Goal: Task Accomplishment & Management: Complete application form

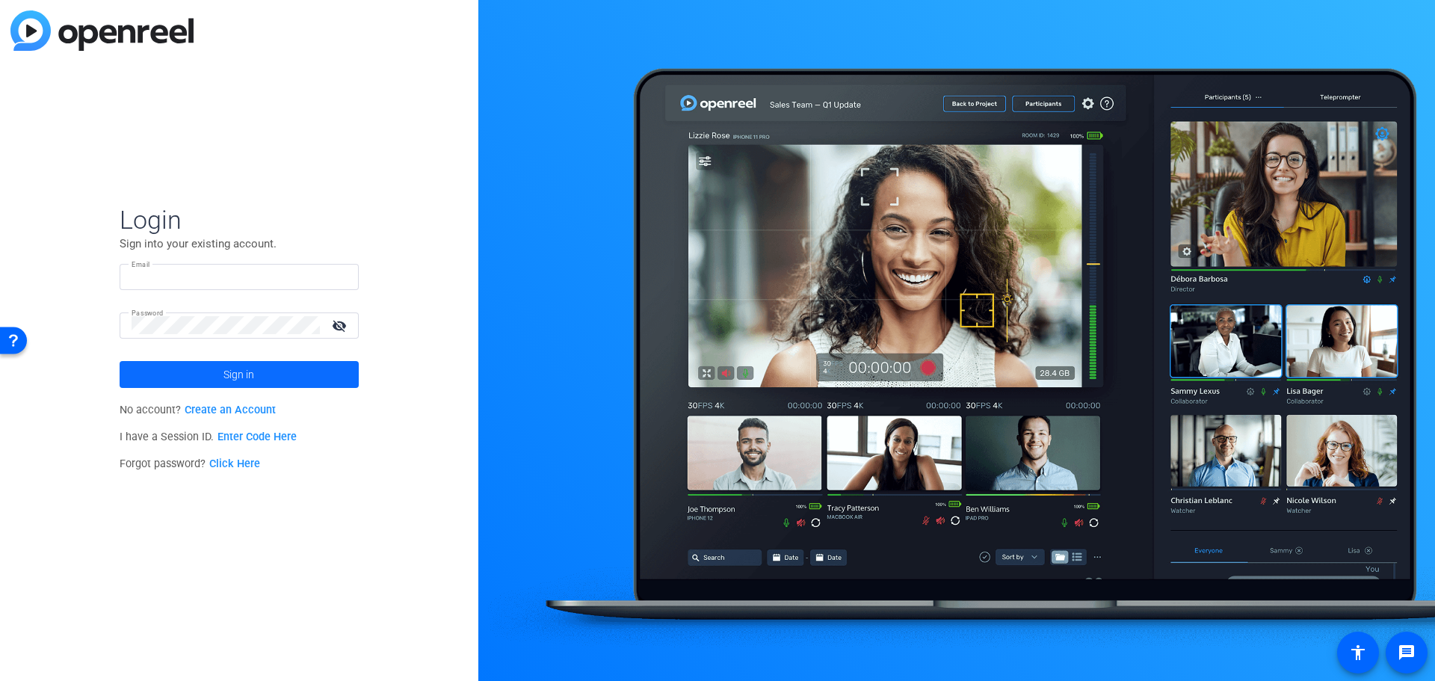
type input "dtokarz@aad.org"
click at [224, 376] on span "Sign in" at bounding box center [238, 374] width 31 height 37
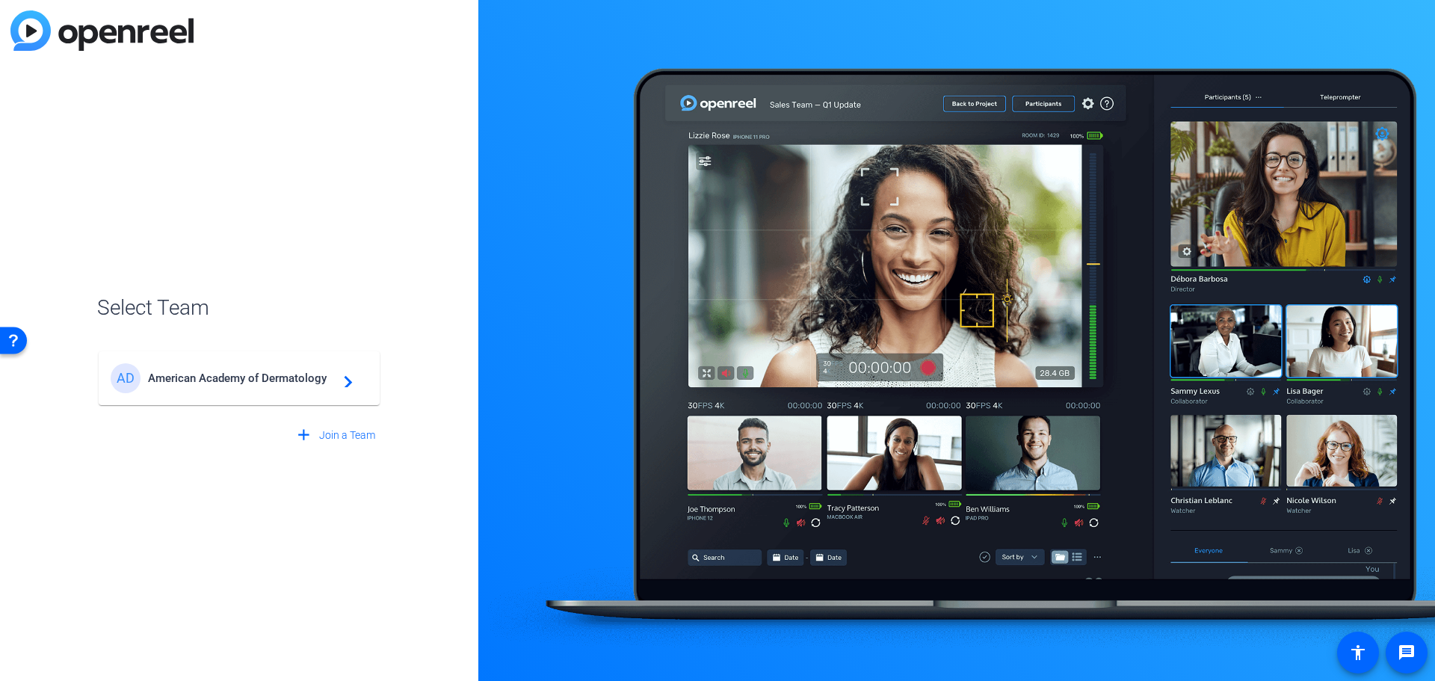
click at [303, 377] on span "American Academy of Dermatology" at bounding box center [241, 377] width 187 height 13
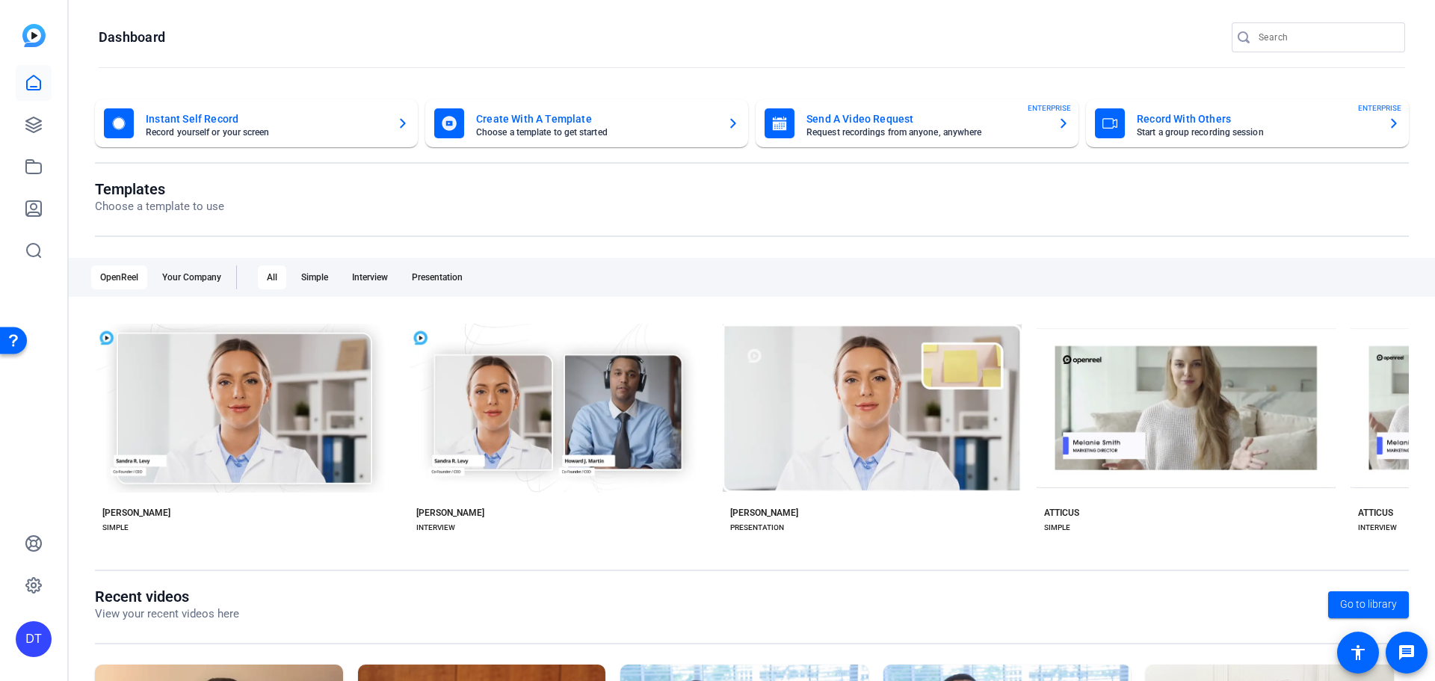
click at [877, 121] on mat-card-title "Send A Video Request" at bounding box center [925, 119] width 239 height 18
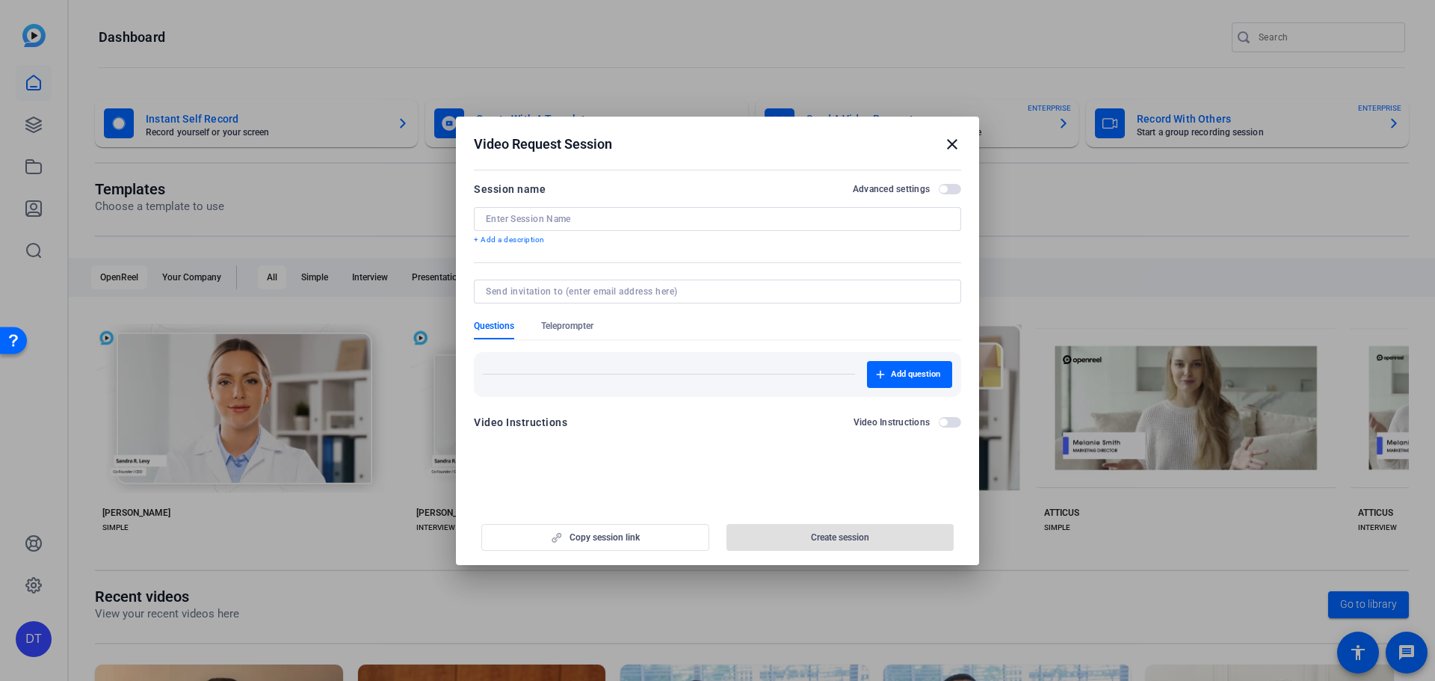
click at [576, 223] on input at bounding box center [717, 219] width 463 height 12
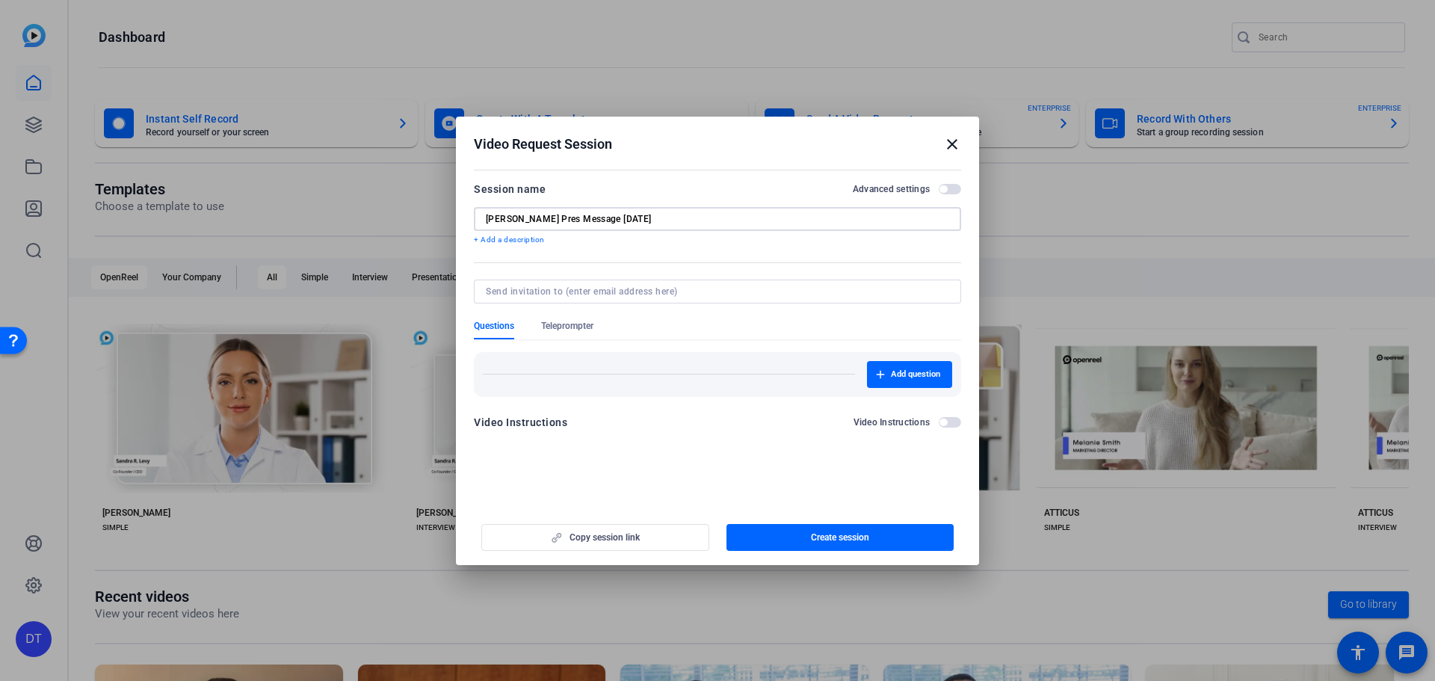
type input "[PERSON_NAME] Pres Message [DATE]"
click at [597, 288] on input at bounding box center [714, 291] width 457 height 12
click at [788, 343] on div "Add question" at bounding box center [717, 369] width 487 height 56
click at [560, 332] on span "Teleprompter" at bounding box center [567, 329] width 52 height 19
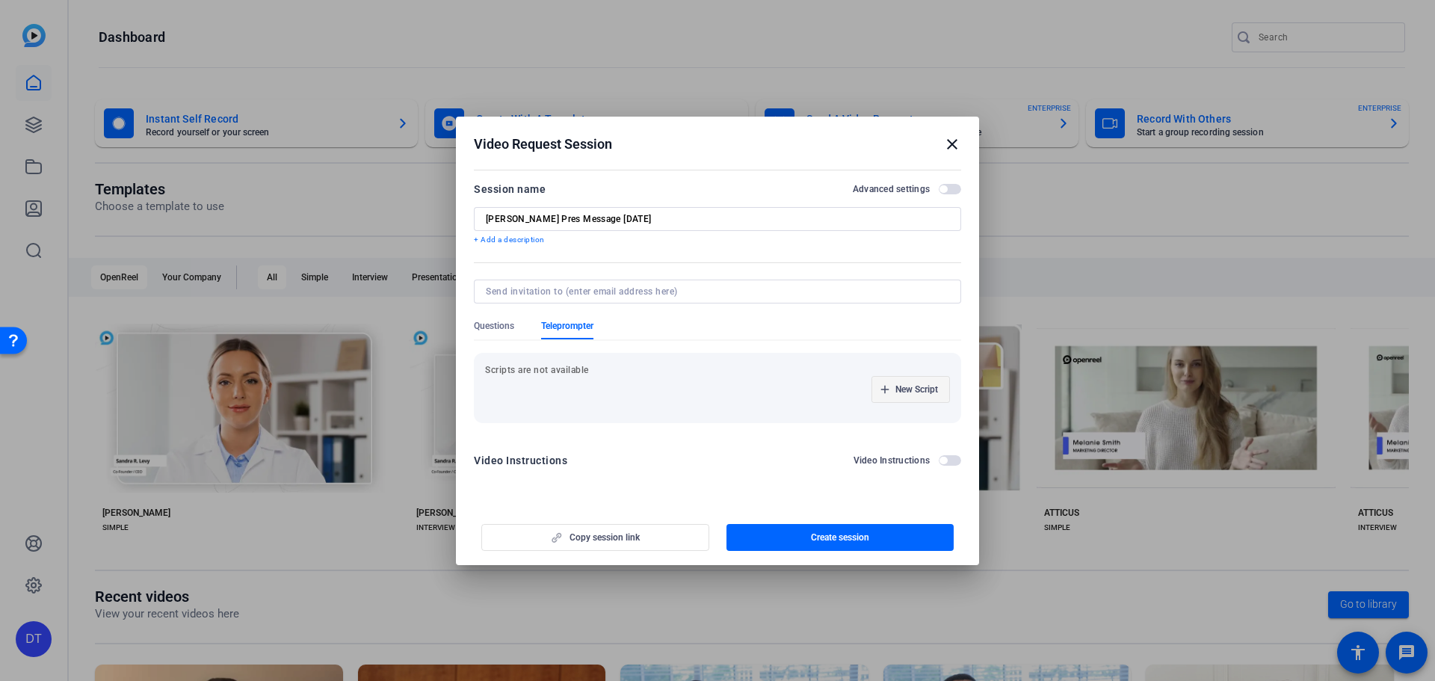
click at [909, 388] on span "New Script" at bounding box center [916, 389] width 43 height 12
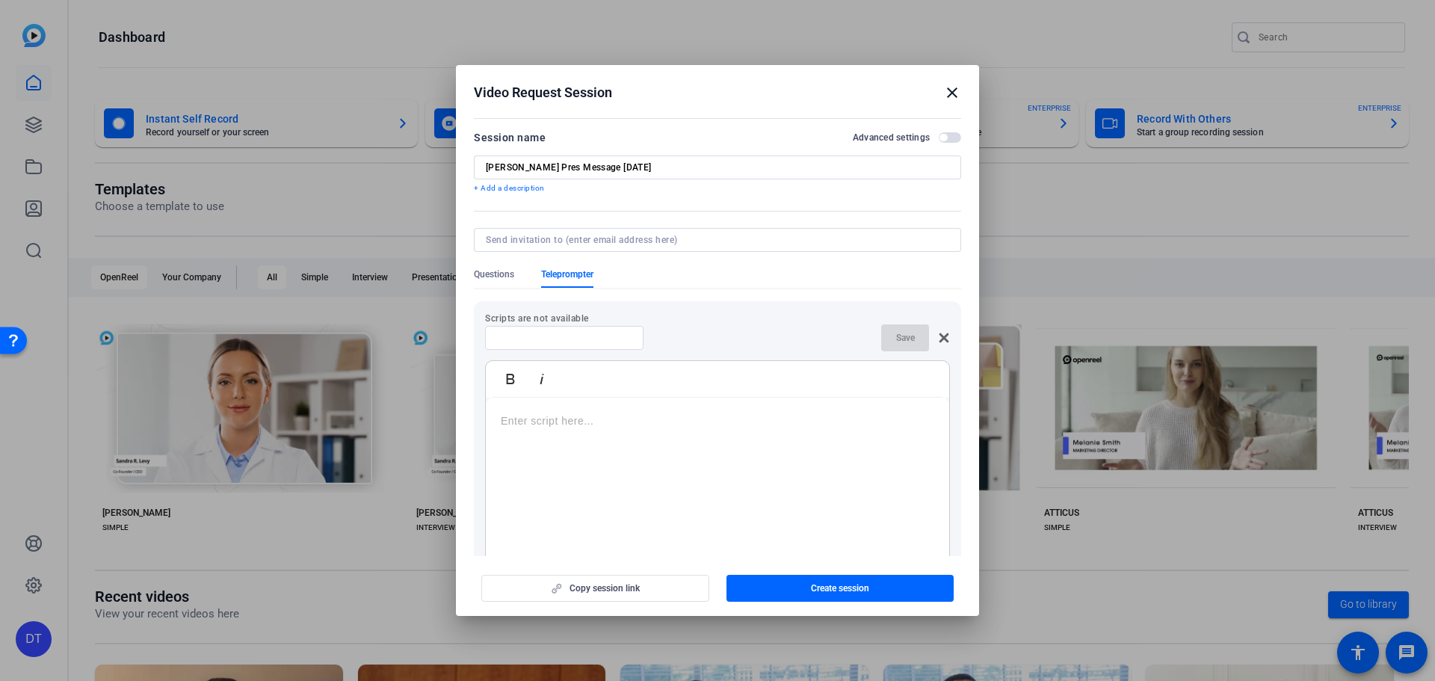
click at [631, 423] on p at bounding box center [717, 421] width 433 height 16
click at [632, 443] on li "Along with the AADA’s professional regulatory policy staff, I recently met with…" at bounding box center [733, 433] width 404 height 67
click at [712, 475] on li "Along with the AADA’s professional regulatory policy staff, I recently met with…" at bounding box center [733, 490] width 404 height 67
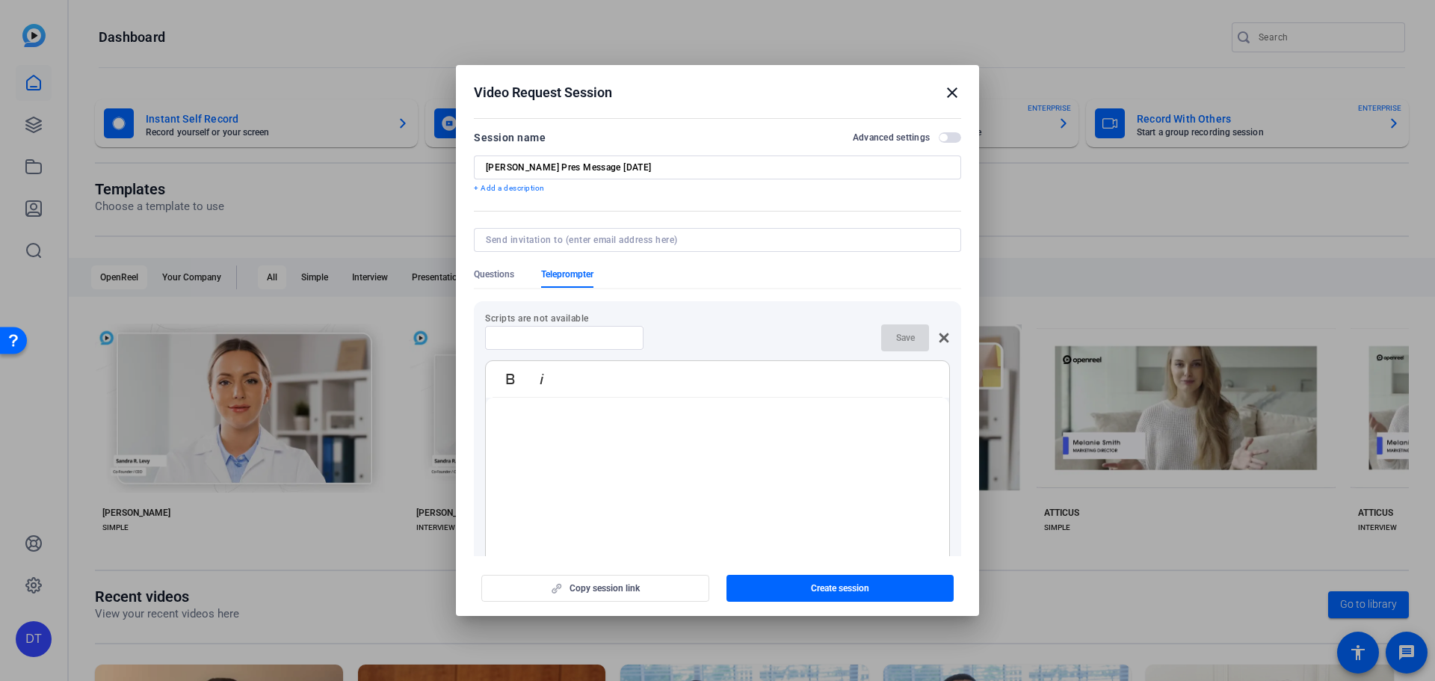
drag, startPoint x: 700, startPoint y: 419, endPoint x: 453, endPoint y: 416, distance: 246.7
click at [453, 416] on div "Video Request Session close Session name Advanced settings Dr. Taylor Pres Mess…" at bounding box center [717, 340] width 1435 height 681
click at [836, 454] on li "I wanted to provide an update about the Academy’s latest advocacy with the Cent…" at bounding box center [733, 440] width 404 height 34
drag, startPoint x: 883, startPoint y: 500, endPoint x: 496, endPoint y: 420, distance: 394.6
click at [496, 420] on div "I wanted to provide an update about the Academy’s latest advocacy with the Cent…" at bounding box center [717, 524] width 463 height 252
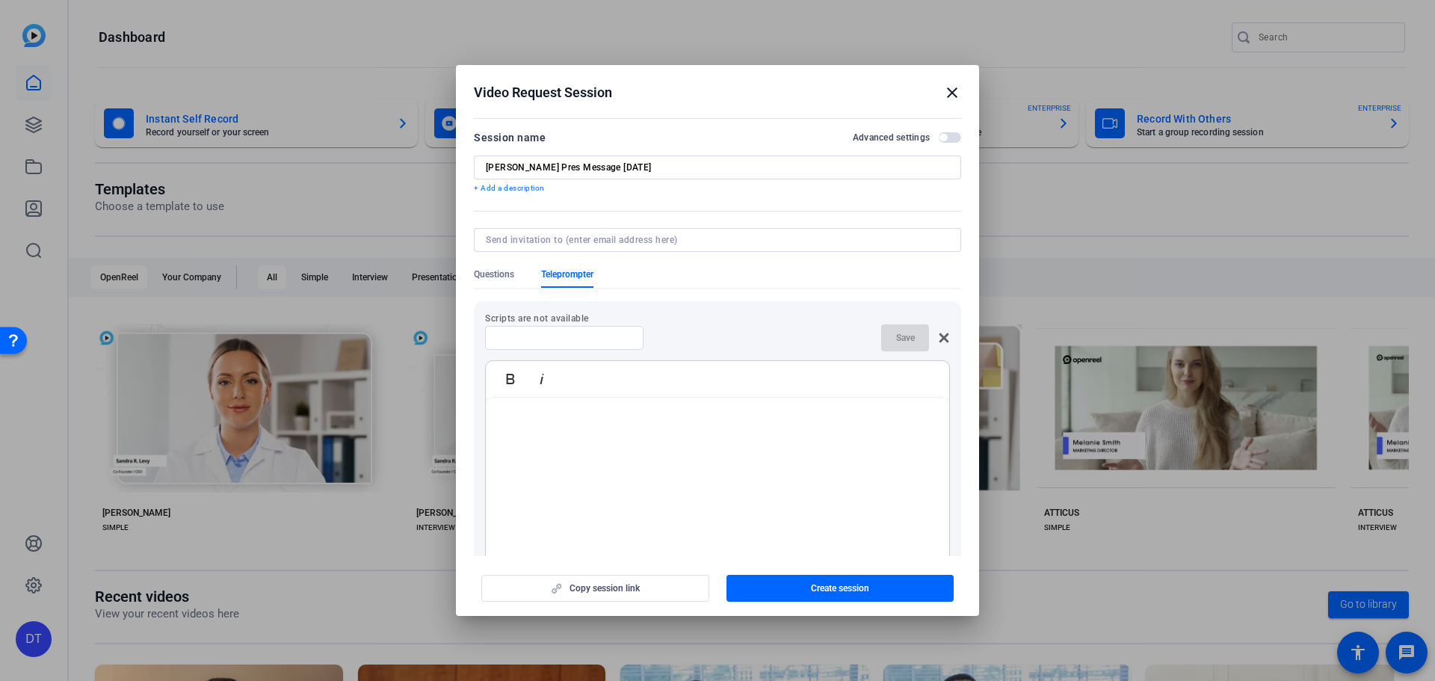
click at [889, 546] on li "We also discussed the recent enforcement changes to the latest CLIA regulations…" at bounding box center [733, 548] width 404 height 50
drag, startPoint x: 888, startPoint y: 543, endPoint x: 463, endPoint y: 380, distance: 455.1
click at [463, 380] on mat-dialog-content "Session name Advanced settings Dr. Taylor Pres Message Sept 2025 + Add a descri…" at bounding box center [717, 335] width 523 height 442
drag, startPoint x: 652, startPoint y: 443, endPoint x: 489, endPoint y: 408, distance: 166.7
click at [489, 408] on div at bounding box center [717, 491] width 463 height 187
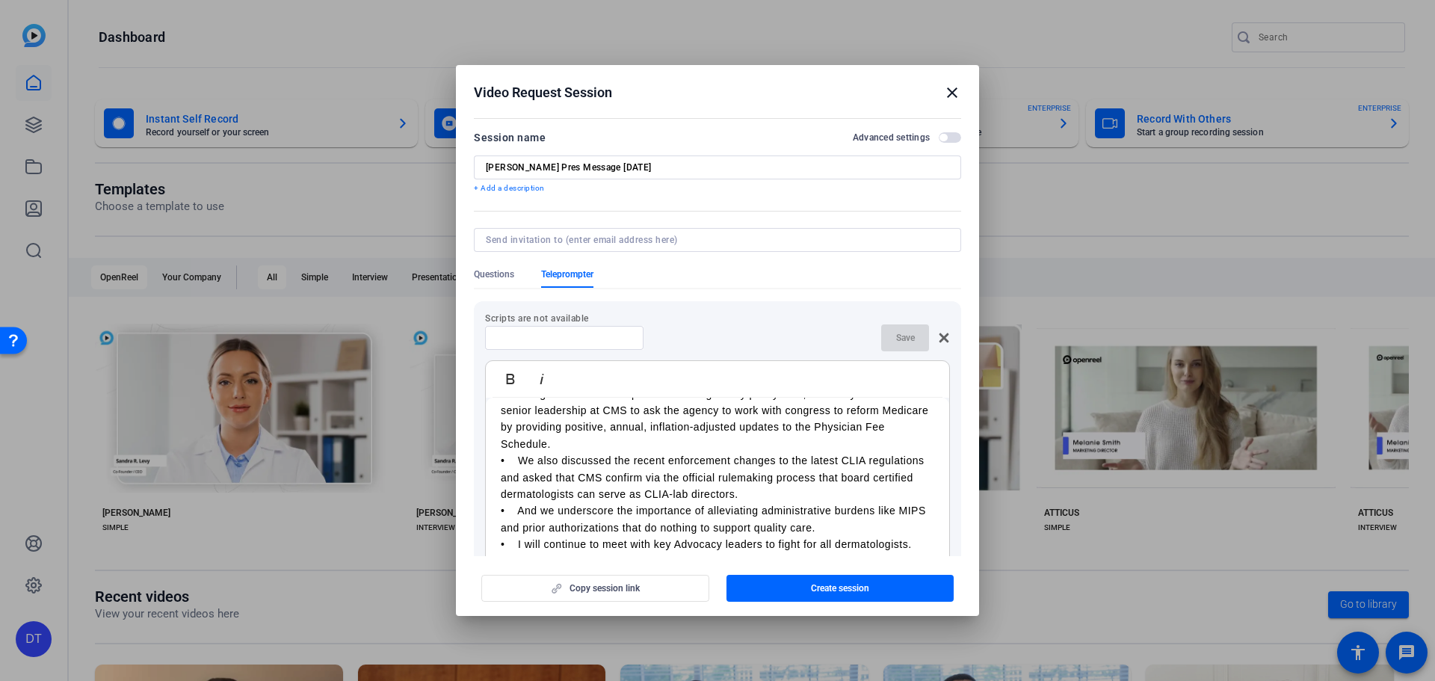
scroll to position [8093, 0]
click at [631, 526] on p "• And we underscore the importance of alleviating administrative burdens like M…" at bounding box center [717, 519] width 433 height 34
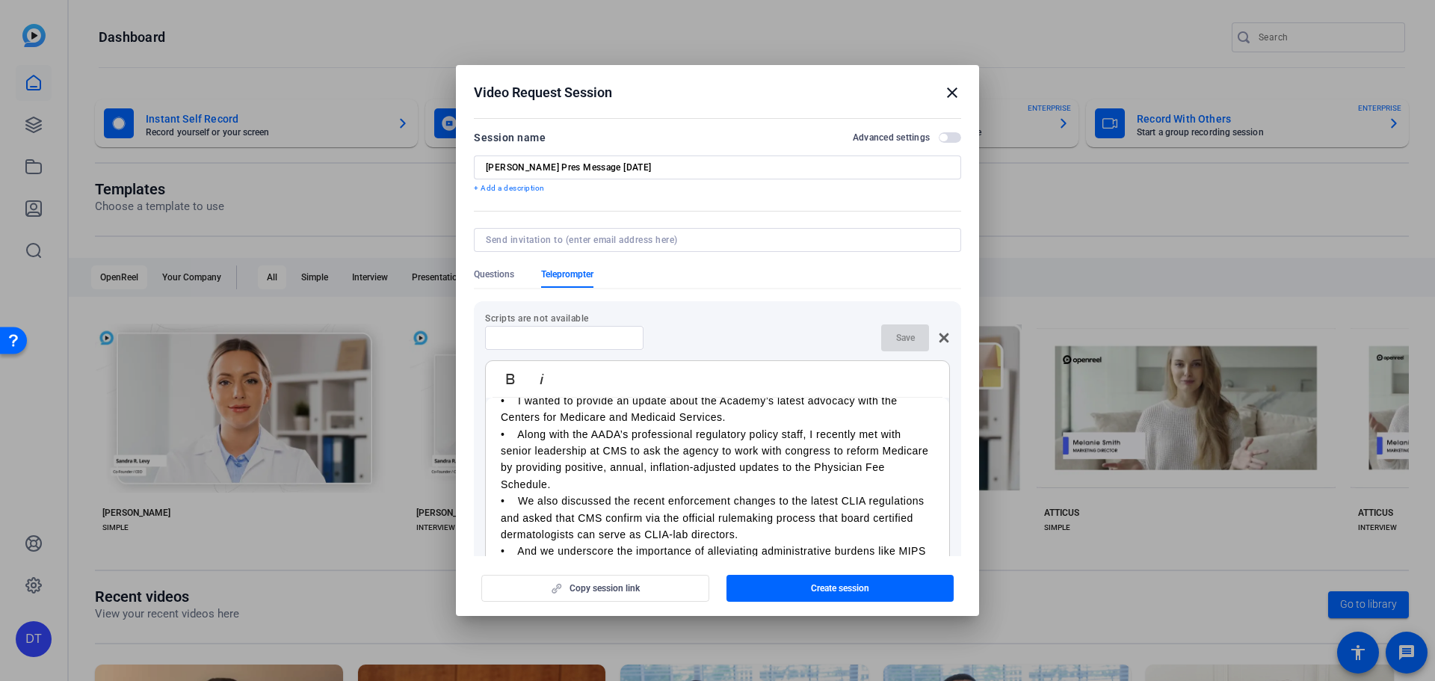
scroll to position [0, 0]
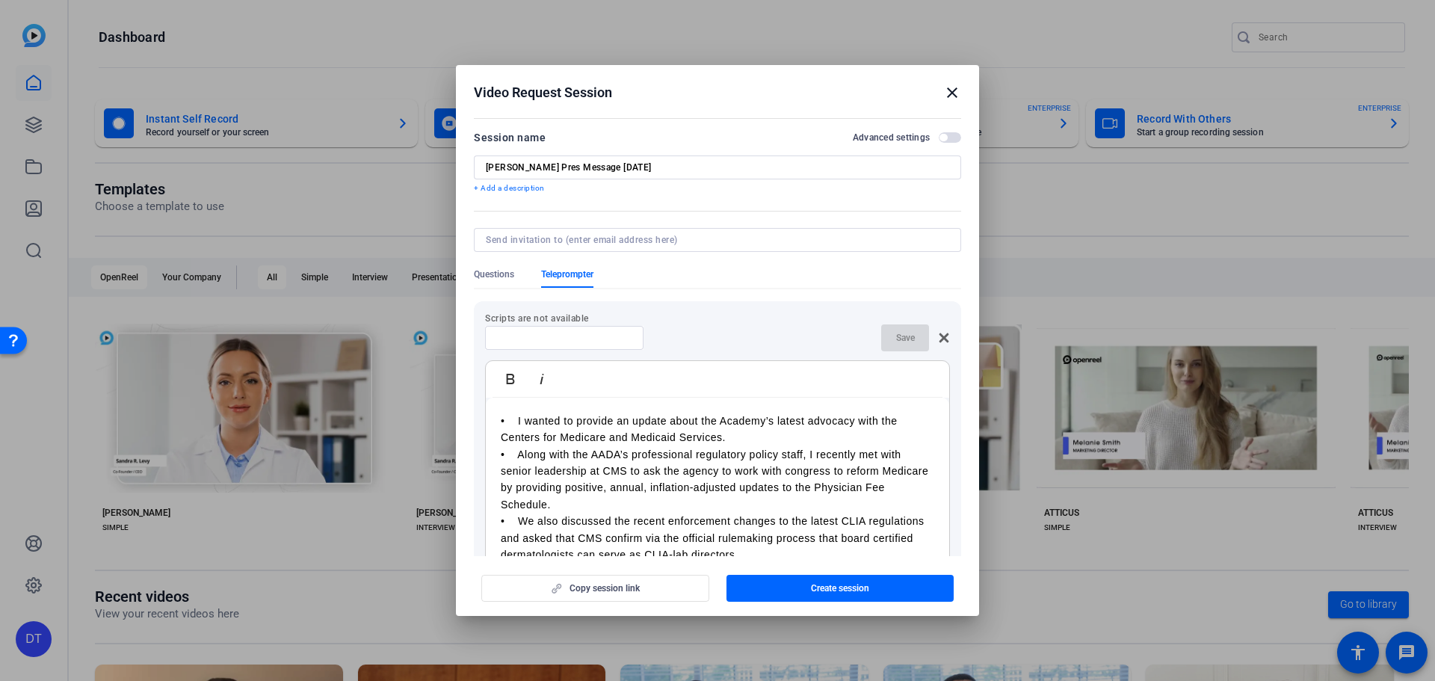
click at [531, 435] on p "• I wanted to provide an update about the Academy’s latest advocacy with the Ce…" at bounding box center [717, 430] width 433 height 34
click at [739, 433] on p "• I wanted to provide an update about the Academy’s latest advocacy with the Ce…" at bounding box center [717, 430] width 433 height 34
click at [784, 429] on p "• I wanted to provide an update about the Academy’s latest advocacy with the Ce…" at bounding box center [717, 430] width 433 height 34
click at [778, 434] on p "• I wanted to provide an update about the Academy’s latest advocacy with the Ce…" at bounding box center [717, 430] width 433 height 34
click at [744, 440] on p "• I wanted to provide an update about the Academy’s latest advocacy with the Ce…" at bounding box center [717, 430] width 433 height 34
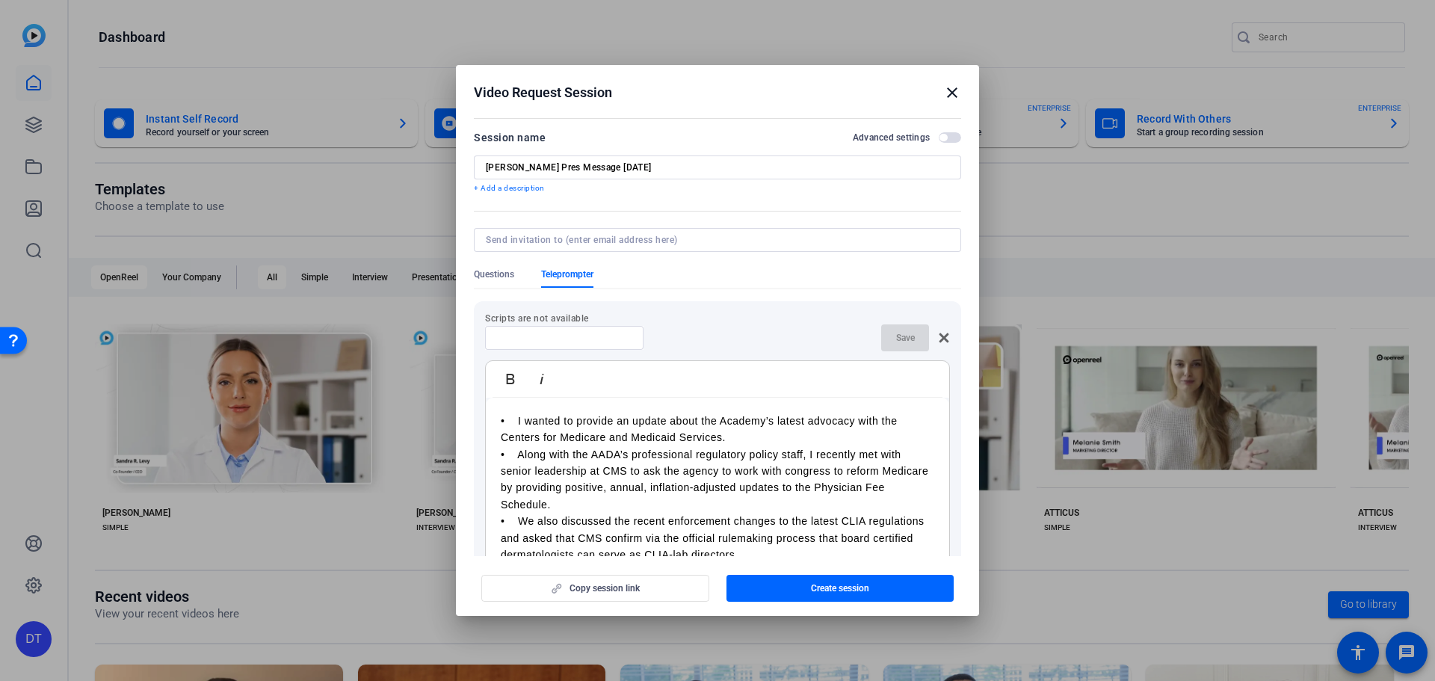
click at [516, 424] on p "• I wanted to provide an update about the Academy’s latest advocacy with the Ce…" at bounding box center [717, 430] width 433 height 34
click at [839, 420] on p "I wanted to provide an update about the Academy’s latest advocacy with the Cent…" at bounding box center [717, 430] width 433 height 34
click at [678, 430] on p "I wanted to provide an update about the Academy’s latest advocacy with the Cent…" at bounding box center [717, 430] width 433 height 34
click at [711, 436] on p "I wanted to provide an update about the Academy’s latest advocacy with the Cent…" at bounding box center [717, 430] width 433 height 34
click at [754, 426] on p "I wanted to provide an update about the Academy’s latest advocacy with the Cent…" at bounding box center [717, 430] width 433 height 34
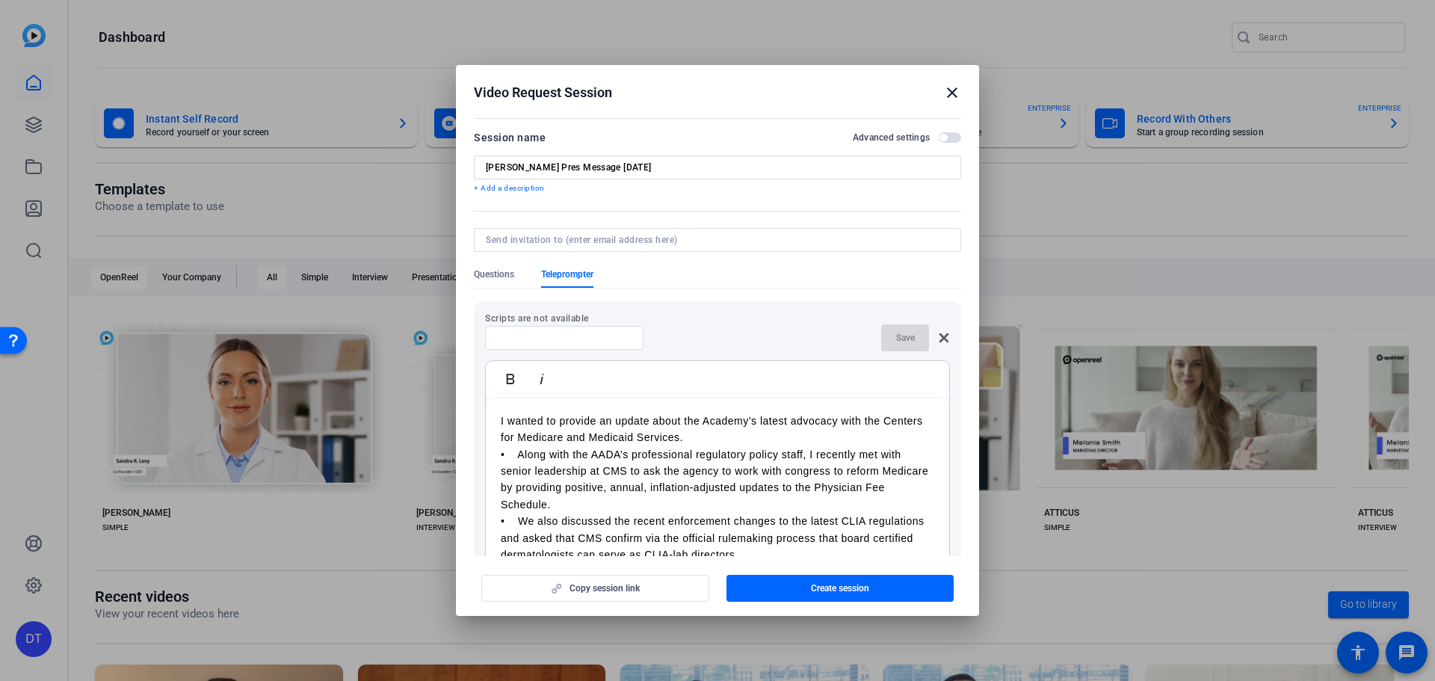
click at [746, 438] on p "I wanted to provide an update about the Academy’s latest advocacy with the Cent…" at bounding box center [717, 430] width 433 height 34
click at [744, 435] on p "I wanted to provide an update about the Academy’s latest advocacy with the Cent…" at bounding box center [717, 430] width 433 height 34
click at [651, 492] on p "• Along with the AADA’s professional regulatory policy staff, I recently met wi…" at bounding box center [717, 479] width 433 height 67
click at [643, 500] on p "• Along with the AADA’s professional regulatory policy staff, I recently met wi…" at bounding box center [717, 479] width 433 height 67
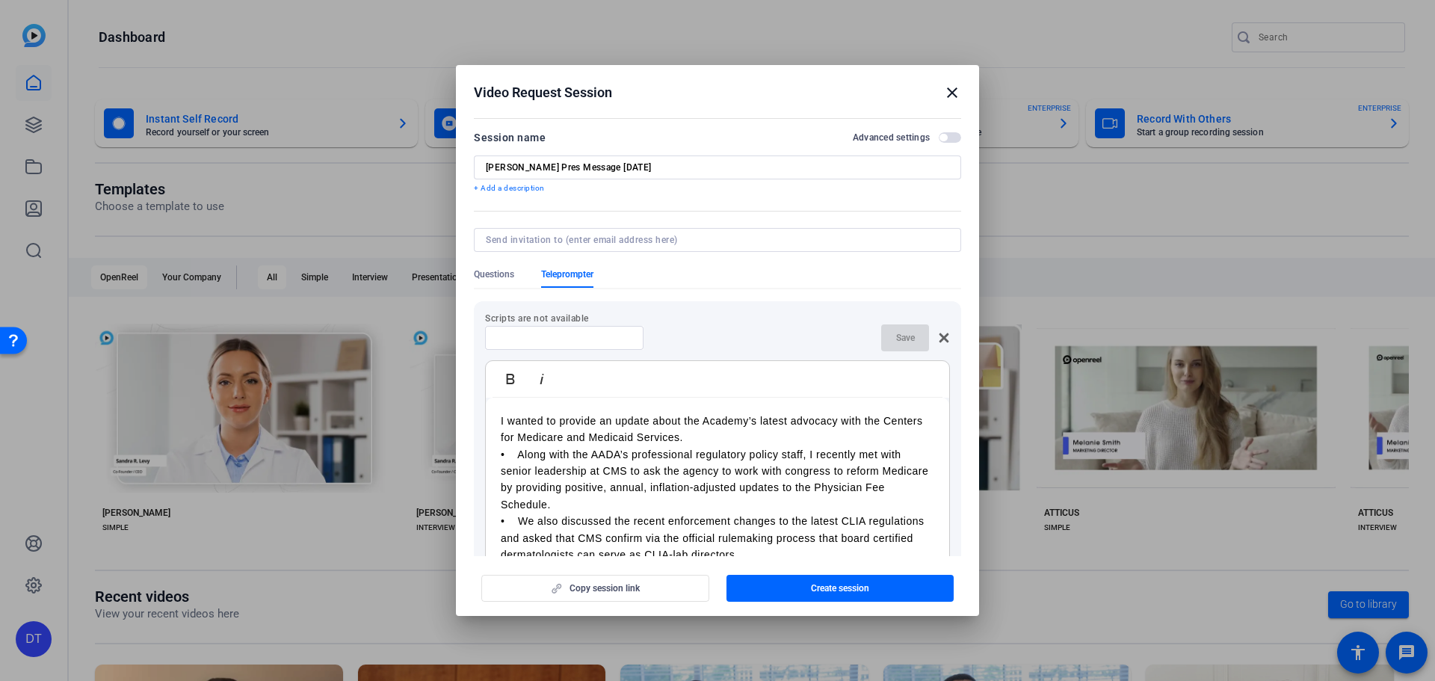
click at [671, 507] on p "• Along with the AADA’s professional regulatory policy staff, I recently met wi…" at bounding box center [717, 479] width 433 height 67
click at [566, 464] on p "• Along with the AADA’s professional regulatory policy staff, I recently met wi…" at bounding box center [717, 479] width 433 height 67
click at [516, 457] on p "• Along with the AADA’s professional regulatory policy staff, I recently met wi…" at bounding box center [717, 479] width 433 height 67
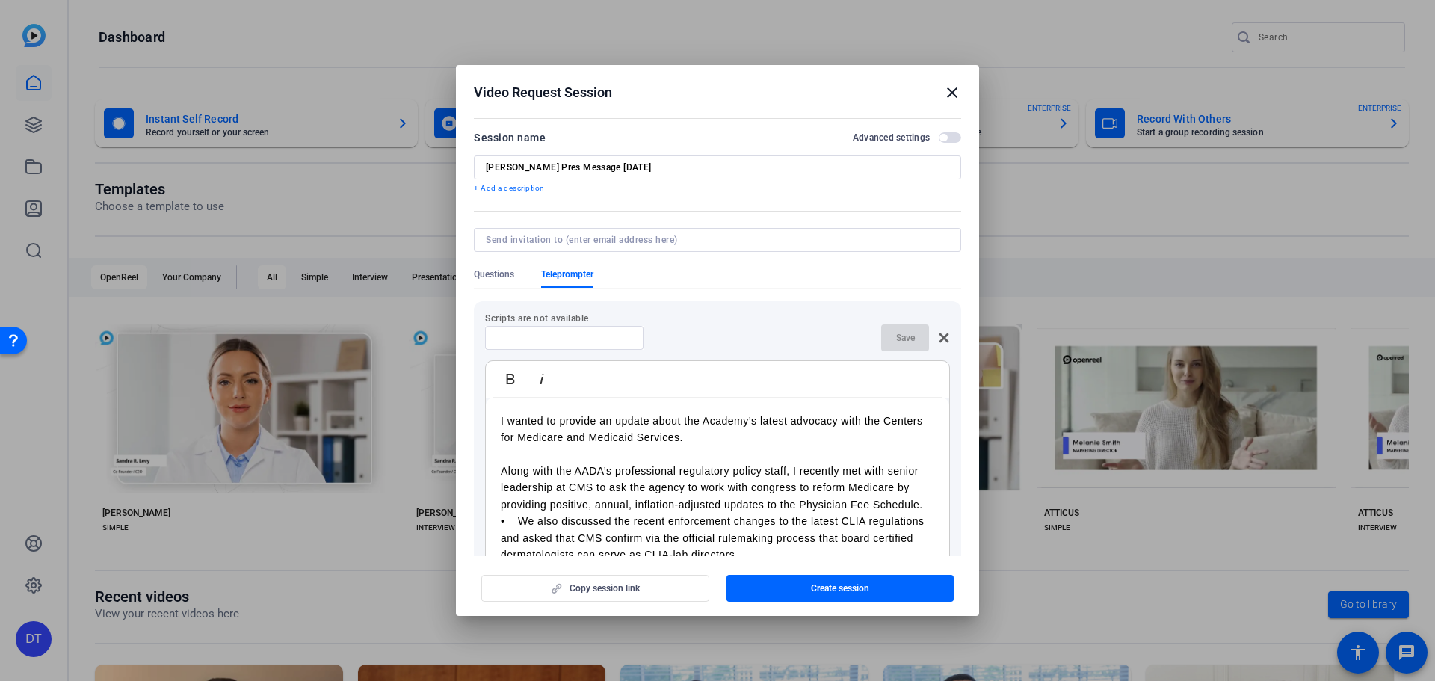
click at [611, 531] on p "• We also discussed the recent enforcement changes to the latest CLIA regulatio…" at bounding box center [717, 538] width 433 height 50
click at [776, 494] on p "Along with the AADA’s professional regulatory policy staff, I recently met with…" at bounding box center [717, 488] width 433 height 50
click at [845, 468] on p "Along with the AADA’s professional regulatory policy staff, I recently met with…" at bounding box center [717, 488] width 433 height 50
click at [696, 471] on p "Along with the AADA’s professional regulatory policy staff, I recently met with…" at bounding box center [717, 488] width 433 height 50
click at [678, 471] on p "Along with the AADA’s professional regulatory policy staff, I recently met with…" at bounding box center [717, 488] width 433 height 50
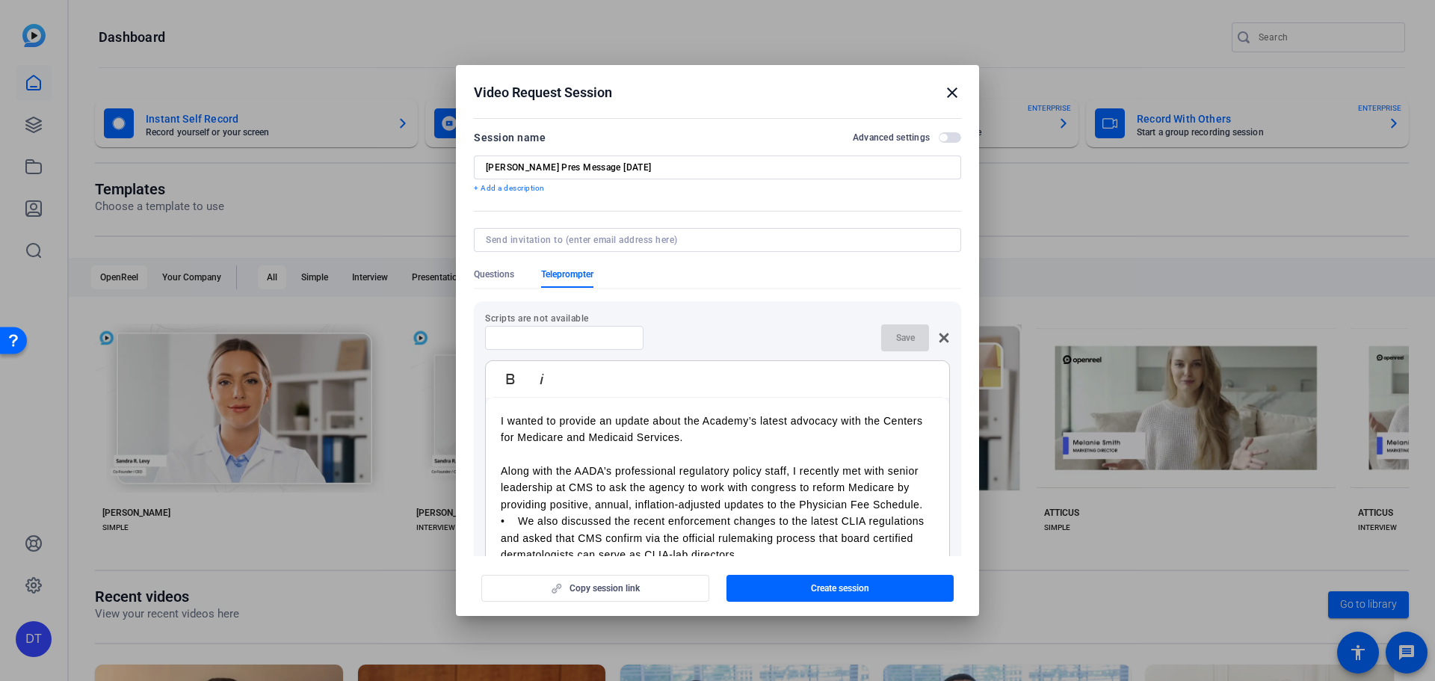
click at [828, 469] on p "Along with the AADA’s professional regulatory policy staff, I recently met with…" at bounding box center [717, 488] width 433 height 50
click at [864, 472] on p "Along with the AADA’s professional regulatory policy staff, I recently met with…" at bounding box center [717, 488] width 433 height 50
drag, startPoint x: 842, startPoint y: 472, endPoint x: 798, endPoint y: 475, distance: 44.2
click at [798, 475] on p "Along with the AADA’s professional regulatory policy staff, I recently met with…" at bounding box center [717, 488] width 433 height 50
click at [694, 493] on p "Along with the AADA’s professional regulatory policy staff, I met with senior l…" at bounding box center [717, 488] width 433 height 50
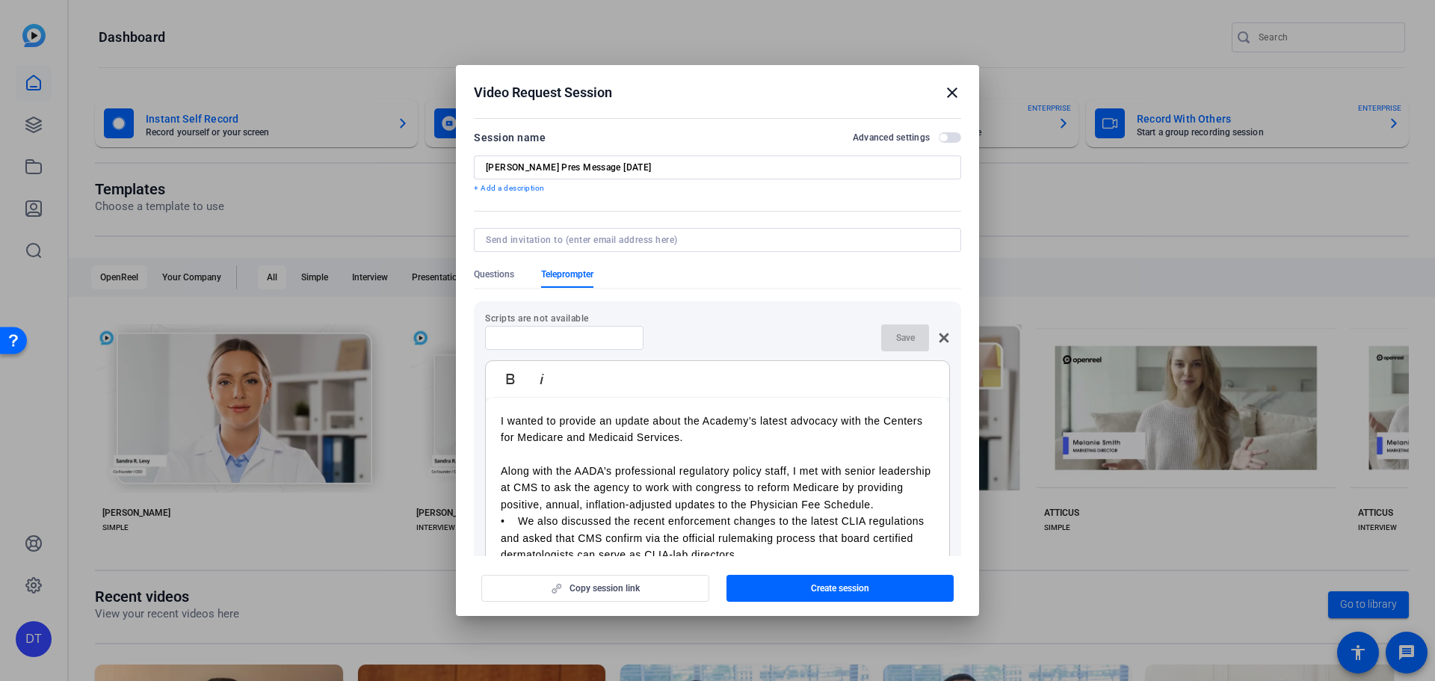
click at [635, 501] on p "Along with the AADA’s professional regulatory policy staff, I met with senior l…" at bounding box center [717, 488] width 433 height 50
click at [642, 481] on p "Along with the AADA’s professional regulatory policy staff, I met with senior l…" at bounding box center [717, 488] width 433 height 50
click at [738, 489] on p "Along with the AADA’s professional regulatory policy staff, I met with senior l…" at bounding box center [717, 488] width 433 height 50
click at [783, 491] on p "Along with the AADA’s professional regulatory policy staff, I met with senior l…" at bounding box center [717, 488] width 433 height 50
click at [809, 489] on p "Along with the AADA’s professional regulatory policy staff, I met with senior l…" at bounding box center [717, 488] width 433 height 50
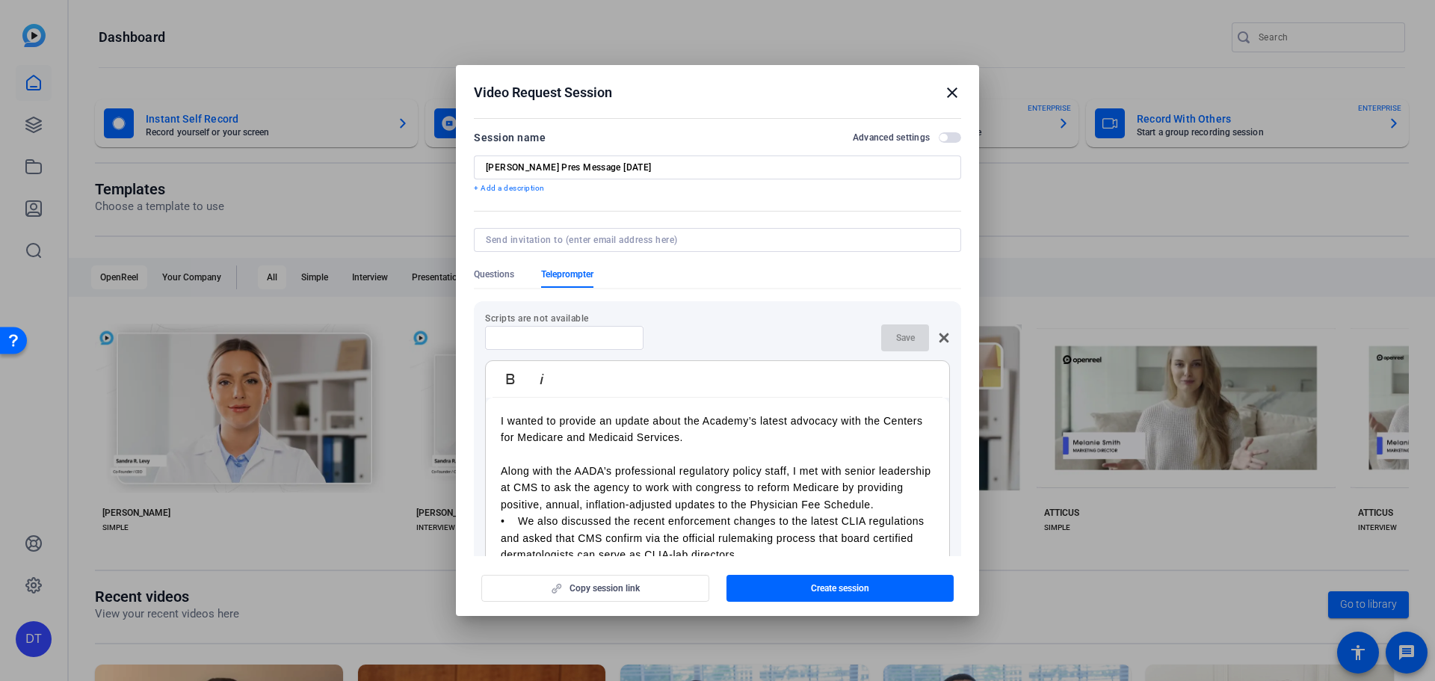
click at [700, 504] on p "Along with the AADA’s professional regulatory policy staff, I met with senior l…" at bounding box center [717, 488] width 433 height 50
click at [714, 513] on p "Along with the AADA’s professional regulatory policy staff, I met with senior l…" at bounding box center [717, 488] width 433 height 50
click at [686, 490] on p "Along with the AADA’s professional regulatory policy staff, I met with senior l…" at bounding box center [717, 488] width 433 height 50
click at [756, 489] on p "Along with the AADA’s professional regulatory policy staff, I met with senior l…" at bounding box center [717, 488] width 433 height 50
click at [862, 495] on p "Along with the AADA’s professional regulatory policy staff, I met with senior l…" at bounding box center [717, 488] width 433 height 50
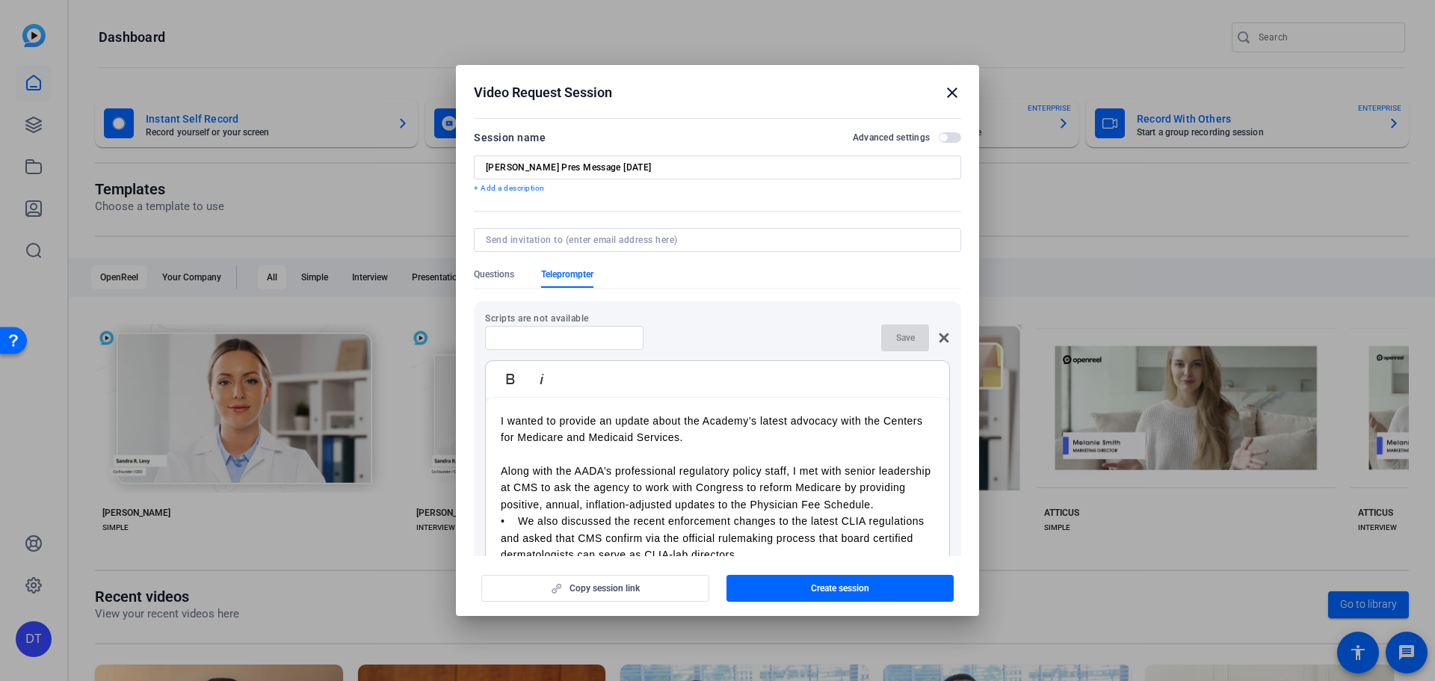
click at [809, 489] on p "Along with the AADA’s professional regulatory policy staff, I met with senior l…" at bounding box center [717, 488] width 433 height 50
click at [697, 513] on p "Along with the AADA’s professional regulatory policy staff, I met with senior l…" at bounding box center [717, 488] width 433 height 50
click at [712, 513] on p "Along with the AADA’s professional regulatory policy staff, I met with senior l…" at bounding box center [717, 488] width 433 height 50
click at [605, 508] on p "Along with the AADA’s professional regulatory policy staff, I met with senior l…" at bounding box center [717, 488] width 433 height 50
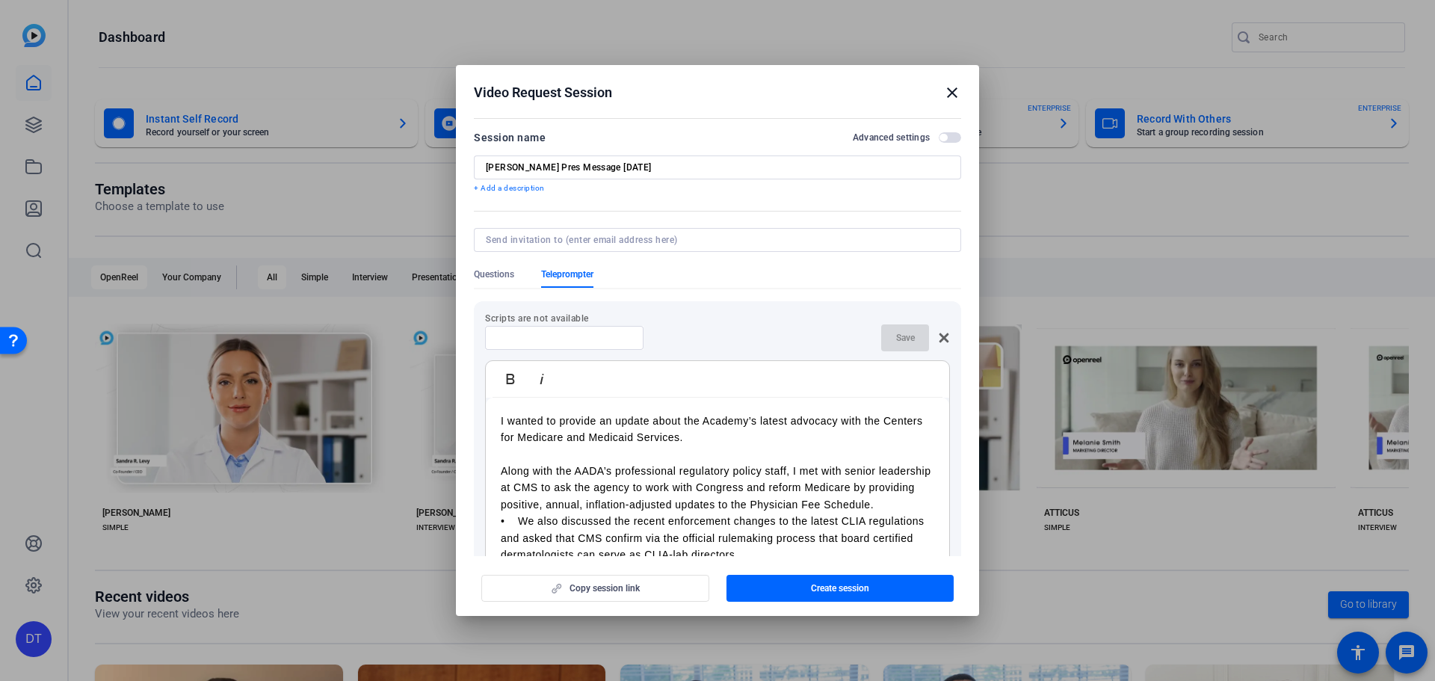
click at [699, 501] on p "Along with the AADA’s professional regulatory policy staff, I met with senior l…" at bounding box center [717, 488] width 433 height 50
click at [614, 501] on p "Along with the AADA’s professional regulatory policy staff, I met with senior l…" at bounding box center [717, 488] width 433 height 50
click at [608, 507] on p "Along with the AADA’s professional regulatory policy staff, I met with senior l…" at bounding box center [717, 488] width 433 height 50
click at [820, 504] on p "Along with the AADA’s professional regulatory policy staff, I met with senior l…" at bounding box center [717, 488] width 433 height 50
click at [882, 513] on p "Along with the AADA’s professional regulatory policy staff, I met with senior l…" at bounding box center [717, 488] width 433 height 50
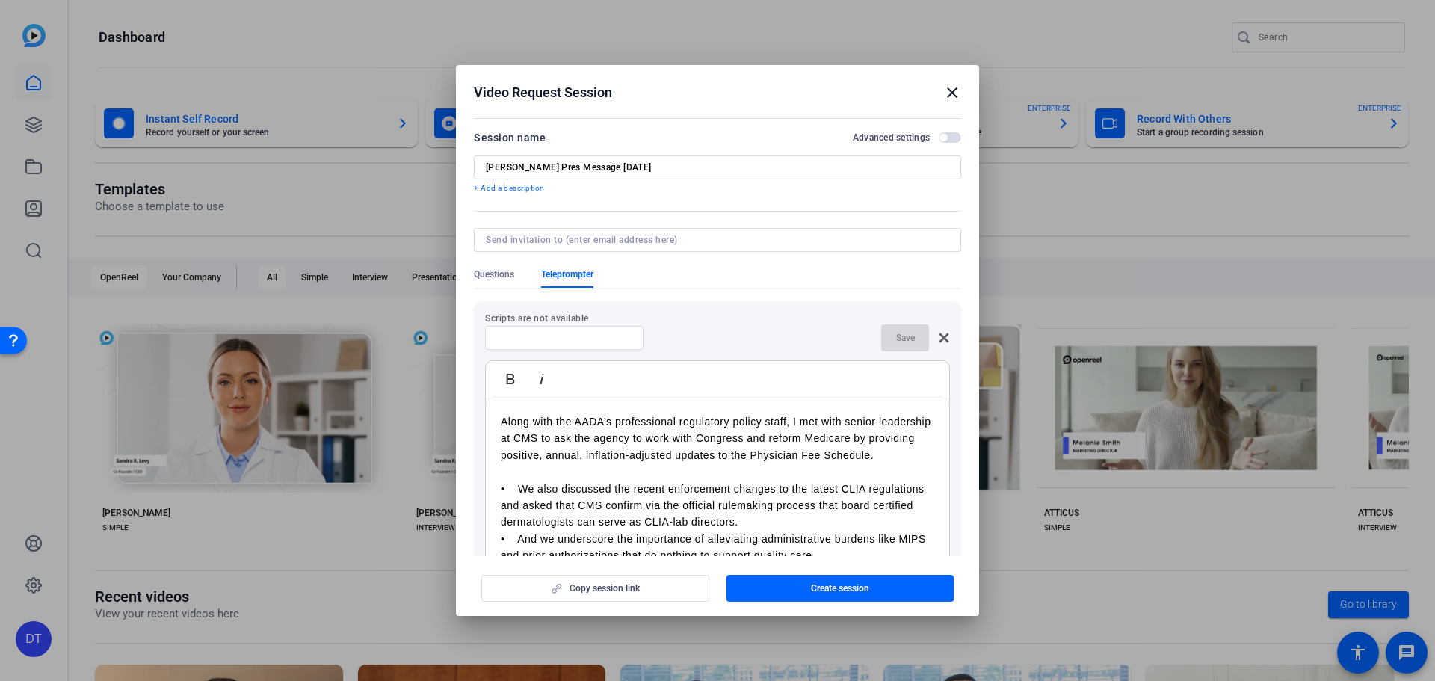
scroll to position [75, 0]
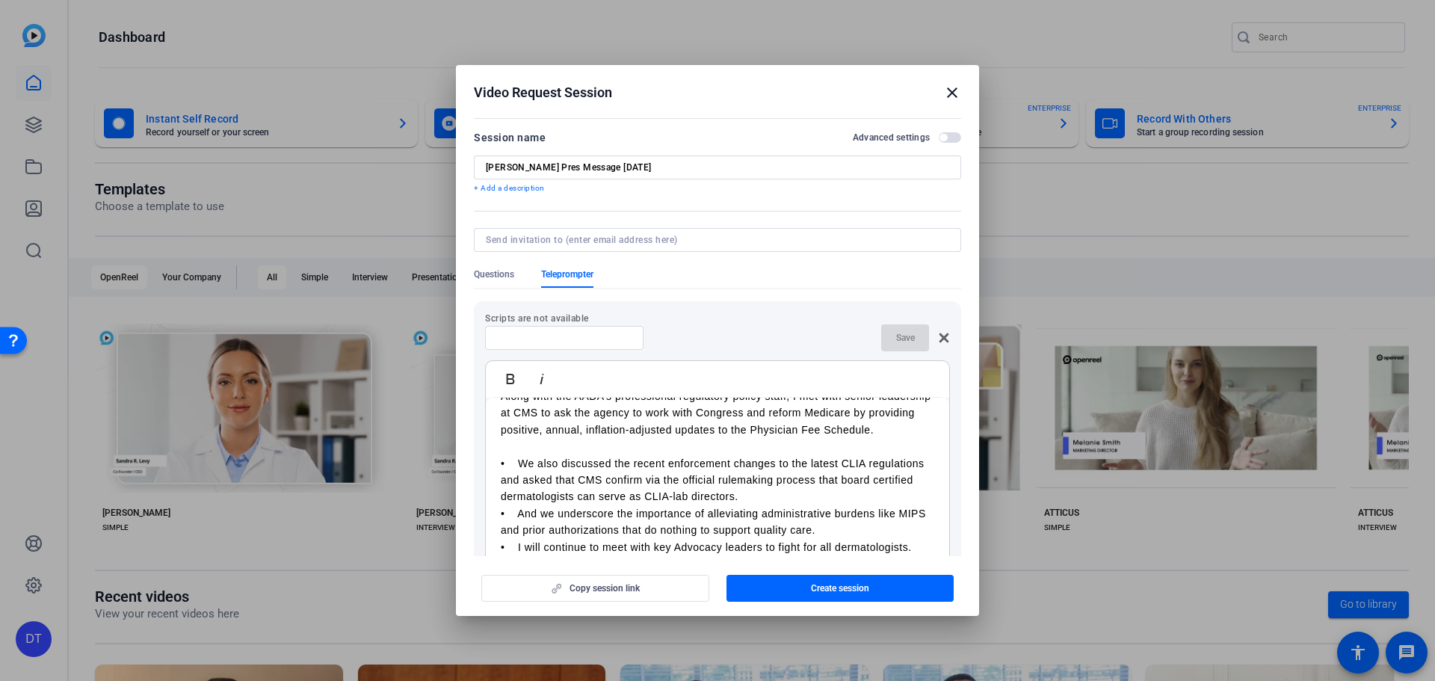
click at [523, 481] on p "• We also discussed the recent enforcement changes to the latest CLIA regulatio…" at bounding box center [717, 480] width 433 height 50
click at [520, 481] on p "• We also discussed the recent enforcement changes to the latest CLIA regulatio…" at bounding box center [717, 480] width 433 height 50
click at [738, 498] on p "We also discussed the recent enforcement changes to the latest CLIA regulations…" at bounding box center [717, 480] width 433 height 50
click at [765, 505] on p "We also discussed the recent enforcement changes to the latest CLIA regulations…" at bounding box center [717, 480] width 433 height 50
click at [767, 505] on p "We also discussed the recent enforcement changes to the latest CLIA regulations…" at bounding box center [717, 480] width 433 height 50
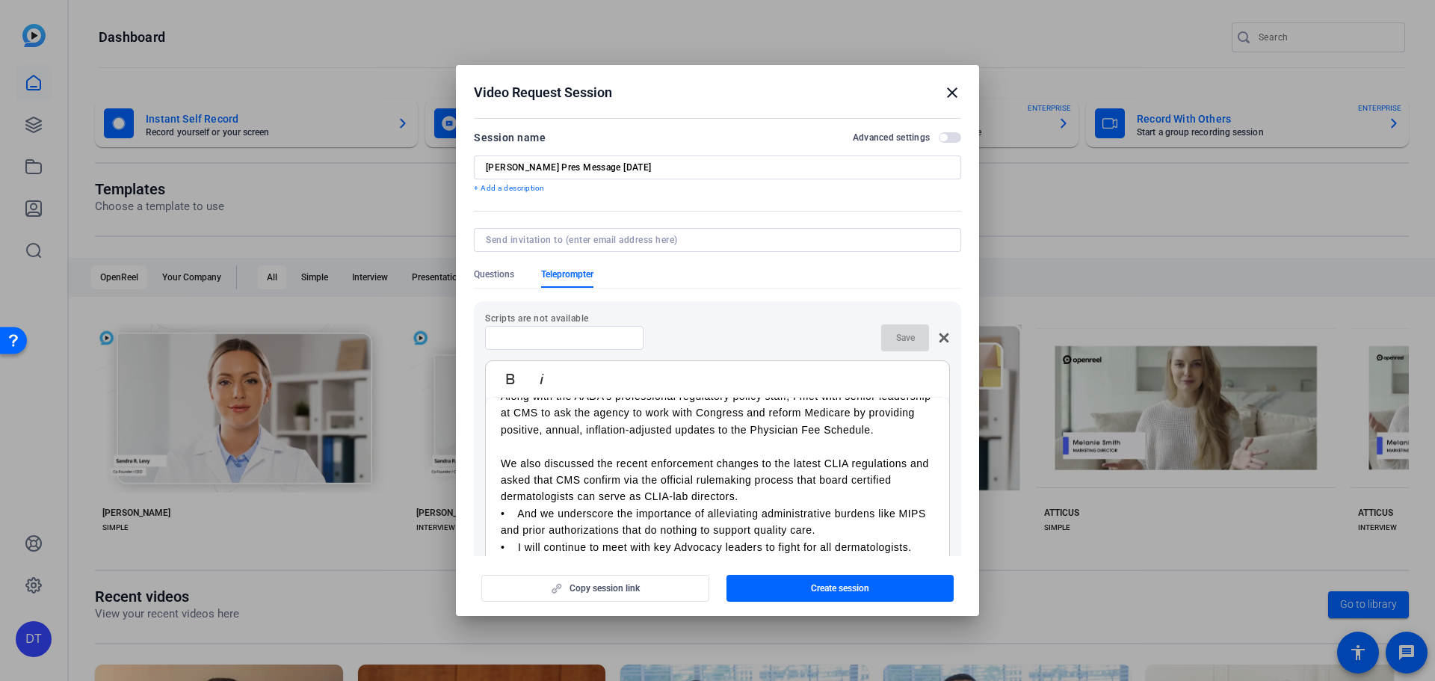
click at [778, 505] on p "We also discussed the recent enforcement changes to the latest CLIA regulations…" at bounding box center [717, 480] width 433 height 50
click at [780, 505] on p "We also discussed the recent enforcement changes to the latest CLIA regulations…" at bounding box center [717, 480] width 433 height 50
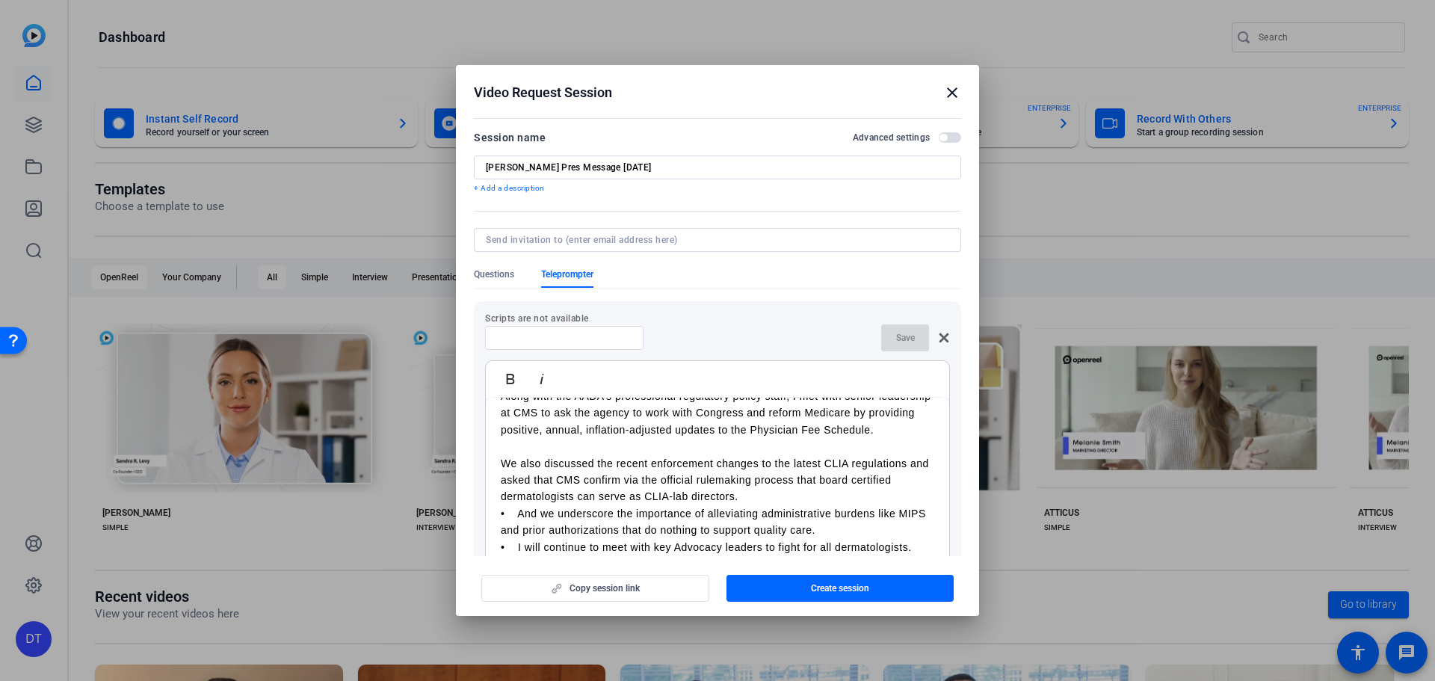
click at [771, 505] on p "We also discussed the recent enforcement changes to the latest CLIA regulations…" at bounding box center [717, 480] width 433 height 50
click at [728, 491] on p "We also discussed the recent enforcement changes to the latest CLIA regulations…" at bounding box center [717, 480] width 433 height 50
click at [625, 505] on p "We also discussed the recent enforcement changes to the latest CLIA regulations…" at bounding box center [717, 480] width 433 height 50
click at [711, 498] on p "We also discussed the recent enforcement changes to the latest CLIA regulations…" at bounding box center [717, 480] width 433 height 50
click at [779, 495] on p "We also discussed the recent enforcement changes to the latest CLIA regulations…" at bounding box center [717, 480] width 433 height 50
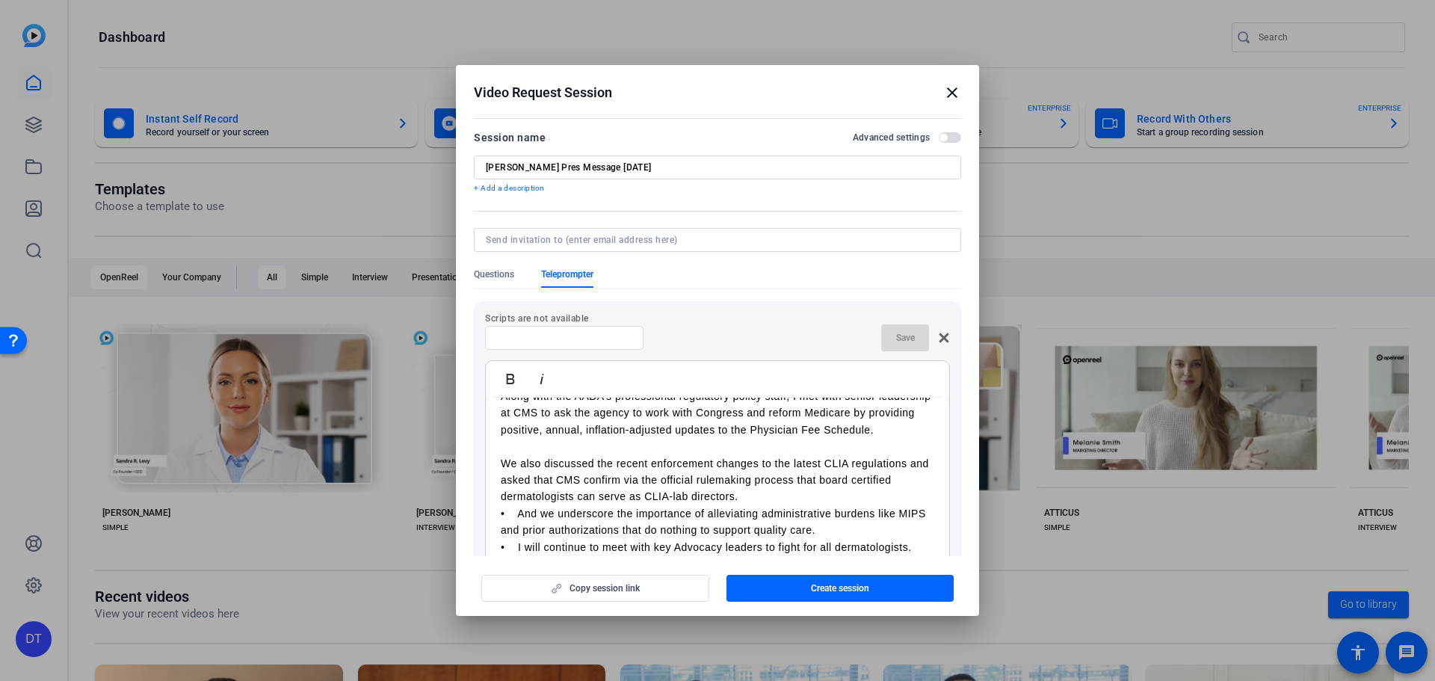
click at [620, 499] on p "We also discussed the recent enforcement changes to the latest CLIA regulations…" at bounding box center [717, 480] width 433 height 50
click at [726, 490] on p "We also discussed the recent enforcement changes to the latest CLIA regulations…" at bounding box center [717, 480] width 433 height 50
click at [640, 493] on p "We also discussed the recent enforcement changes to the latest CLIA regulations…" at bounding box center [717, 480] width 433 height 50
click at [748, 504] on p "We also discussed the recent enforcement changes to the latest CLIA regulations…" at bounding box center [717, 480] width 433 height 50
click at [669, 493] on p "We also discussed the recent enforcement changes to the latest CLIA regulations…" at bounding box center [717, 480] width 433 height 50
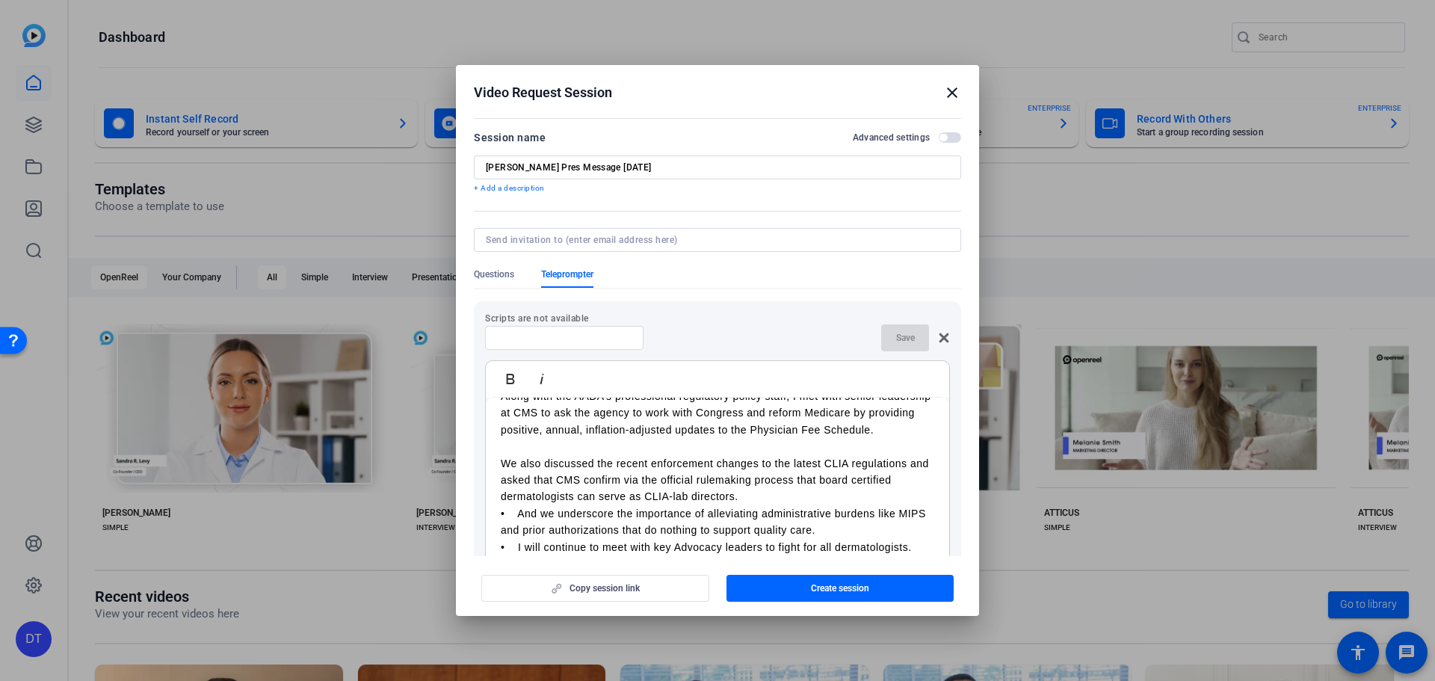
click at [791, 495] on p "We also discussed the recent enforcement changes to the latest CLIA regulations…" at bounding box center [717, 480] width 433 height 50
click at [793, 495] on p "We also discussed the recent enforcement changes to the latest CLIA regulations…" at bounding box center [717, 480] width 433 height 50
click at [811, 504] on p "We also discussed the recent enforcement changes to the latest CLIA regulations…" at bounding box center [717, 480] width 433 height 50
click at [813, 505] on p "We also discussed the recent enforcement changes to the latest CLIA regulations…" at bounding box center [717, 480] width 433 height 50
click at [815, 498] on p "We also discussed the recent enforcement changes to the latest CLIA regulations…" at bounding box center [717, 480] width 433 height 50
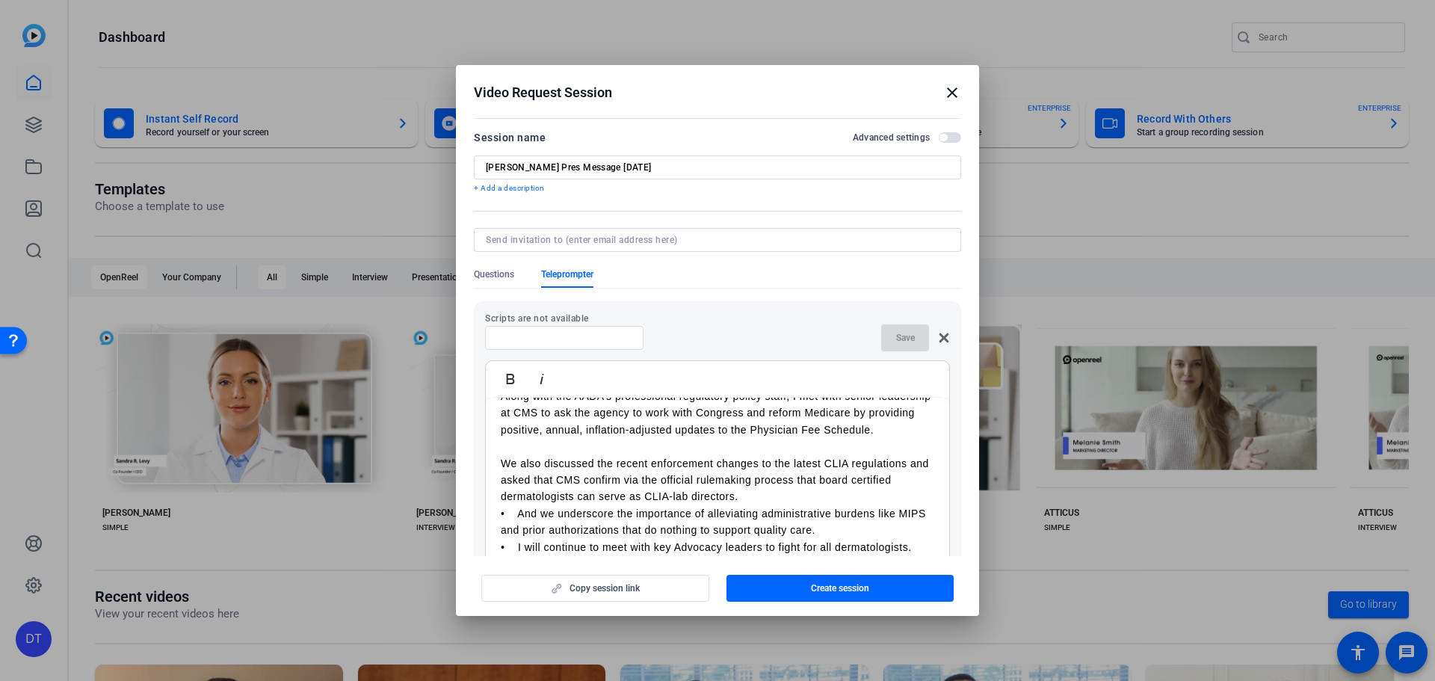
drag, startPoint x: 646, startPoint y: 498, endPoint x: 814, endPoint y: 498, distance: 167.4
click at [814, 498] on p "We also discussed the recent enforcement changes to the latest CLIA regulations…" at bounding box center [717, 480] width 433 height 50
copy p "via the official rulemaking process"
click at [797, 505] on p "We also discussed the recent enforcement changes to the latest CLIA regulations…" at bounding box center [717, 480] width 433 height 50
click at [759, 504] on p "We also discussed the recent enforcement changes to the latest CLIA regulations…" at bounding box center [717, 480] width 433 height 50
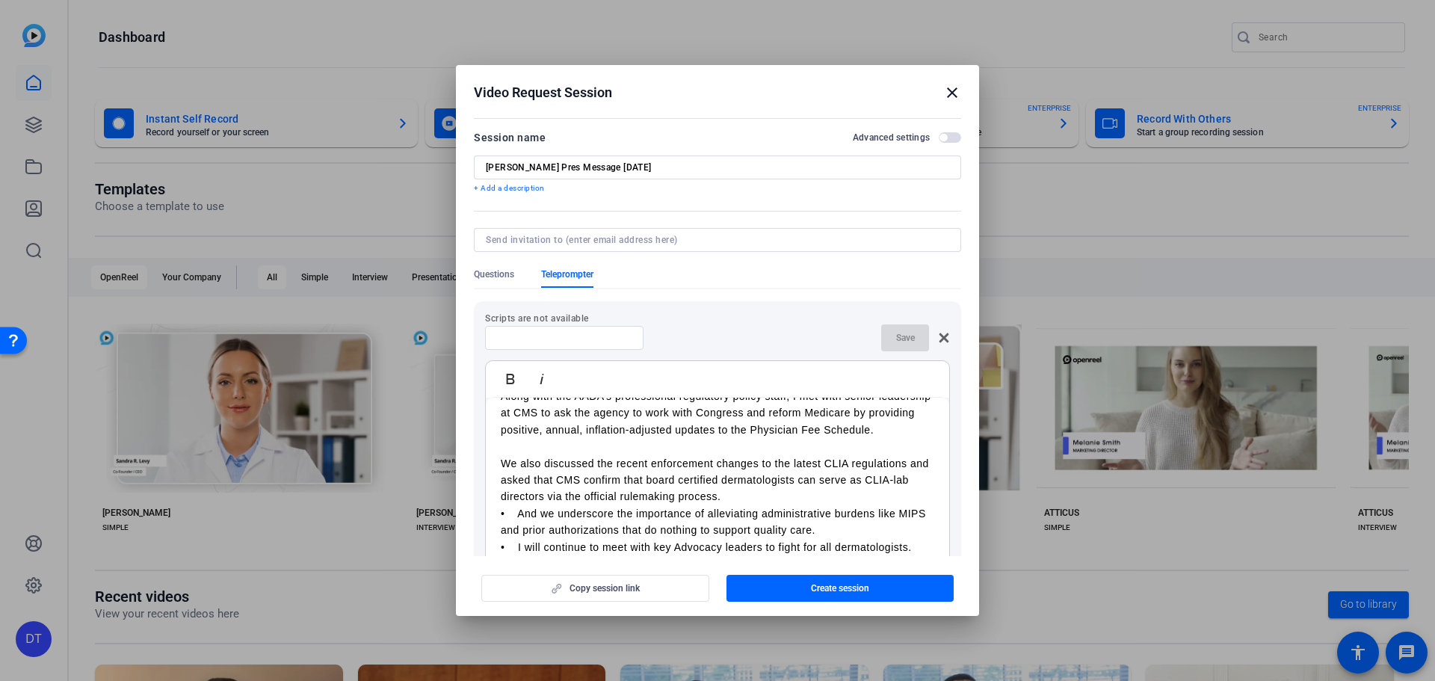
drag, startPoint x: 748, startPoint y: 512, endPoint x: 561, endPoint y: 516, distance: 187.6
click at [561, 505] on p "We also discussed the recent enforcement changes to the latest CLIA regulations…" at bounding box center [717, 480] width 433 height 50
click at [547, 532] on p "• And we underscore the importance of alleviating administrative burdens like M…" at bounding box center [717, 522] width 433 height 34
click at [514, 527] on p "We underscore the importance of alleviating administrative burdens like MIPS an…" at bounding box center [717, 522] width 433 height 34
click at [600, 534] on p "We also underscore the importance of alleviating administrative burdens like MI…" at bounding box center [717, 522] width 433 height 34
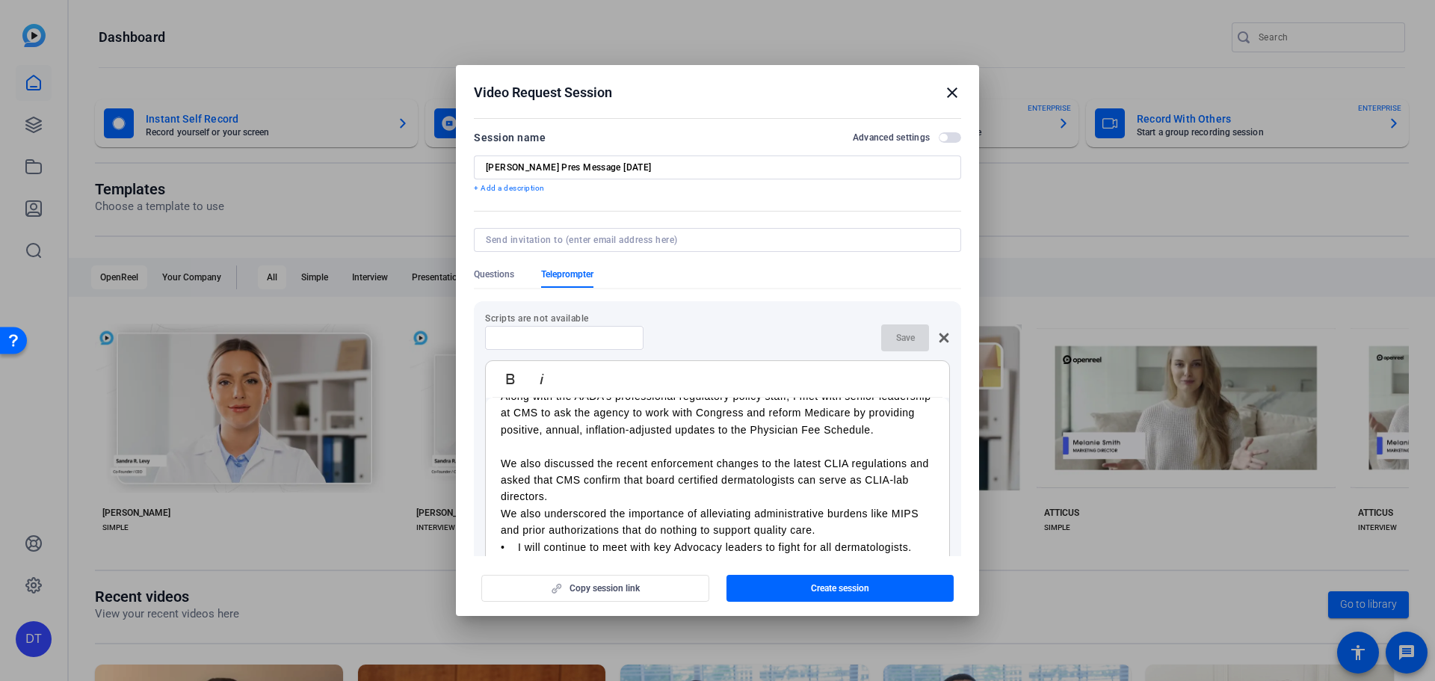
click at [609, 505] on p "We also discussed the recent enforcement changes to the latest CLIA regulations…" at bounding box center [717, 480] width 433 height 50
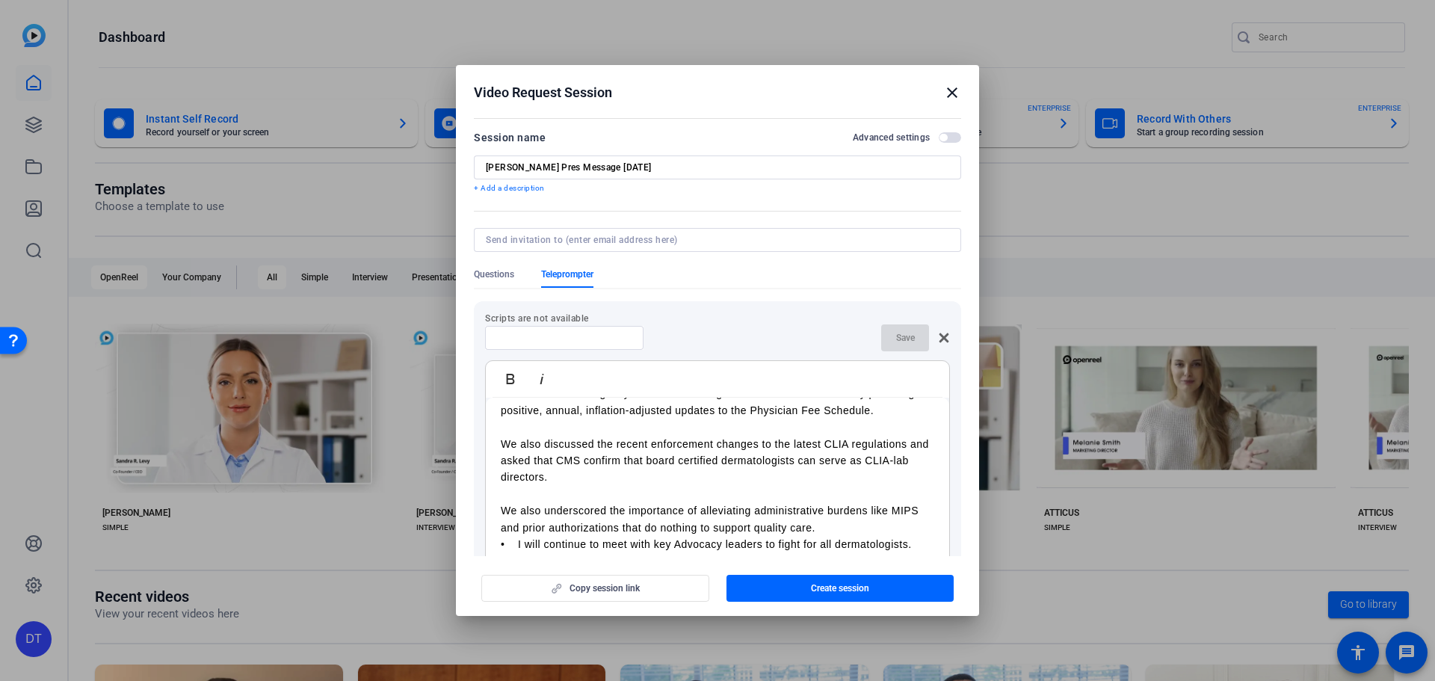
scroll to position [111, 0]
click at [760, 497] on p at bounding box center [717, 494] width 433 height 16
click at [587, 503] on p "We also underscored the importance of alleviating administrative burdens like M…" at bounding box center [717, 519] width 433 height 34
click at [541, 445] on p "We also discussed the recent enforcement changes to the latest CLIA regulations…" at bounding box center [717, 461] width 433 height 50
click at [583, 518] on p "We also underscored the importance of alleviating administrative burdens like M…" at bounding box center [717, 519] width 433 height 34
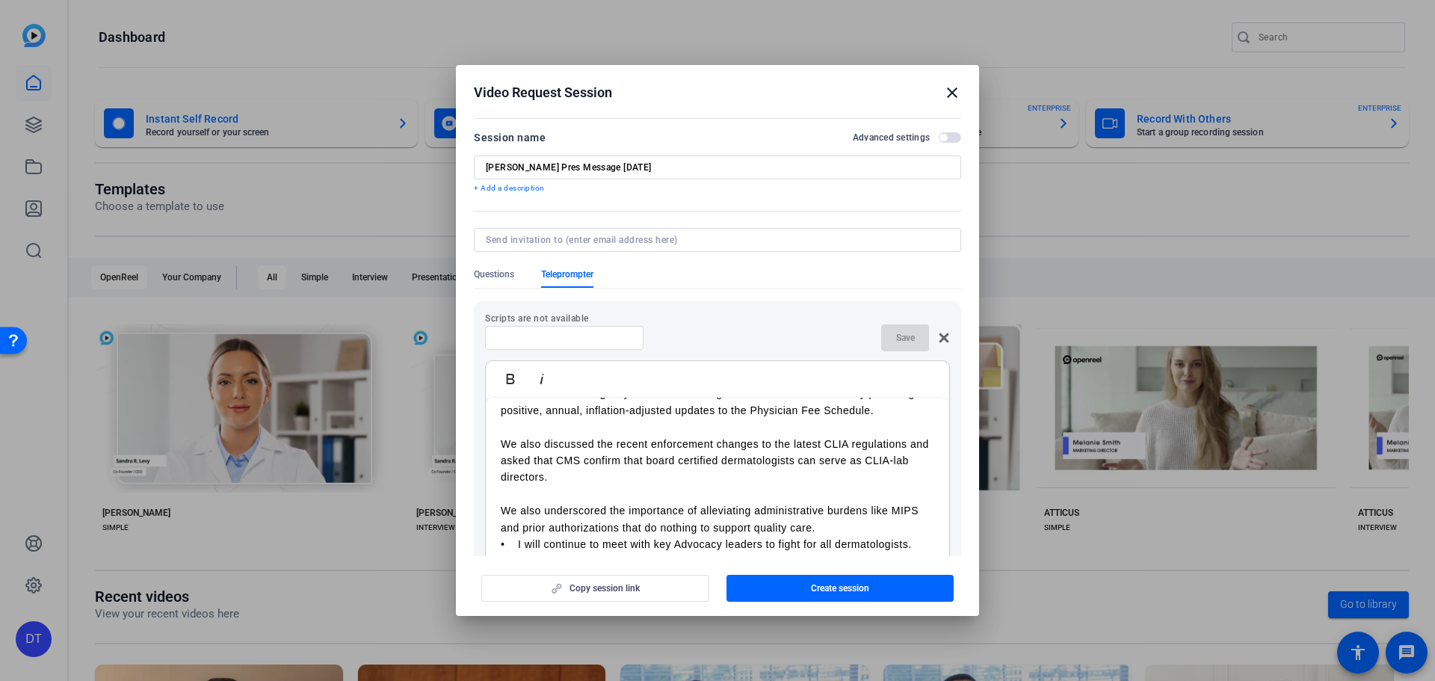
click at [542, 509] on p "We also underscored the importance of alleviating administrative burdens like M…" at bounding box center [717, 519] width 433 height 34
click at [605, 461] on p "We also discussed the recent enforcement changes to the latest CLIA regulations…" at bounding box center [717, 461] width 433 height 50
click at [750, 454] on p "We also discussed the recent enforcement changes to the latest CLIA regulations…" at bounding box center [717, 461] width 433 height 50
click at [844, 453] on p "We also discussed the recent enforcement changes to the latest CLIA regulations…" at bounding box center [717, 461] width 433 height 50
click at [845, 443] on p "We also discussed the recent enforcement changes to the latest CLIA regulations…" at bounding box center [717, 461] width 433 height 50
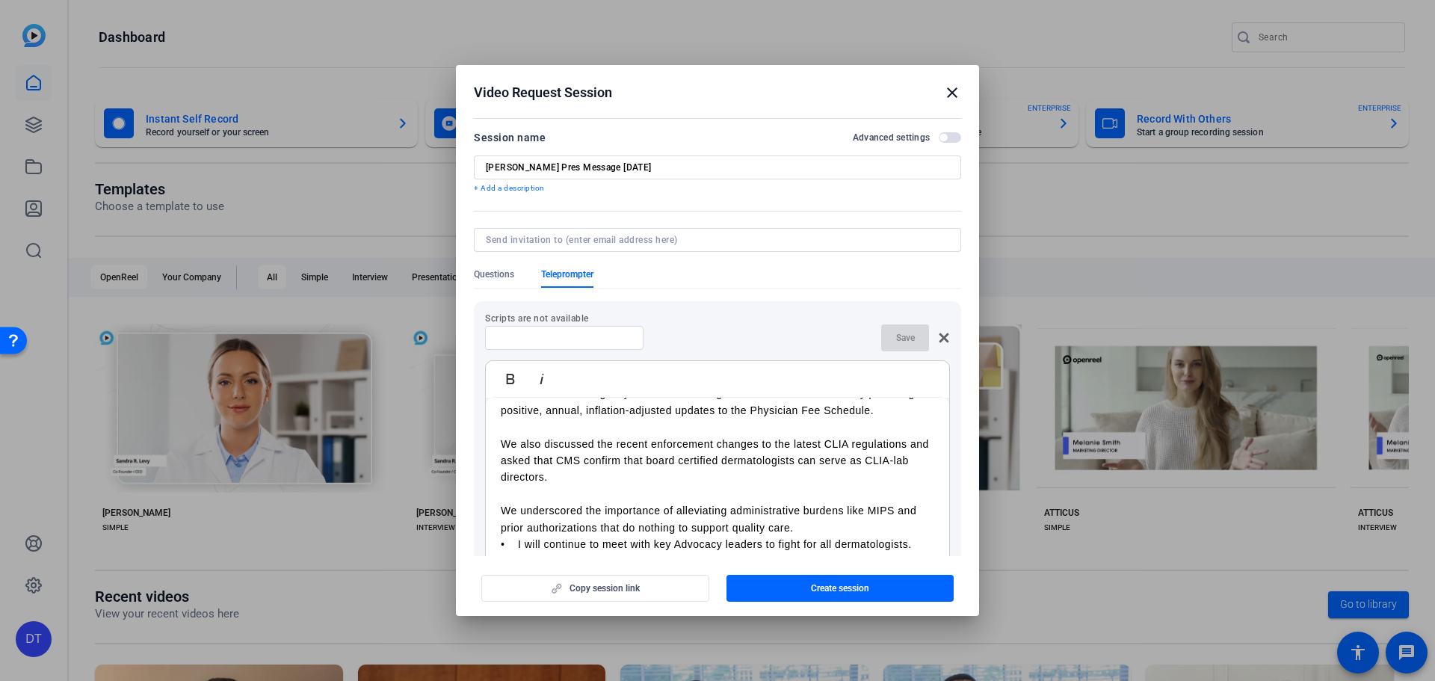
click at [631, 482] on p "We also discussed the recent enforcement changes to the latest CLIA regulations…" at bounding box center [717, 461] width 433 height 50
click at [637, 481] on p "We also discussed the recent enforcement changes to the latest CLIA regulations…" at bounding box center [717, 461] width 433 height 50
click at [636, 481] on p "We also discussed the recent enforcement changes to the latest CLIA regulations…" at bounding box center [717, 461] width 433 height 50
click at [640, 485] on p "We also discussed the recent enforcement changes to the latest CLIA regulations…" at bounding box center [717, 461] width 433 height 50
click at [640, 486] on p at bounding box center [717, 494] width 433 height 16
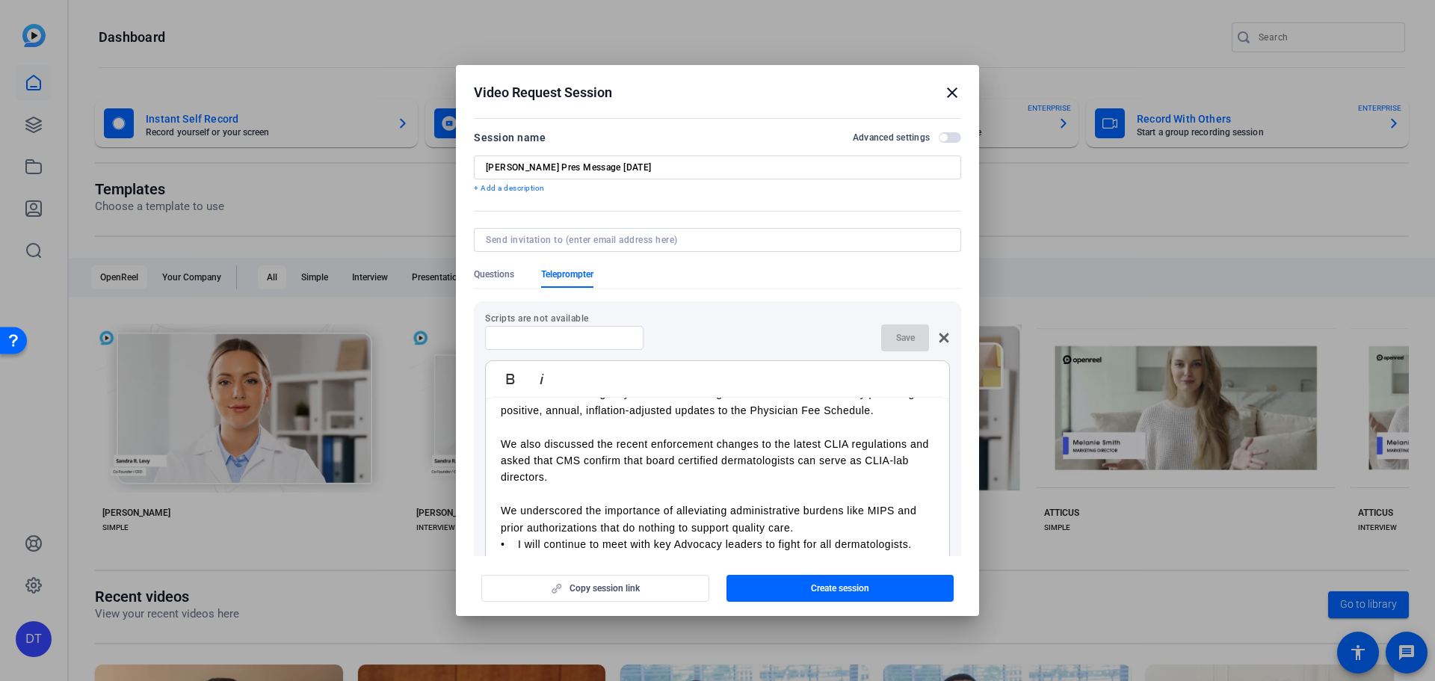
click at [625, 483] on p "We also discussed the recent enforcement changes to the latest CLIA regulations…" at bounding box center [717, 461] width 433 height 50
click at [676, 478] on p "We also discussed the recent enforcement changes to the latest CLIA regulations…" at bounding box center [717, 461] width 433 height 50
click at [630, 482] on p "We also discussed the recent enforcement changes to the latest CLIA regulations…" at bounding box center [717, 461] width 433 height 50
click at [658, 463] on p "We also discussed the recent enforcement changes to the latest CLIA regulations…" at bounding box center [717, 461] width 433 height 50
click at [666, 460] on p "We also discussed the recent enforcement changes to the latest CLIA regulations…" at bounding box center [717, 461] width 433 height 50
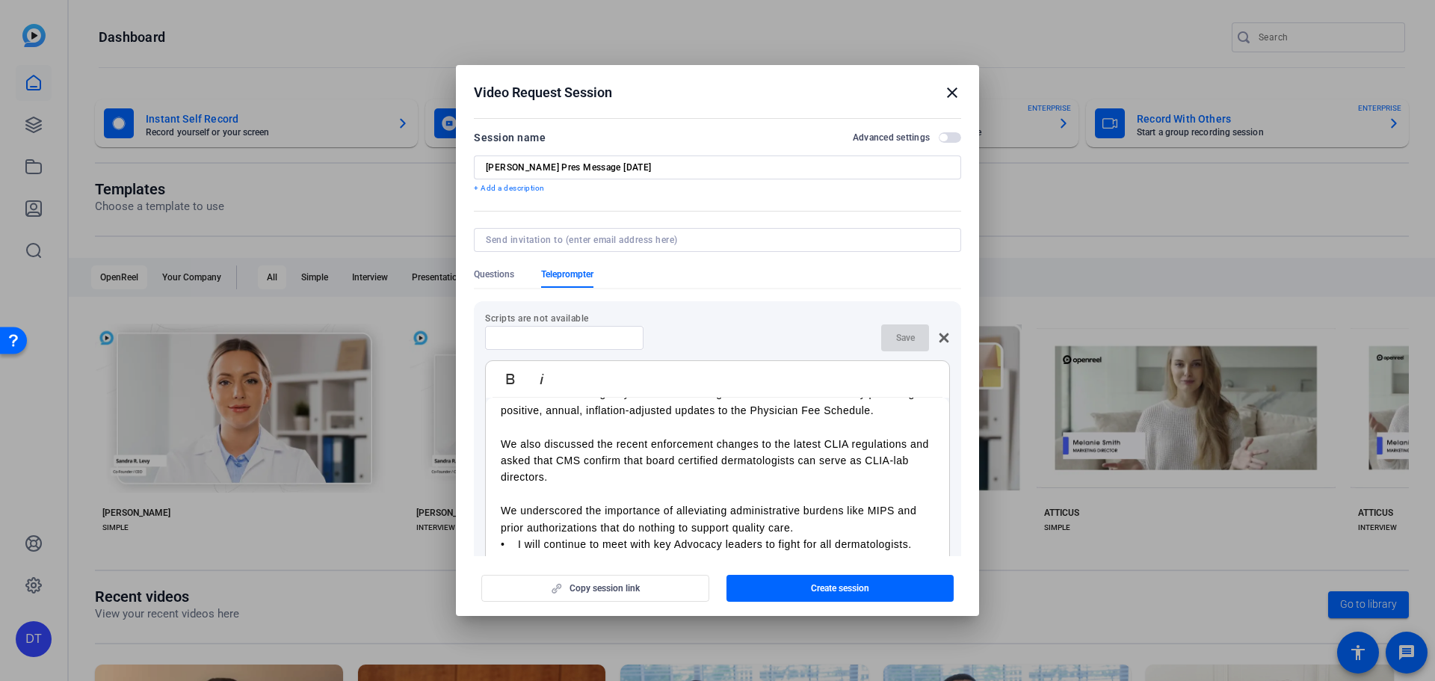
click at [611, 457] on p "We also discussed the recent enforcement changes to the latest CLIA regulations…" at bounding box center [717, 461] width 433 height 50
click at [840, 449] on p "We also discussed the recent enforcement changes to the latest CLIA regulations…" at bounding box center [717, 461] width 433 height 50
click at [899, 443] on p "We also discussed the recent enforcement changes to the latest CLIA regulations…" at bounding box center [717, 461] width 433 height 50
click at [532, 461] on p "We also discussed the recent enforcement changes to the latest CLIA regulations…" at bounding box center [717, 461] width 433 height 50
drag, startPoint x: 576, startPoint y: 460, endPoint x: 552, endPoint y: 458, distance: 24.7
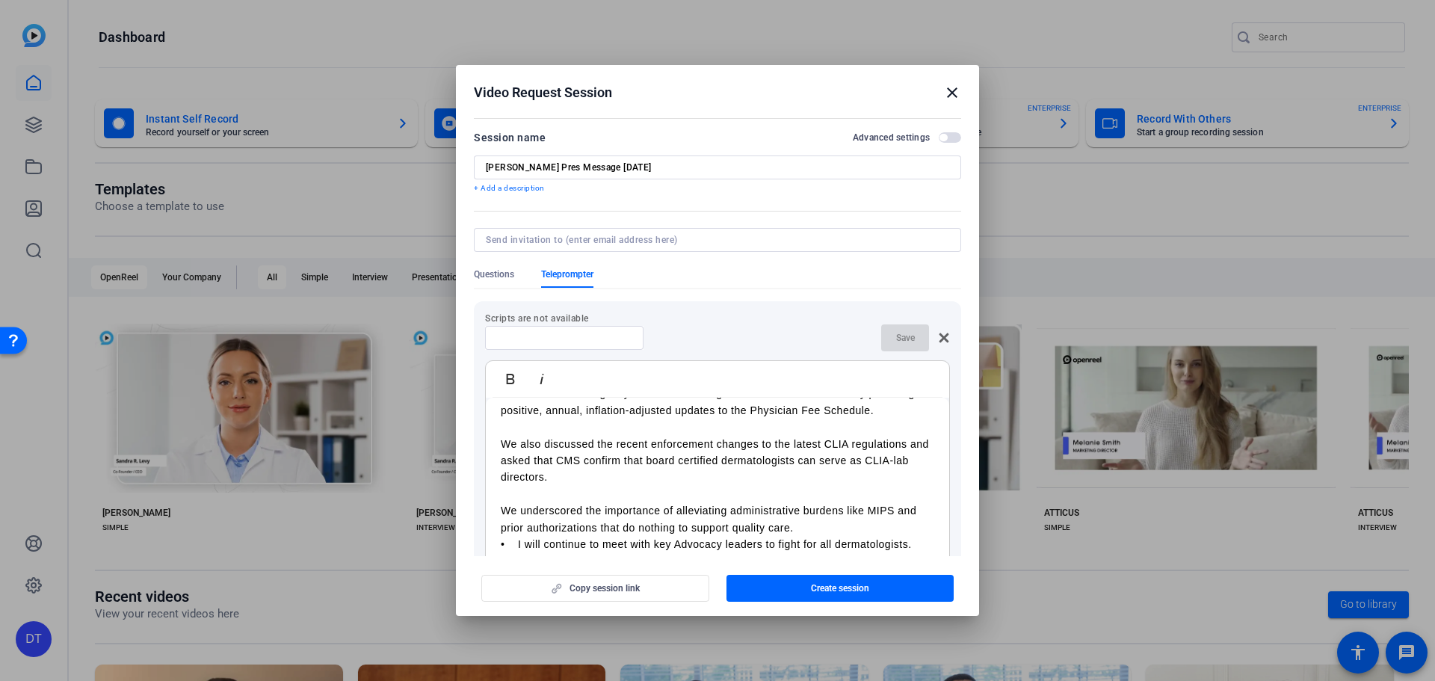
click at [552, 458] on p "We also discussed the recent enforcement changes to the latest CLIA regulations…" at bounding box center [717, 461] width 433 height 50
click at [582, 463] on p "We also discussed the recent enforcement changes to the latest CLIA regulations…" at bounding box center [717, 461] width 433 height 50
click at [637, 482] on p "We also discussed the recent enforcement changes to the latest CLIA regulations…" at bounding box center [717, 461] width 433 height 50
click at [771, 476] on p "We also discussed the recent enforcement changes to the latest CLIA regulations…" at bounding box center [717, 461] width 433 height 50
click at [776, 474] on p "We also discussed the recent enforcement changes to the latest CLIA regulations…" at bounding box center [717, 461] width 433 height 50
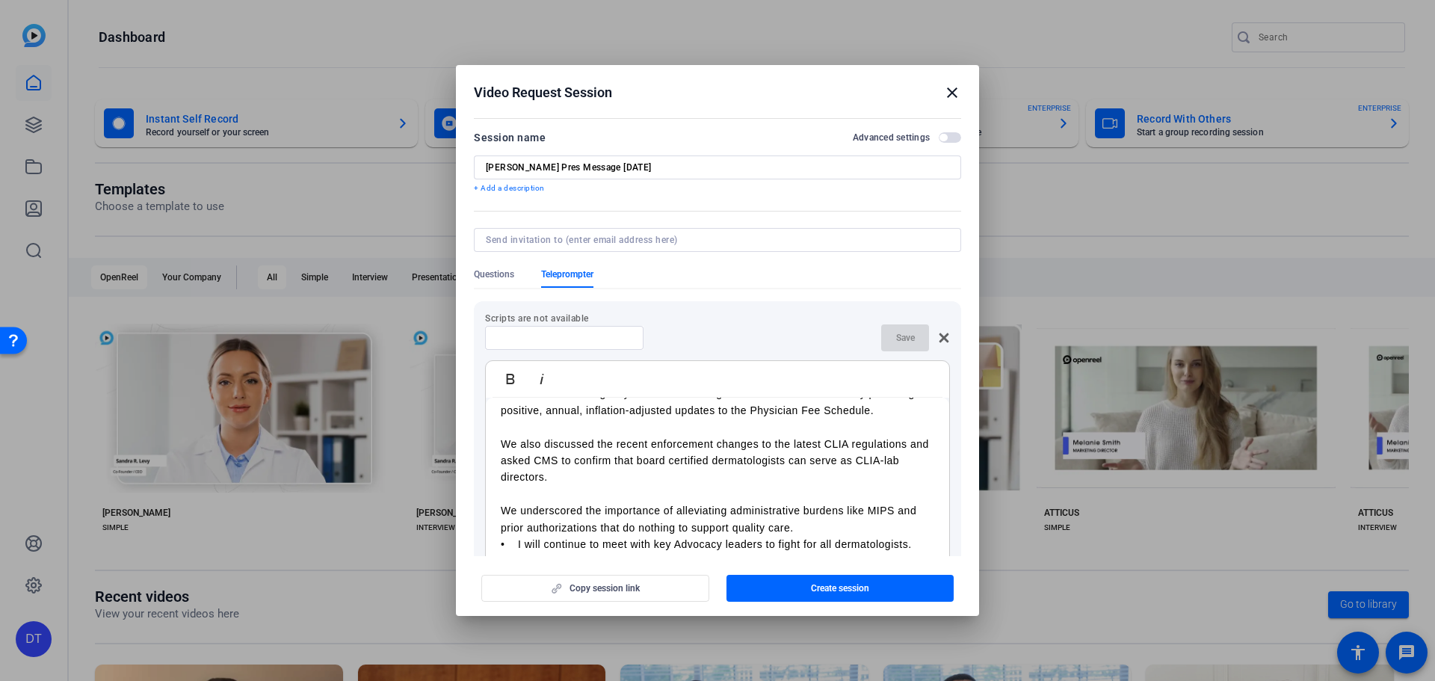
click at [784, 469] on p "We also discussed the recent enforcement changes to the latest CLIA regulations…" at bounding box center [717, 461] width 433 height 50
click at [521, 511] on p "We underscored the importance of alleviating administrative burdens like MIPS a…" at bounding box center [717, 519] width 433 height 34
click at [540, 438] on p "We also discussed the recent enforcement changes to the latest CLIA regulations…" at bounding box center [717, 461] width 433 height 50
click at [502, 511] on p "We underscored the importance of alleviating administrative burdens like MIPS a…" at bounding box center [717, 519] width 433 height 34
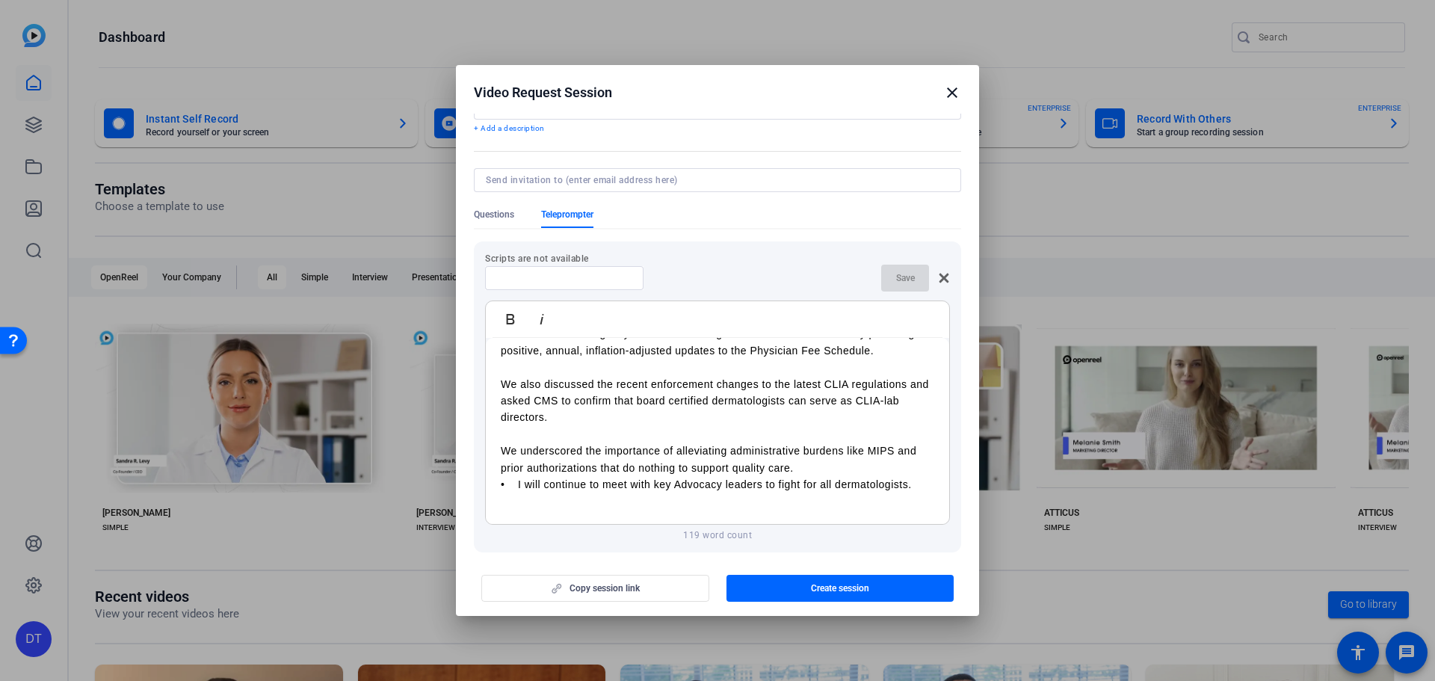
scroll to position [128, 0]
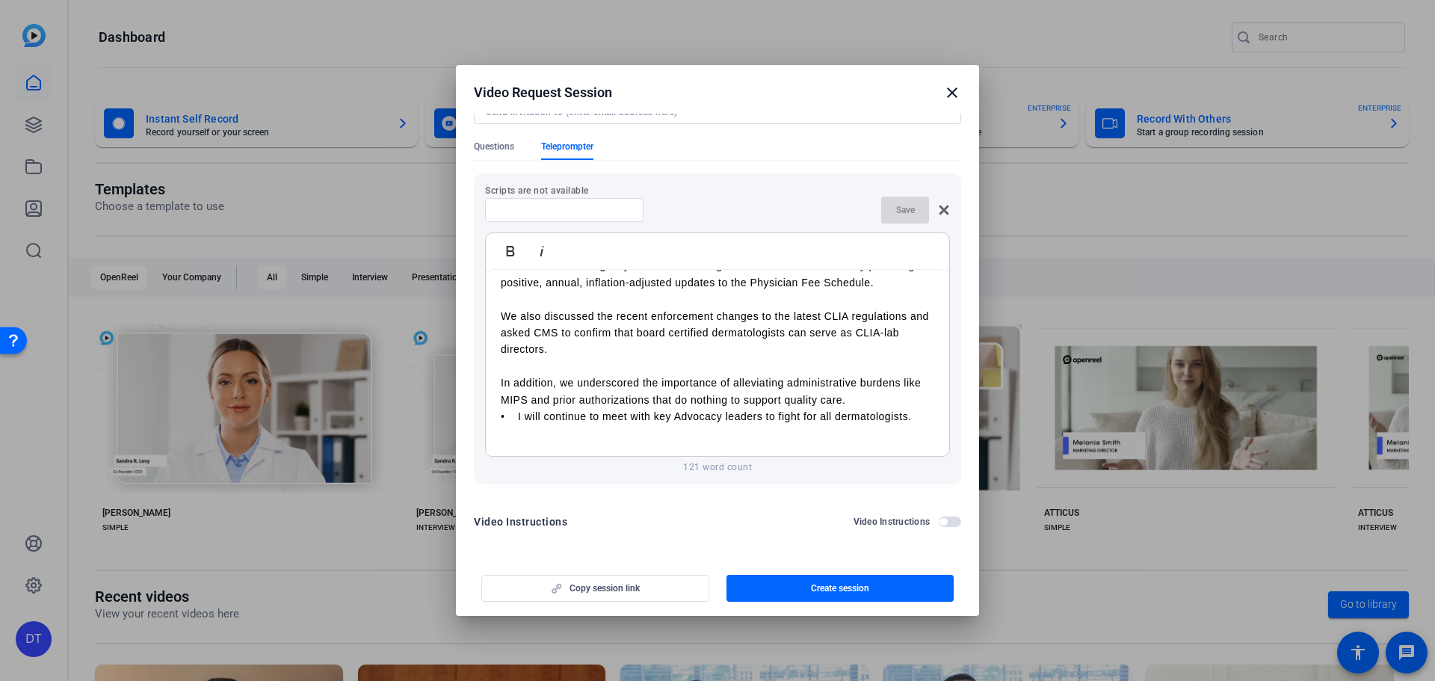
click at [879, 395] on p "In addition, we underscored the importance of alleviating administrative burden…" at bounding box center [717, 391] width 433 height 34
click at [877, 402] on p "In addition, we underscored the importance of alleviating administrative burden…" at bounding box center [717, 391] width 433 height 34
click at [889, 401] on p "In addition, we underscored the importance of alleviating administrative burden…" at bounding box center [717, 391] width 433 height 34
click at [516, 416] on p "• I will continue to meet with key Advocacy leaders to fight for all dermatolog…" at bounding box center [717, 416] width 433 height 16
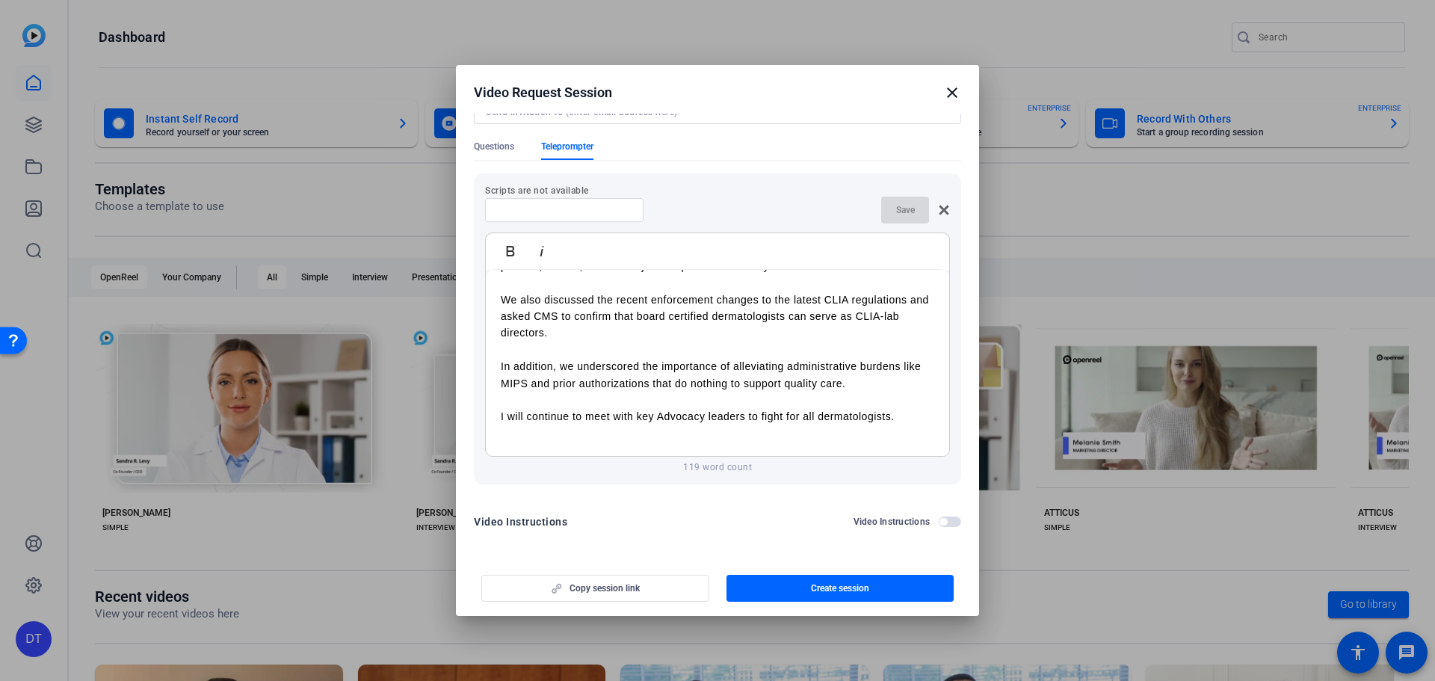
click at [809, 413] on p "I will continue to meet with key Advocacy leaders to fight for all dermatologis…" at bounding box center [717, 416] width 433 height 16
click at [870, 416] on p "I will continue to meet with key Advocacy leaders to fight for all dermatologis…" at bounding box center [717, 416] width 433 height 16
click at [898, 416] on p "I will continue to meet with key Advocacy leaders to fight for all dermatologis…" at bounding box center [717, 416] width 433 height 16
click at [660, 414] on p "I will continue to meet with key Advocacy leaders to fight for all dermatologis…" at bounding box center [717, 416] width 433 height 16
click at [845, 409] on p "I will continue to meet with key advocacy leaders to fight for all dermatologis…" at bounding box center [717, 416] width 433 height 16
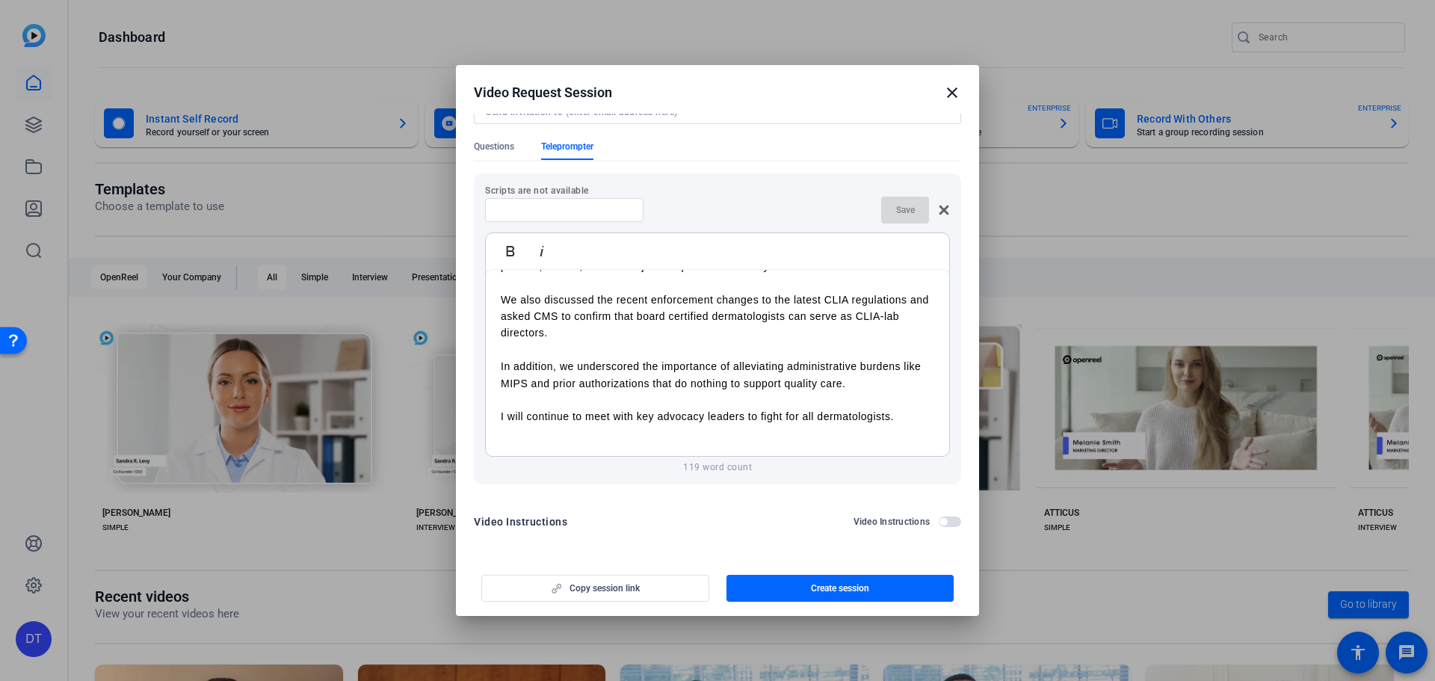
click at [853, 413] on p "I will continue to meet with key advocacy leaders to fight for all dermatologis…" at bounding box center [717, 416] width 433 height 16
click at [891, 416] on p "I will continue to meet with key advocacy leaders to fight for all dermatologis…" at bounding box center [717, 416] width 433 height 16
click at [910, 414] on p "I will continue to meet with key advocacy leaders to fight for all dermatologis…" at bounding box center [717, 416] width 433 height 16
click at [909, 414] on p "I will continue to meet with key advocacy leaders to fight for all dermatologis…" at bounding box center [717, 416] width 433 height 16
click at [895, 422] on p "I will continue to meet with key advocacy leaders to fight for all dermatologis…" at bounding box center [717, 416] width 433 height 16
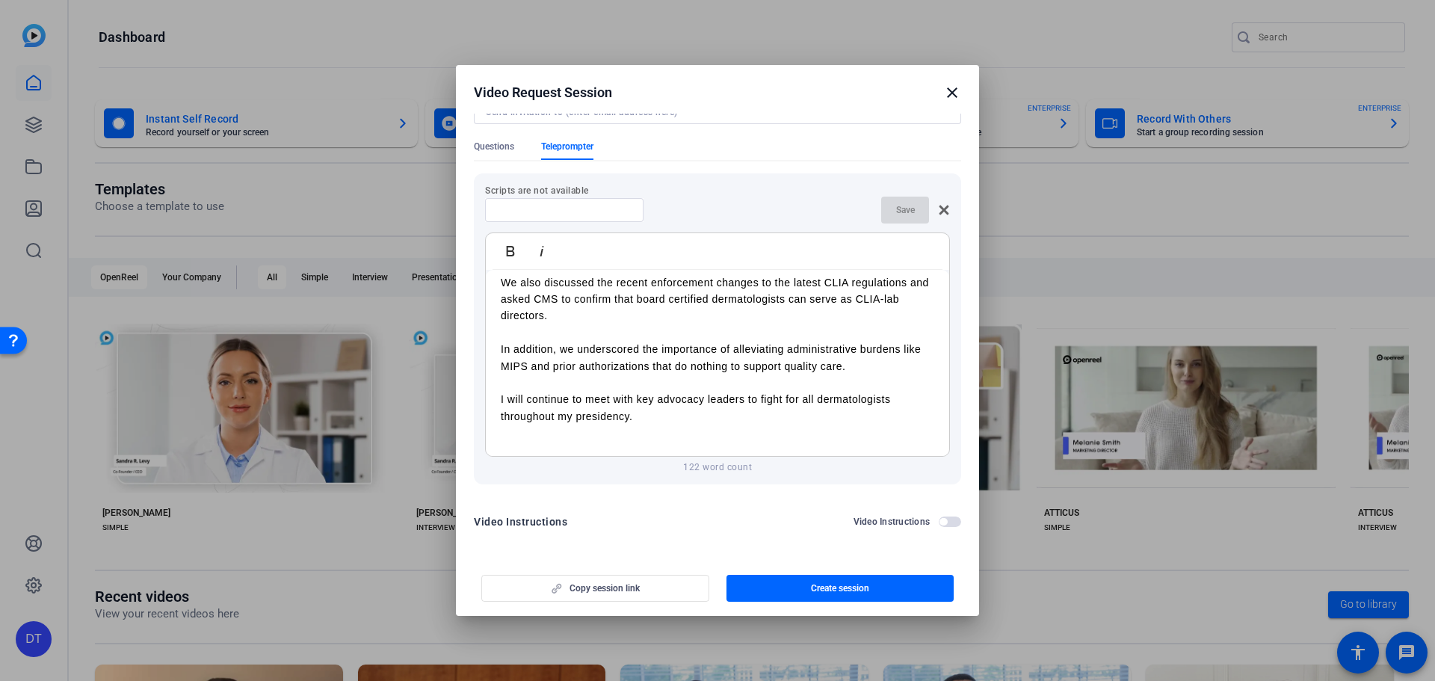
click at [827, 422] on p "I will continue to meet with key advocacy leaders to fight for all dermatologis…" at bounding box center [717, 408] width 433 height 34
click at [785, 420] on p "I will continue to meet with key advocacy leaders to fight for all dermatologis…" at bounding box center [717, 408] width 433 height 34
click at [709, 416] on p "I will continue to meet with key advocacy leaders to fight for all dermatologis…" at bounding box center [717, 408] width 433 height 34
click at [578, 424] on p "I will continue to meet with key advocacy leaders to fight for all dermatologis…" at bounding box center [717, 408] width 433 height 34
click at [569, 424] on p "I will continue to meet with key advocacy leaders to fight for all dermatologis…" at bounding box center [717, 408] width 433 height 34
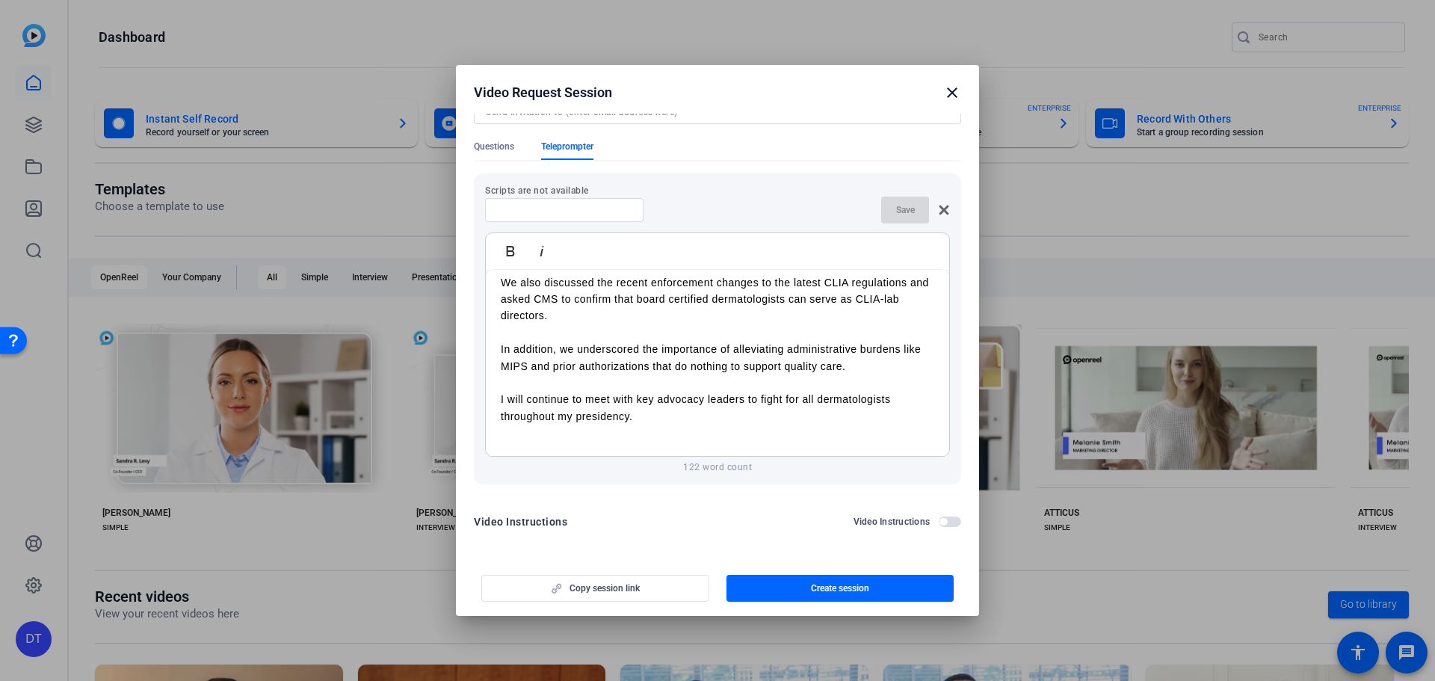
click at [566, 424] on p "I will continue to meet with key advocacy leaders to fight for all dermatologis…" at bounding box center [717, 408] width 433 height 34
click at [672, 424] on p "I will continue to meet with key advocacy leaders to fight for all dermatologis…" at bounding box center [717, 408] width 433 height 34
click at [688, 424] on p "I will continue to meet with key advocacy leaders to fight for all dermatologis…" at bounding box center [717, 408] width 433 height 34
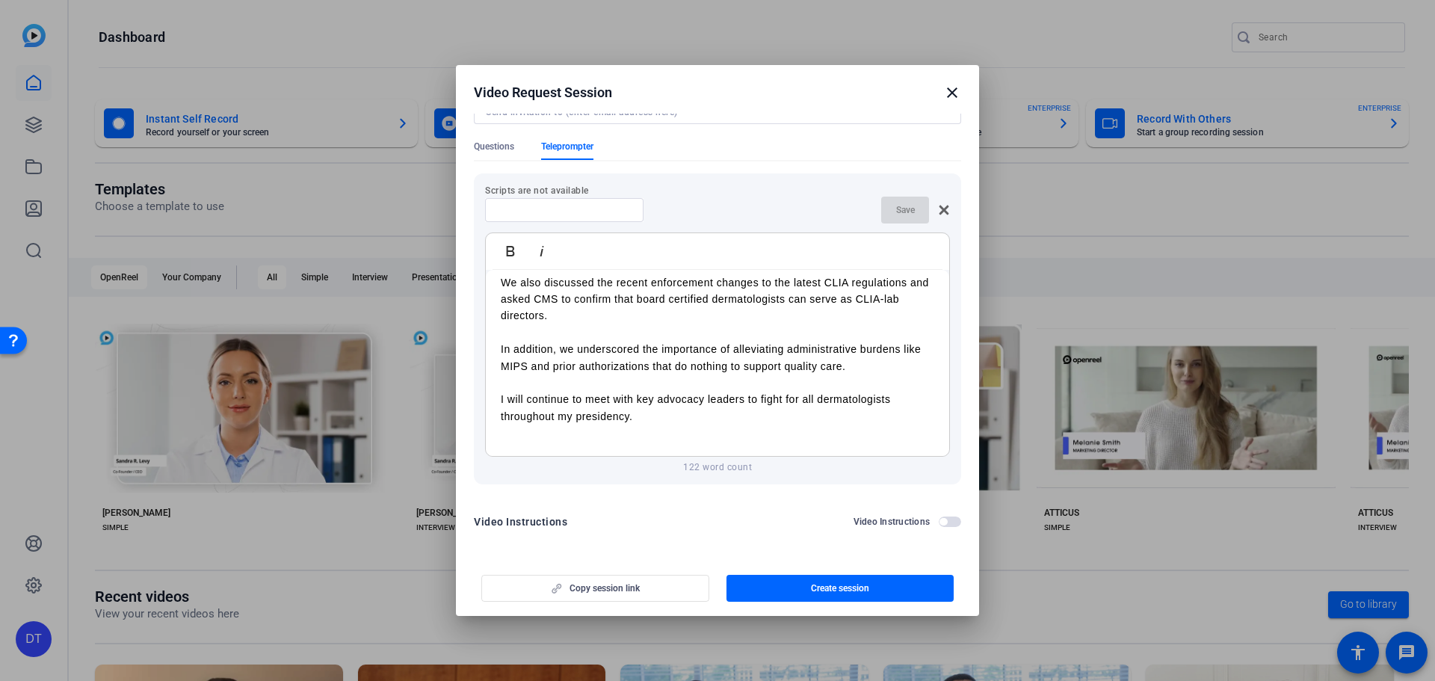
drag, startPoint x: 645, startPoint y: 432, endPoint x: 487, endPoint y: 436, distance: 157.7
click at [487, 436] on div "I wanted to provide an update about the Academy’s latest advocacy with the Cent…" at bounding box center [717, 299] width 463 height 315
click at [617, 433] on p at bounding box center [717, 432] width 433 height 16
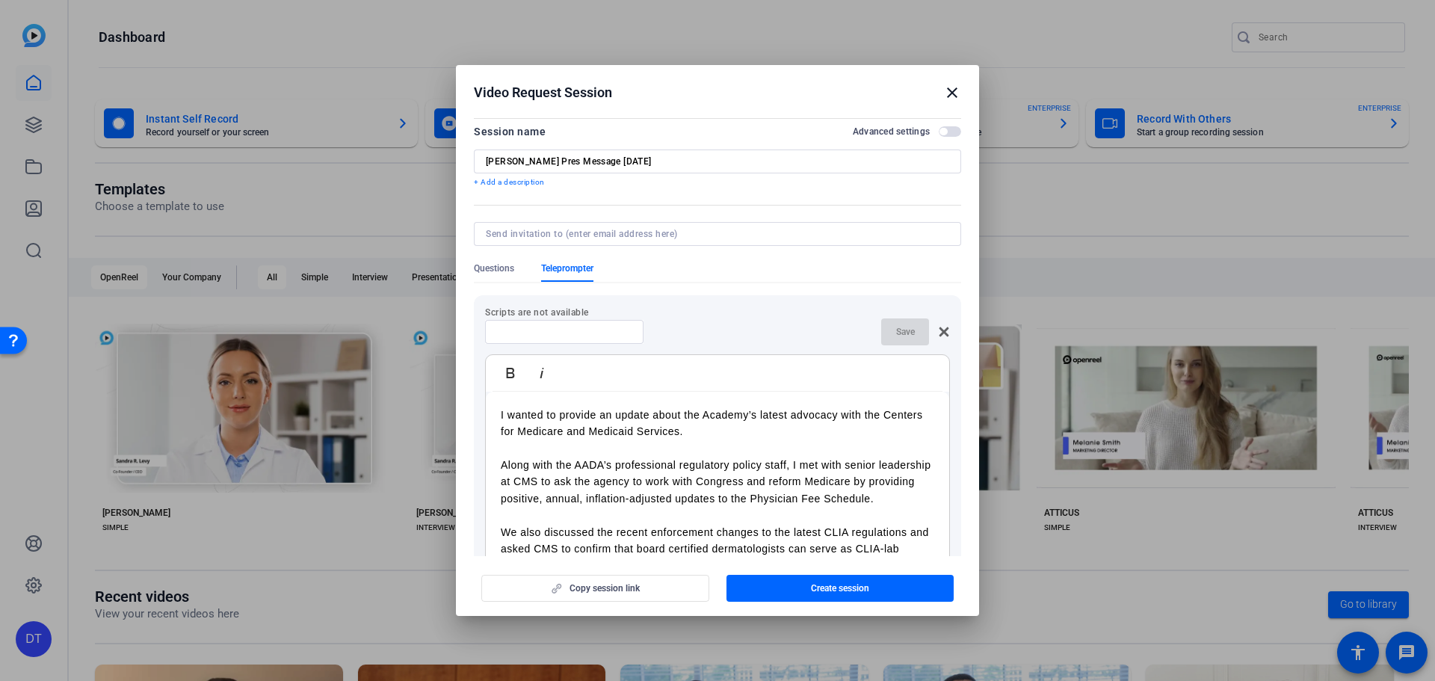
scroll to position [0, 0]
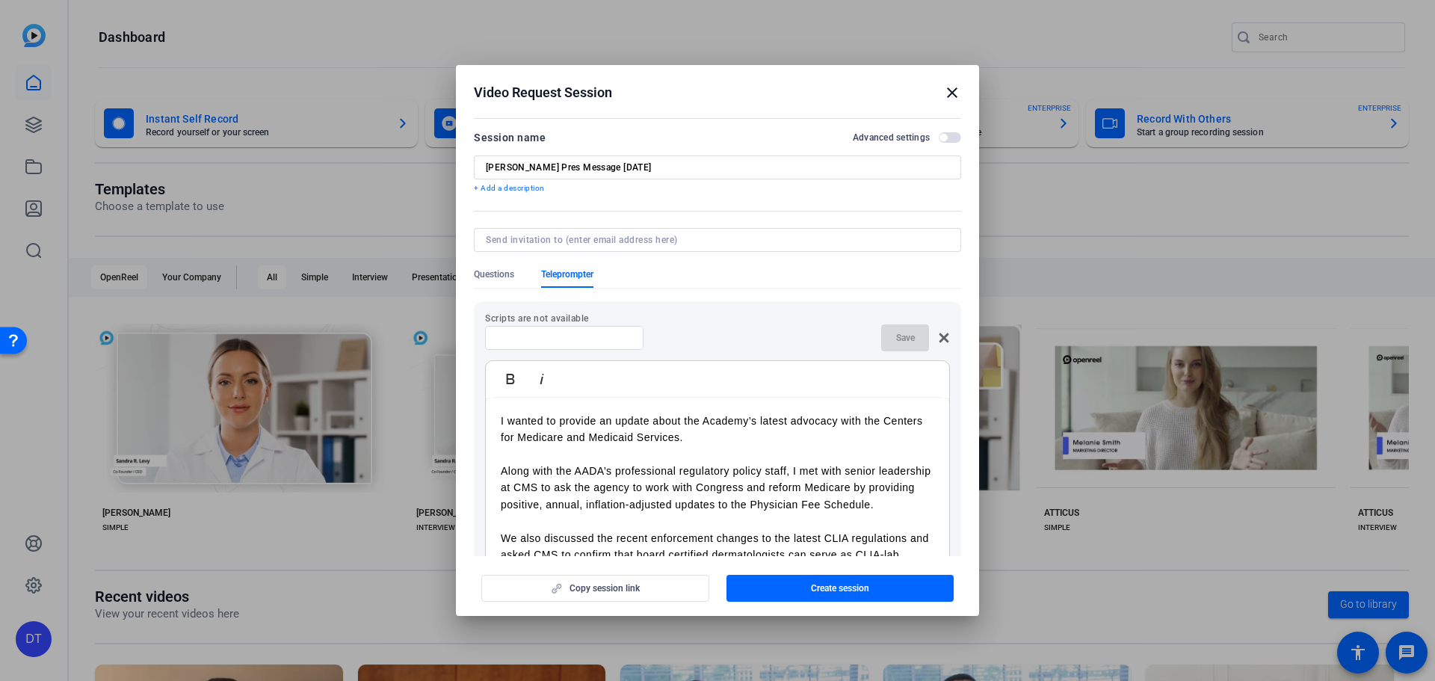
click at [756, 439] on p "I wanted to provide an update about the Academy’s latest advocacy with the Cent…" at bounding box center [717, 430] width 433 height 34
click at [762, 431] on p "I wanted to provide an update about the Academy’s latest advocacy with the Cent…" at bounding box center [717, 430] width 433 height 34
drag, startPoint x: 834, startPoint y: 418, endPoint x: 853, endPoint y: 416, distance: 19.5
click at [837, 419] on p "I wanted to provide an update about the Academy’s latest advocacy with the Cent…" at bounding box center [717, 430] width 433 height 34
drag, startPoint x: 898, startPoint y: 422, endPoint x: 905, endPoint y: 424, distance: 8.0
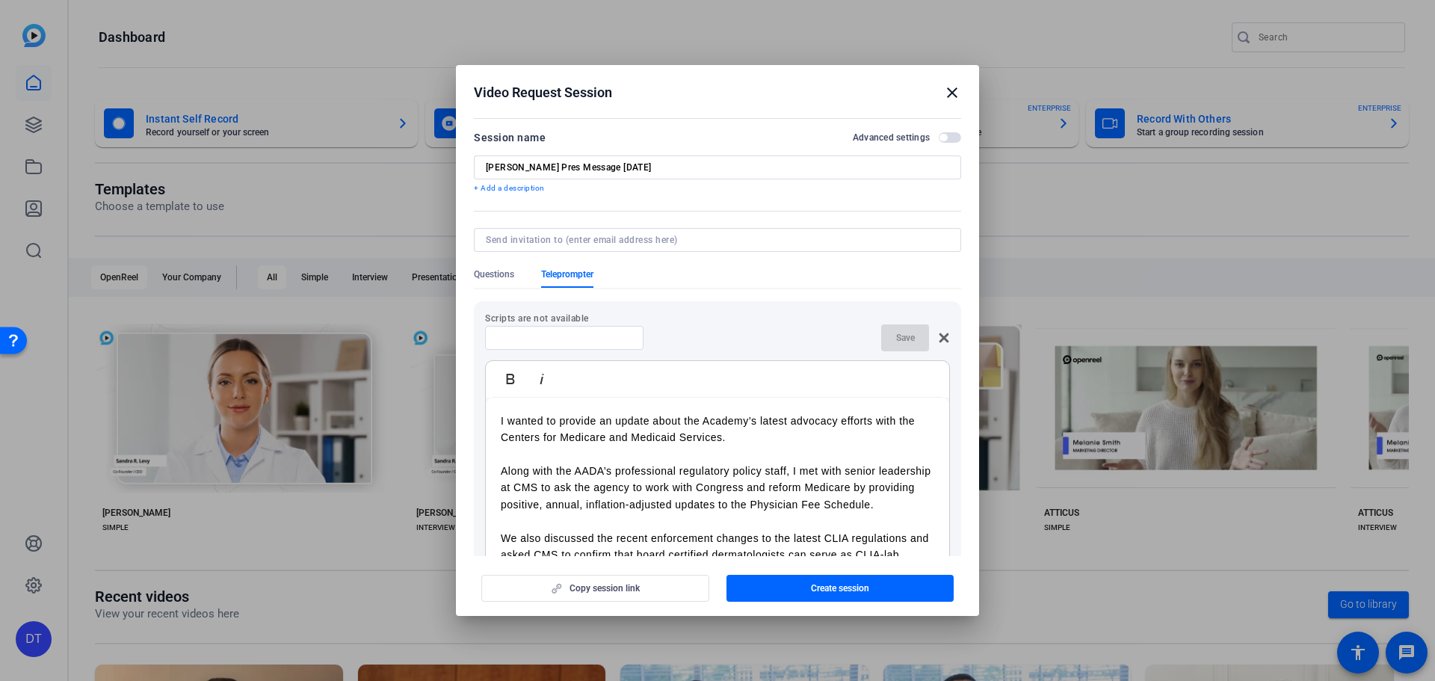
click at [905, 424] on p "I wanted to provide an update about the Academy’s latest advocacy efforts with …" at bounding box center [717, 430] width 433 height 34
click at [695, 496] on p "Along with the AADA’s professional regulatory policy staff, I met with senior l…" at bounding box center [717, 488] width 433 height 50
click at [702, 490] on p "Along with the AADA’s professional regulatory policy staff, I met with senior l…" at bounding box center [717, 488] width 433 height 50
click at [710, 482] on p "Along with the AADA’s professional regulatory policy staff, I met with senior l…" at bounding box center [717, 488] width 433 height 50
click at [696, 481] on p "Along with the AADA’s professional regulatory policy staff, I met with senior l…" at bounding box center [717, 488] width 433 height 50
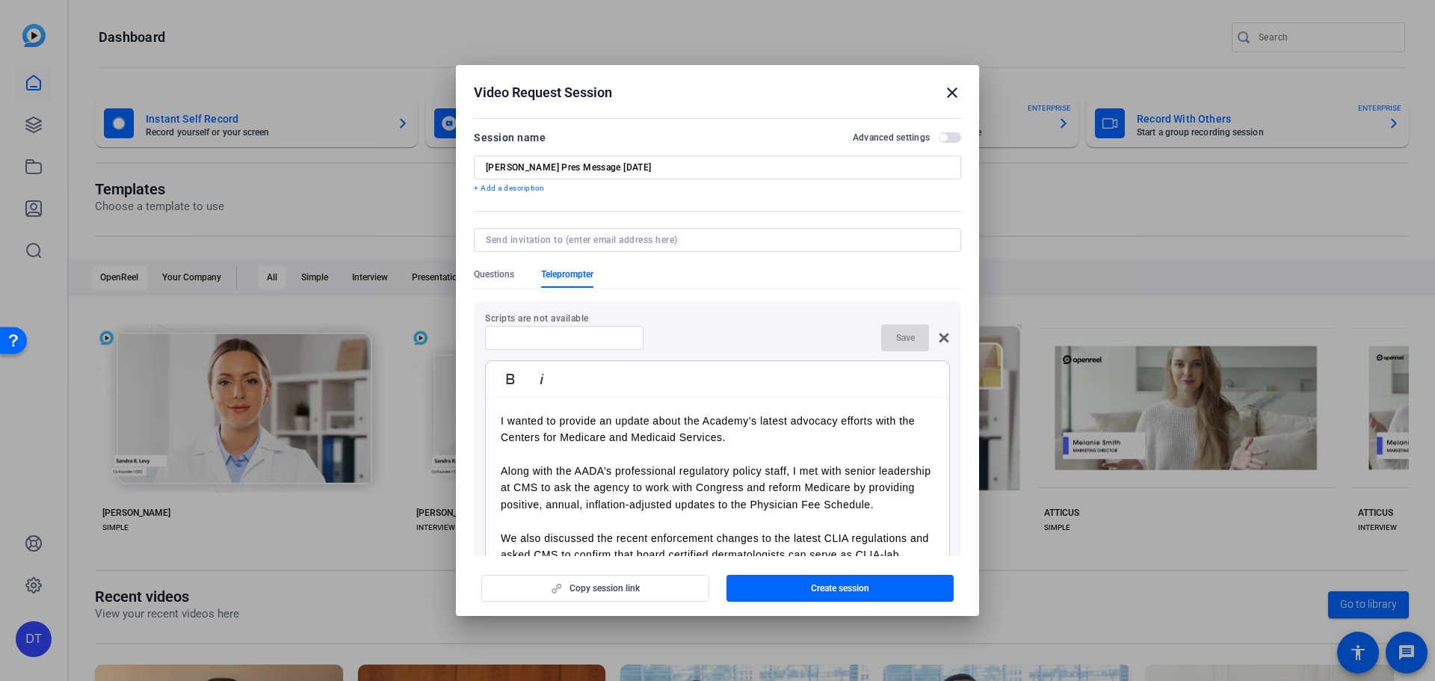
drag, startPoint x: 676, startPoint y: 472, endPoint x: 615, endPoint y: 477, distance: 61.5
click at [615, 477] on p "Along with the AADA’s professional regulatory policy staff, I met with senior l…" at bounding box center [717, 488] width 433 height 50
click at [717, 504] on p "Along with the AADA’s professional regulatory policy staff, I met with senior l…" at bounding box center [717, 488] width 433 height 50
click at [759, 513] on p "Along with the AADA’s professional regulatory policy staff, I met with senior l…" at bounding box center [717, 488] width 433 height 50
click at [800, 513] on p "Along with the AADA’s professional regulatory policy staff, I met with senior l…" at bounding box center [717, 488] width 433 height 50
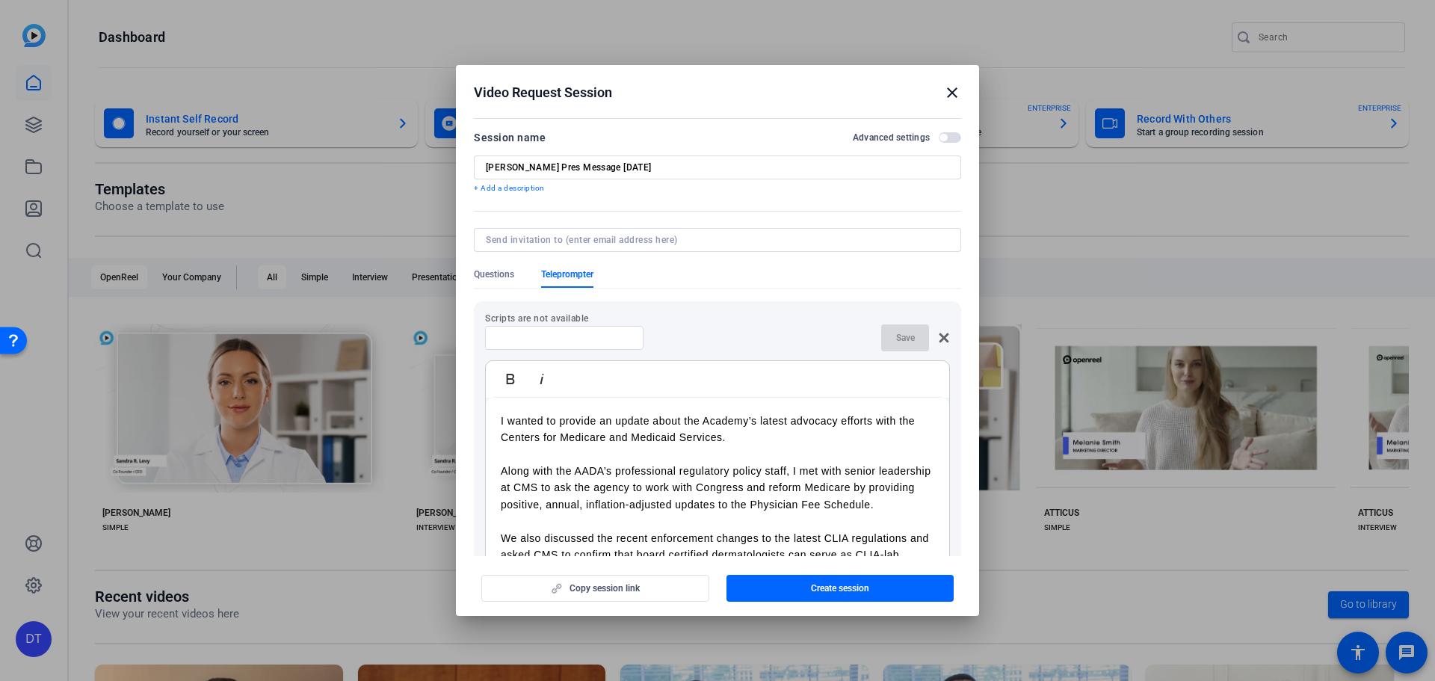
click at [800, 513] on p "Along with the AADA’s professional regulatory policy staff, I met with senior l…" at bounding box center [717, 488] width 433 height 50
click at [794, 513] on p "Along with the AADA’s professional regulatory policy staff, I met with senior l…" at bounding box center [717, 488] width 433 height 50
click at [792, 513] on p "Along with the AADA’s professional regulatory policy staff, I met with senior l…" at bounding box center [717, 488] width 433 height 50
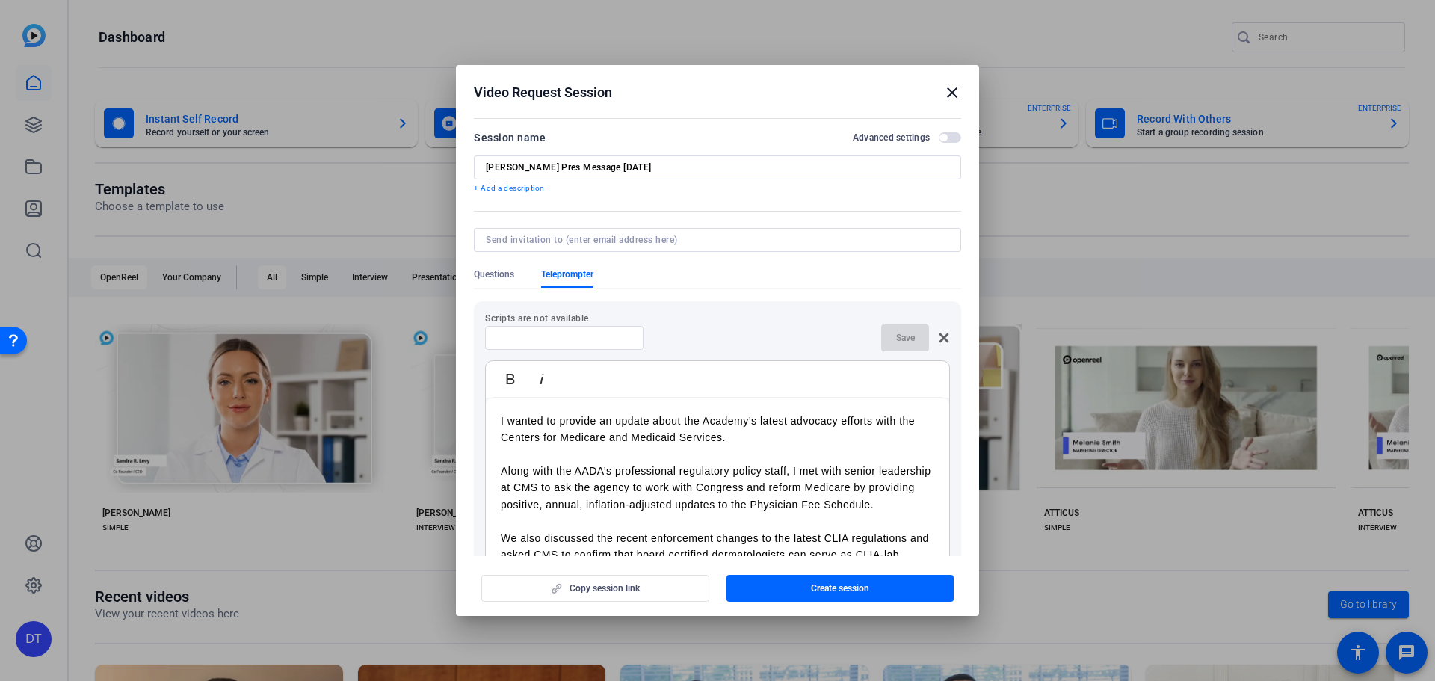
click at [803, 513] on p "Along with the AADA’s professional regulatory policy staff, I met with senior l…" at bounding box center [717, 488] width 433 height 50
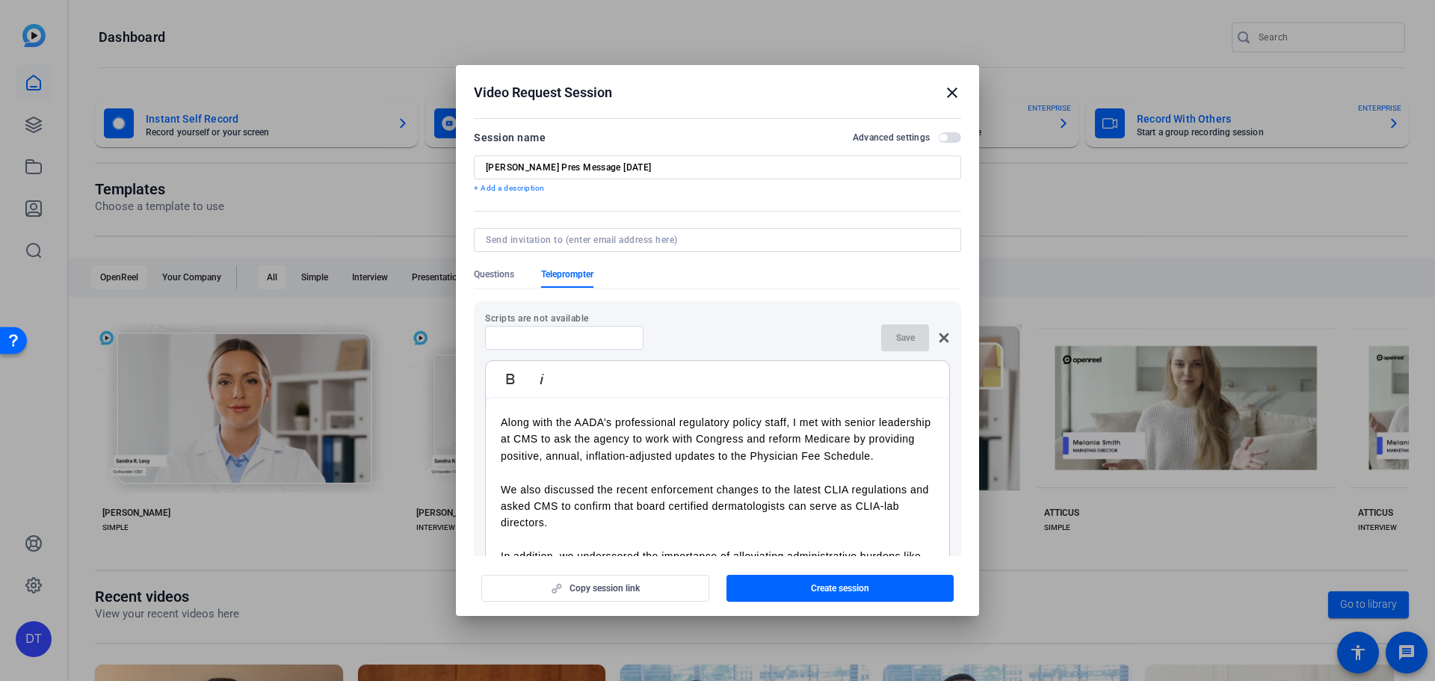
scroll to position [75, 0]
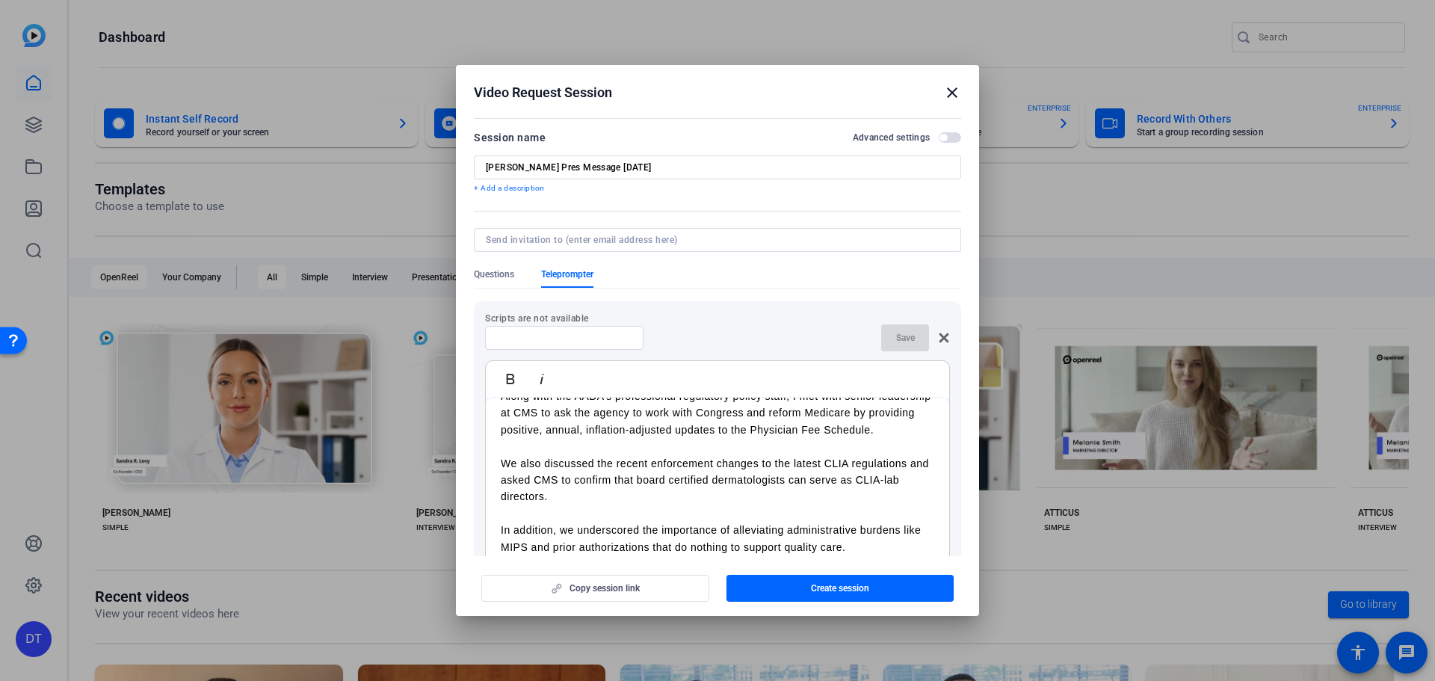
click at [756, 505] on p "We also discussed the recent enforcement changes to the latest CLIA regulations…" at bounding box center [717, 480] width 433 height 50
click at [765, 505] on p "We also discussed the recent enforcement changes to the latest CLIA regulations…" at bounding box center [717, 480] width 433 height 50
click at [779, 505] on p "We also discussed the recent enforcement changes to the latest CLIA regulations…" at bounding box center [717, 480] width 433 height 50
click at [823, 484] on p "We also discussed the recent enforcement changes to the latest CLIA regulations…" at bounding box center [717, 480] width 433 height 50
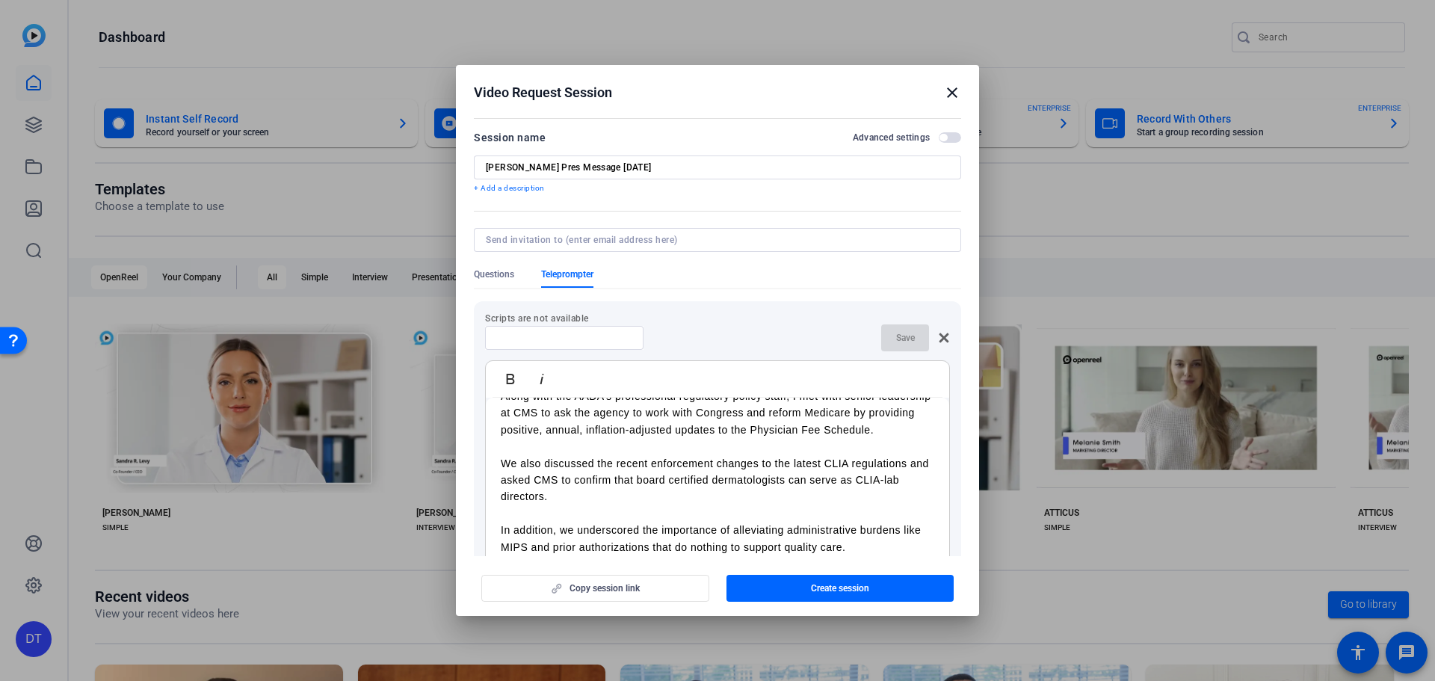
click at [656, 474] on p "We also discussed the recent enforcement changes to the latest CLIA regulations…" at bounding box center [717, 480] width 433 height 50
click at [648, 484] on p "We also discussed the recent enforcement changes to the latest CLIA regulations…" at bounding box center [717, 480] width 433 height 50
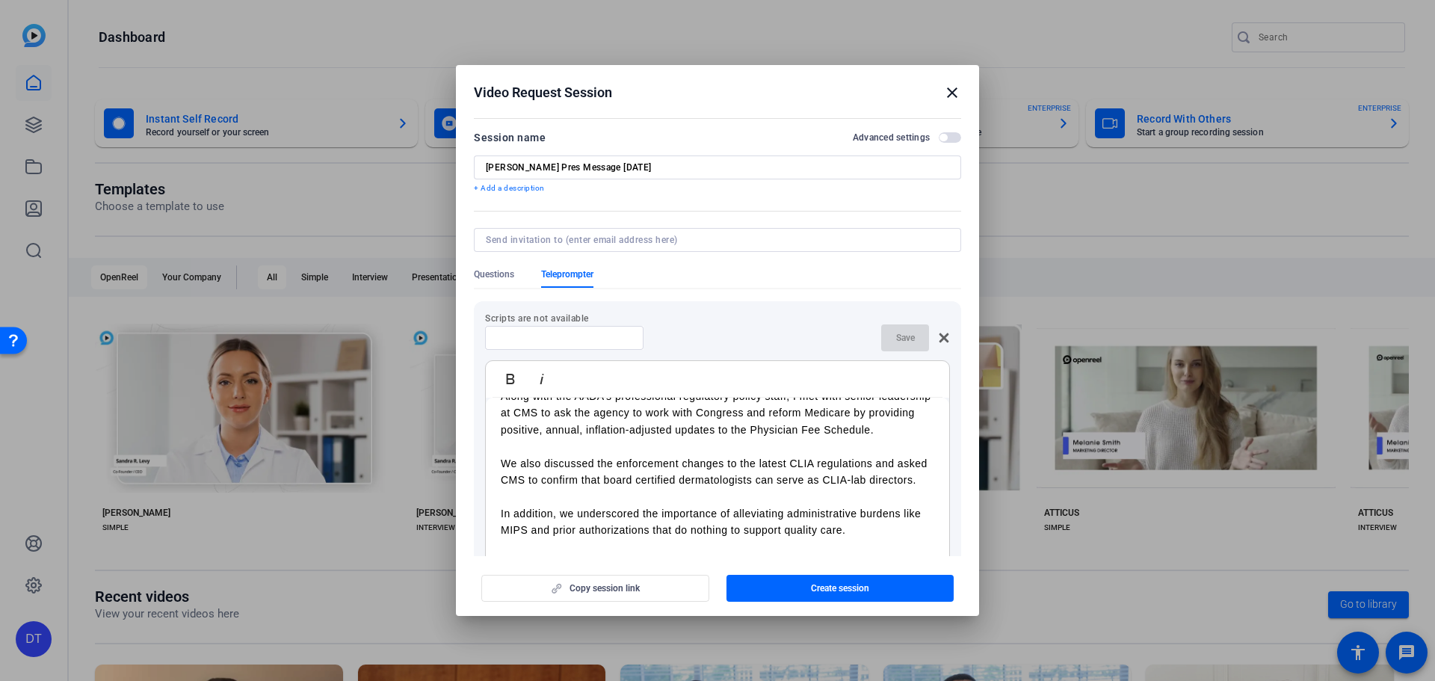
click at [646, 489] on p "We also discussed the enforcement changes to the latest CLIA regulations and as…" at bounding box center [717, 472] width 433 height 34
click at [697, 489] on p "We also discussed the enforcement changes to the latest CLIA regulations and as…" at bounding box center [717, 472] width 433 height 34
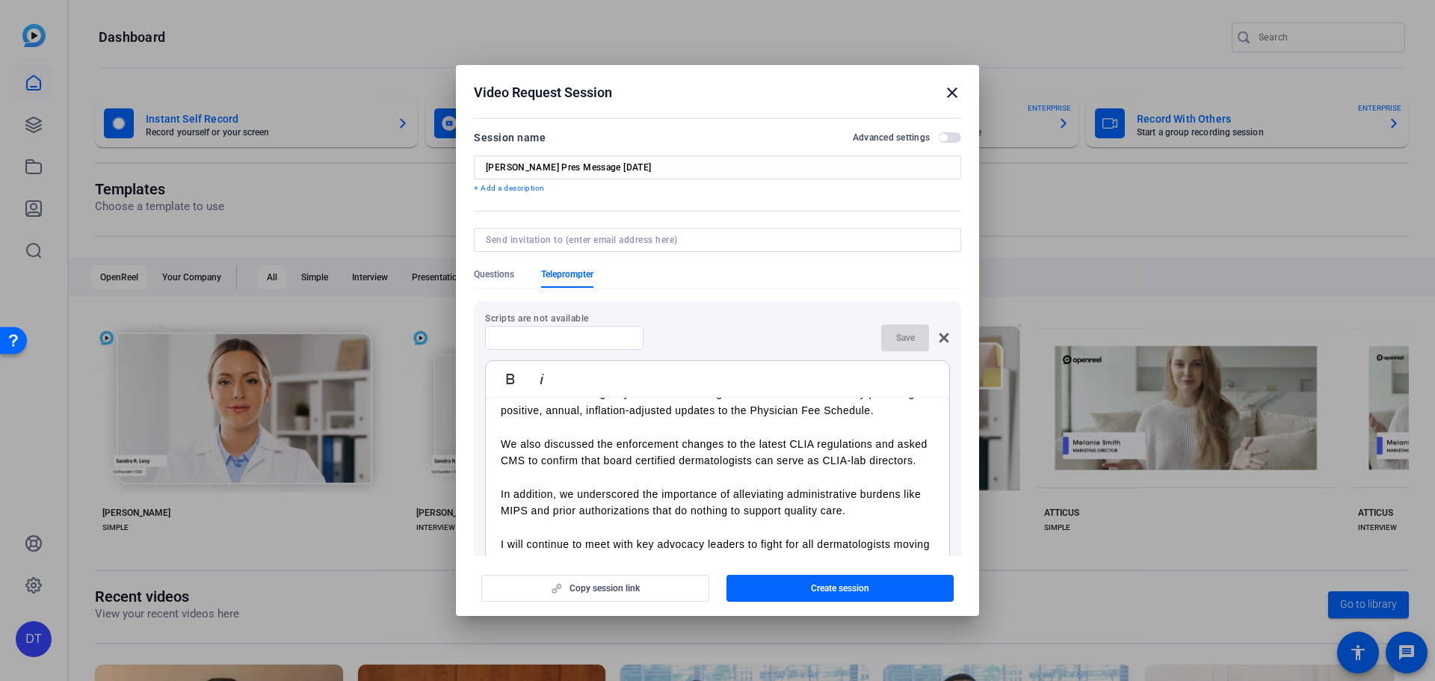
click at [652, 500] on p "In addition, we underscored the importance of alleviating administrative burden…" at bounding box center [717, 503] width 433 height 34
click at [581, 494] on p "In addition, we underscored the importance of alleviating administrative burden…" at bounding box center [717, 503] width 433 height 34
click at [566, 494] on p "In addition, we underscored the importance of alleviating administrative burden…" at bounding box center [717, 503] width 433 height 34
click at [519, 496] on p "We underscored the importance of alleviating administrative burdens like MIPS a…" at bounding box center [717, 503] width 433 height 34
click at [605, 495] on p "We also underscored the importance of alleviating administrative burdens like M…" at bounding box center [717, 503] width 433 height 34
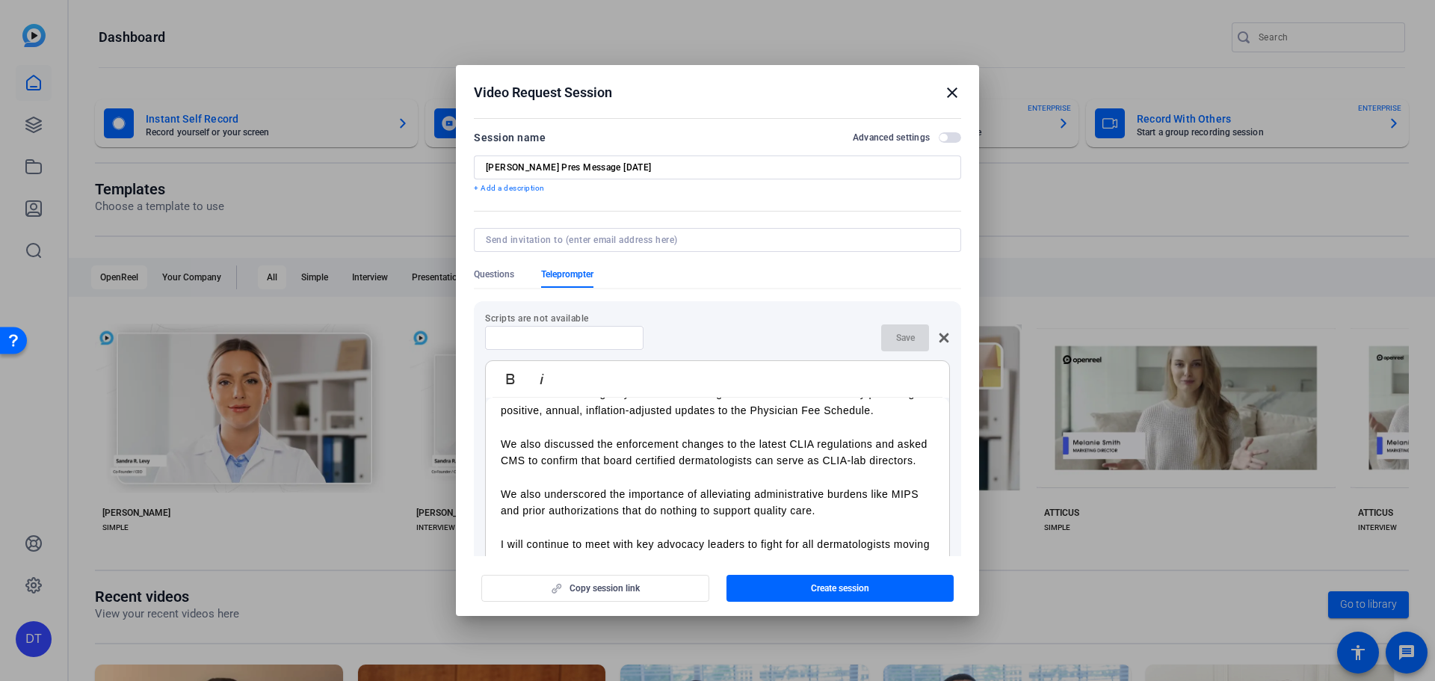
click at [830, 499] on p "We also underscored the importance of alleviating administrative burdens like M…" at bounding box center [717, 503] width 433 height 34
click at [863, 514] on p "We also underscored the importance of alleviating administrative burdens like M…" at bounding box center [717, 503] width 433 height 34
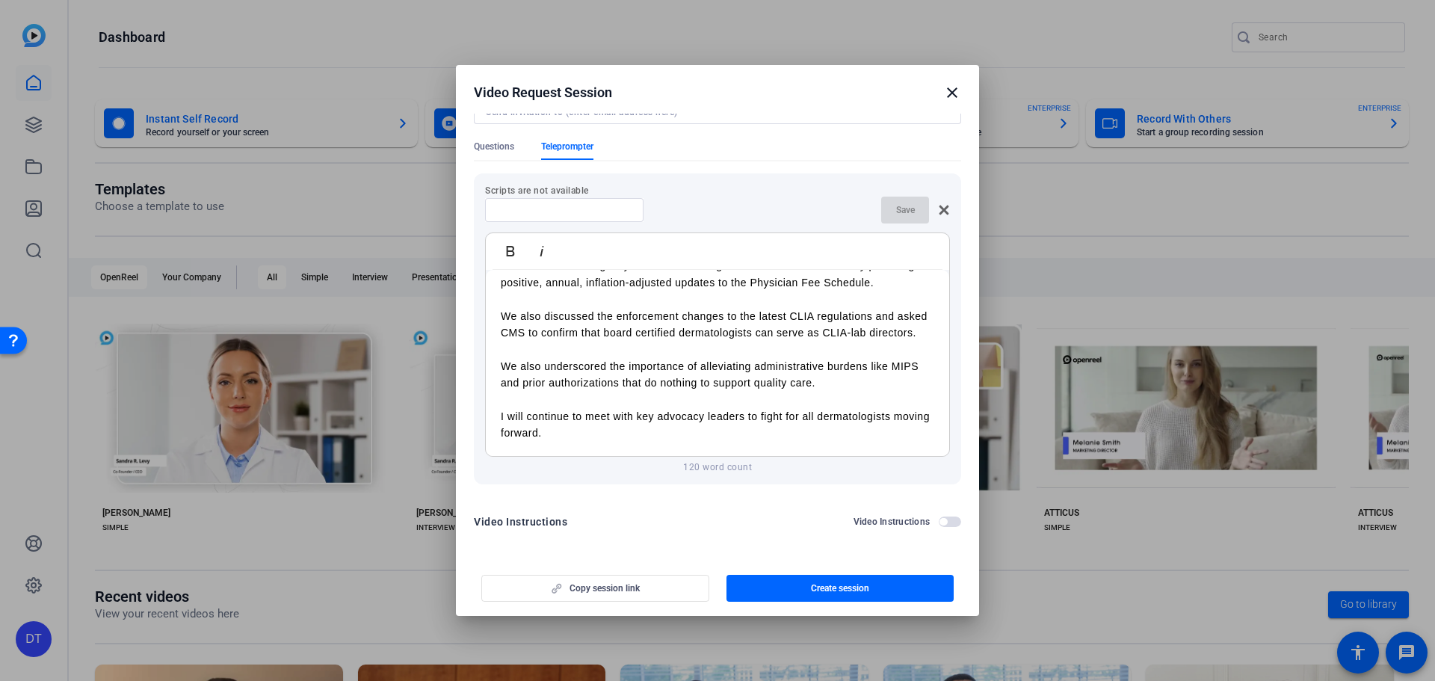
click at [723, 425] on p "I will continue to meet with key advocacy leaders to fight for all dermatologis…" at bounding box center [717, 425] width 433 height 34
click at [754, 432] on p "I will continue to meet with key advocacy leaders to fight for all dermatologis…" at bounding box center [717, 425] width 433 height 34
click at [495, 417] on div "I wanted to provide an update about the Academy’s latest advocacy efforts with …" at bounding box center [717, 316] width 463 height 281
click at [733, 431] on p "I will continue to meet with key advocacy leaders to fight for all dermatologis…" at bounding box center [717, 425] width 433 height 34
click at [728, 429] on p "I will continue to meet with key advocacy leaders to fight for all dermatologis…" at bounding box center [717, 425] width 433 height 34
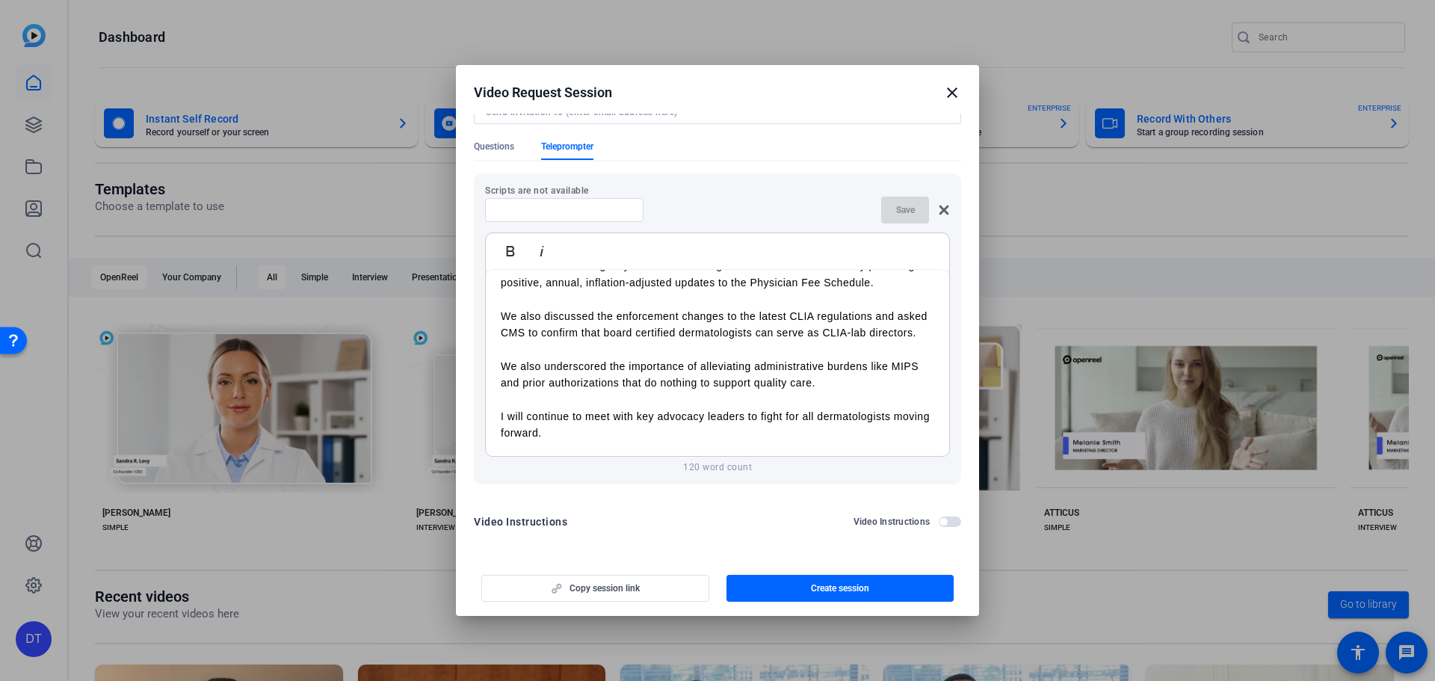
click at [699, 427] on p "I will continue to meet with key advocacy leaders to fight for all dermatologis…" at bounding box center [717, 425] width 433 height 34
drag, startPoint x: 633, startPoint y: 425, endPoint x: 486, endPoint y: 426, distance: 147.2
click at [486, 426] on div "I wanted to provide an update about the Academy’s latest advocacy efforts with …" at bounding box center [717, 316] width 463 height 281
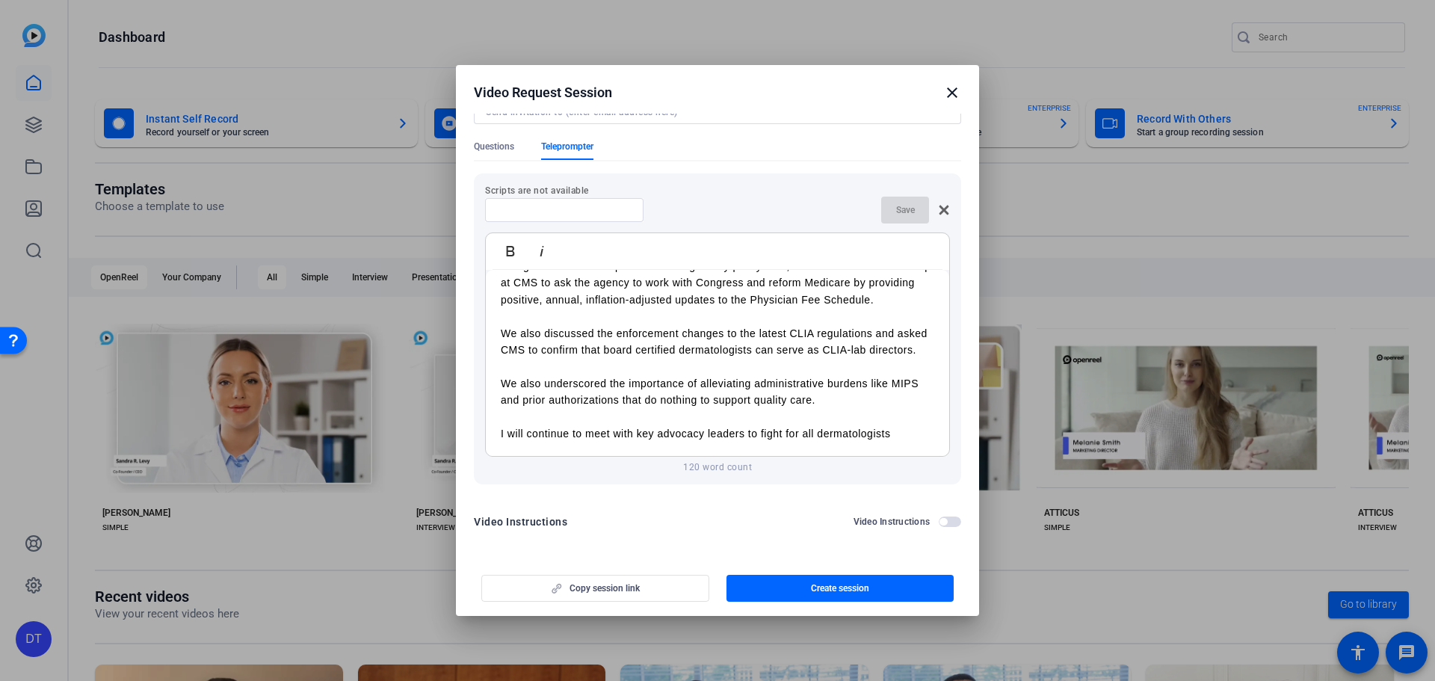
scroll to position [111, 0]
click at [500, 435] on div "I wanted to provide an update about the Academy’s latest advocacy efforts with …" at bounding box center [717, 325] width 463 height 264
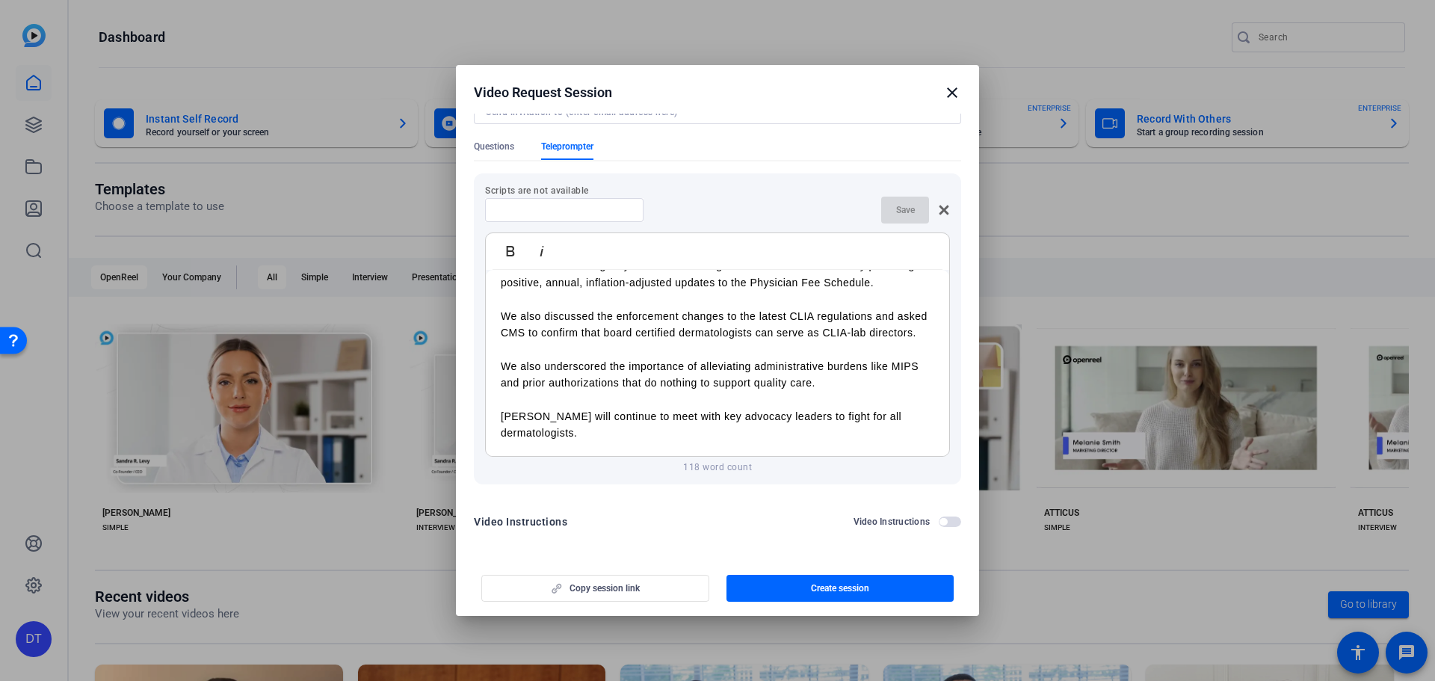
scroll to position [128, 0]
click at [734, 426] on p "Thank you and I will continue to meet with key advocacy leaders to fight for al…" at bounding box center [717, 425] width 433 height 34
click at [734, 424] on p "Thank you and I will continue to meet with key advocacy leaders to fight for al…" at bounding box center [717, 425] width 433 height 34
click at [815, 417] on p "Thank you and I will continue to meet with key advocacy leaders to fight for al…" at bounding box center [717, 425] width 433 height 34
click at [845, 416] on p "Thank you and I will continue to meet with key advocacy leaders to fight for al…" at bounding box center [717, 425] width 433 height 34
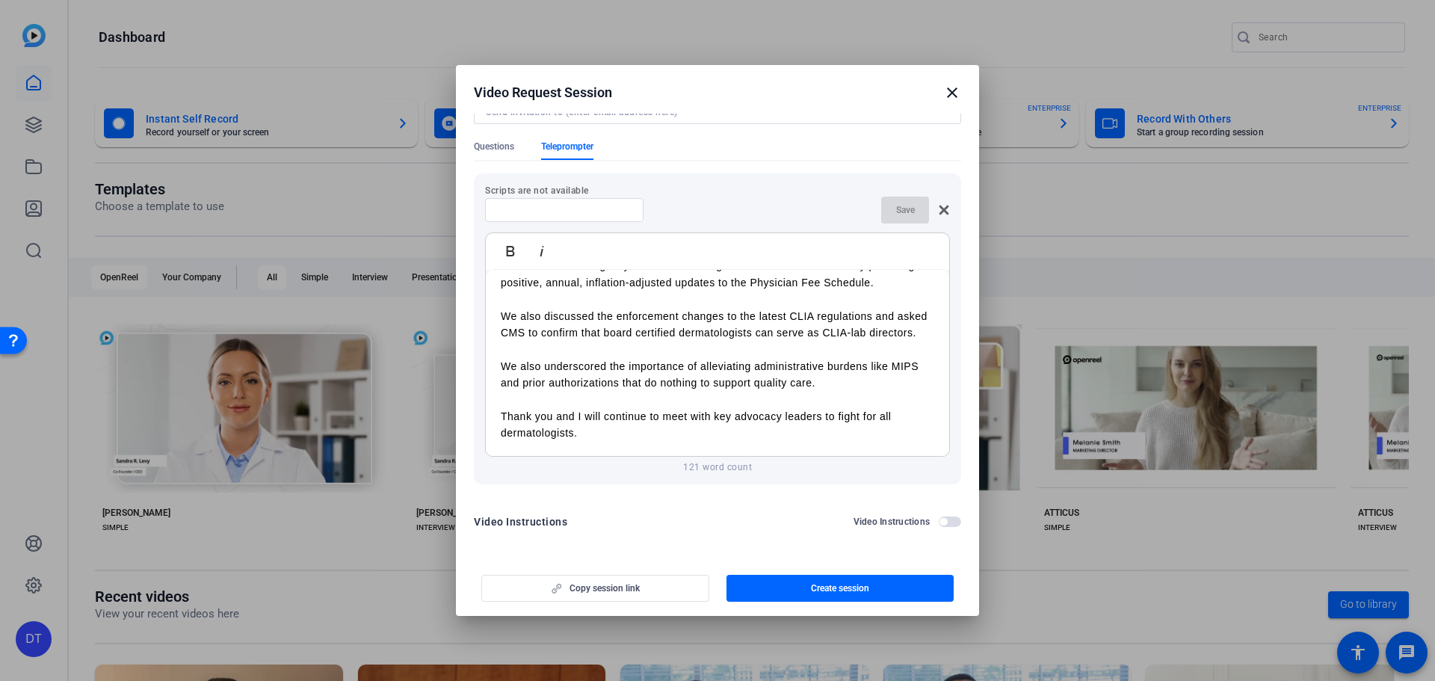
click at [803, 424] on p "Thank you and I will continue to meet with key advocacy leaders to fight for al…" at bounding box center [717, 425] width 433 height 34
click at [800, 428] on p "Thank you and I will continue to meet with key advocacy leaders to fight for al…" at bounding box center [717, 425] width 433 height 34
click at [803, 423] on p "Thank you and I will continue to meet with key advocacy leaders to fight for al…" at bounding box center [717, 425] width 433 height 34
click at [700, 197] on div "Save" at bounding box center [717, 210] width 465 height 27
click at [923, 298] on div "I wanted to provide an update about the Academy’s latest advocacy efforts with …" at bounding box center [717, 316] width 463 height 281
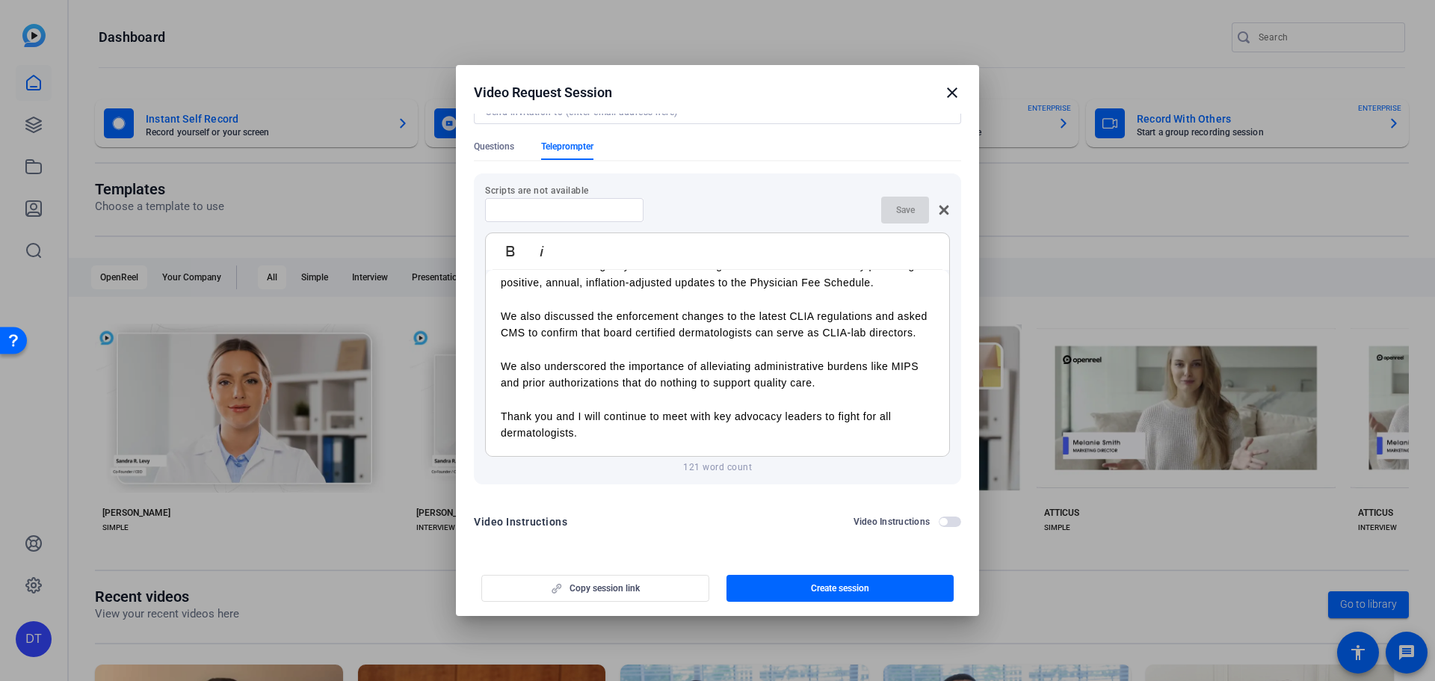
click at [898, 424] on p "Thank you and I will continue to meet with key advocacy leaders to fight for al…" at bounding box center [717, 425] width 433 height 34
click at [702, 436] on p "Thank you and I will continue to meet with key advocacy leaders to fight for al…" at bounding box center [717, 425] width 433 height 34
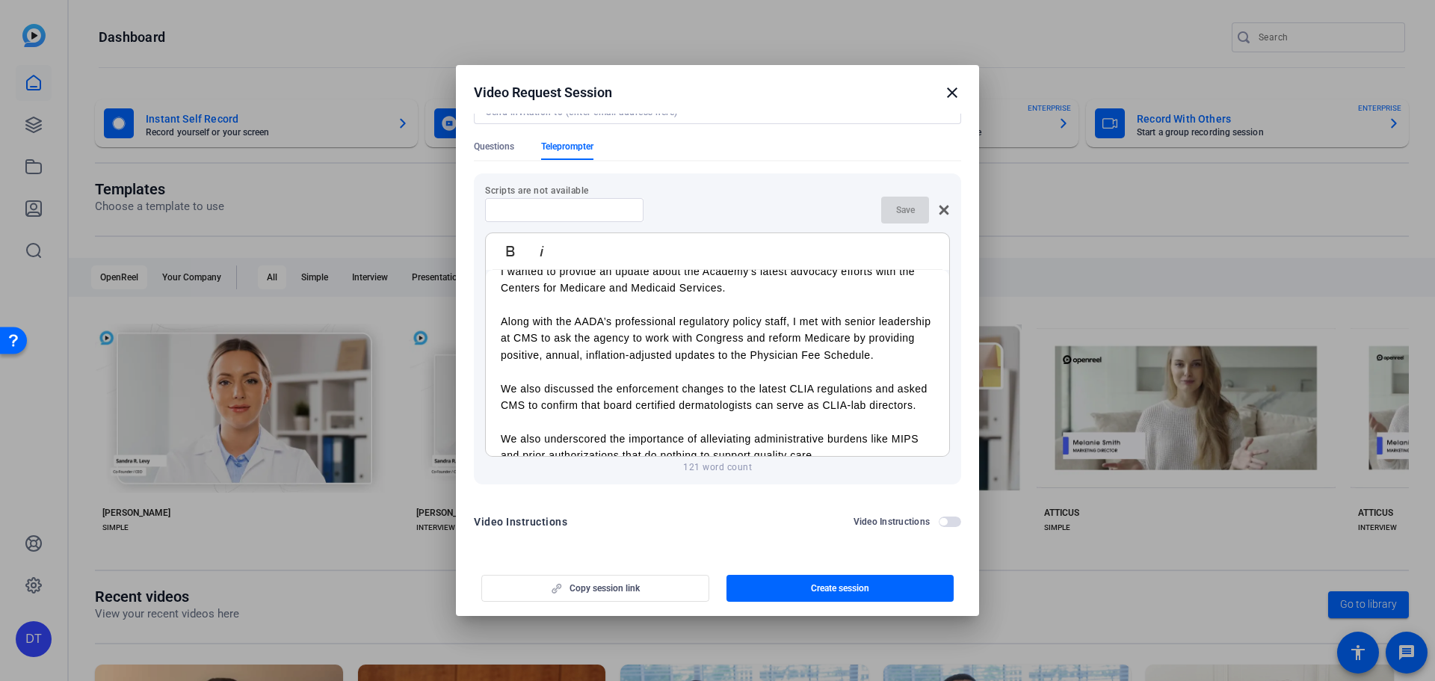
scroll to position [0, 0]
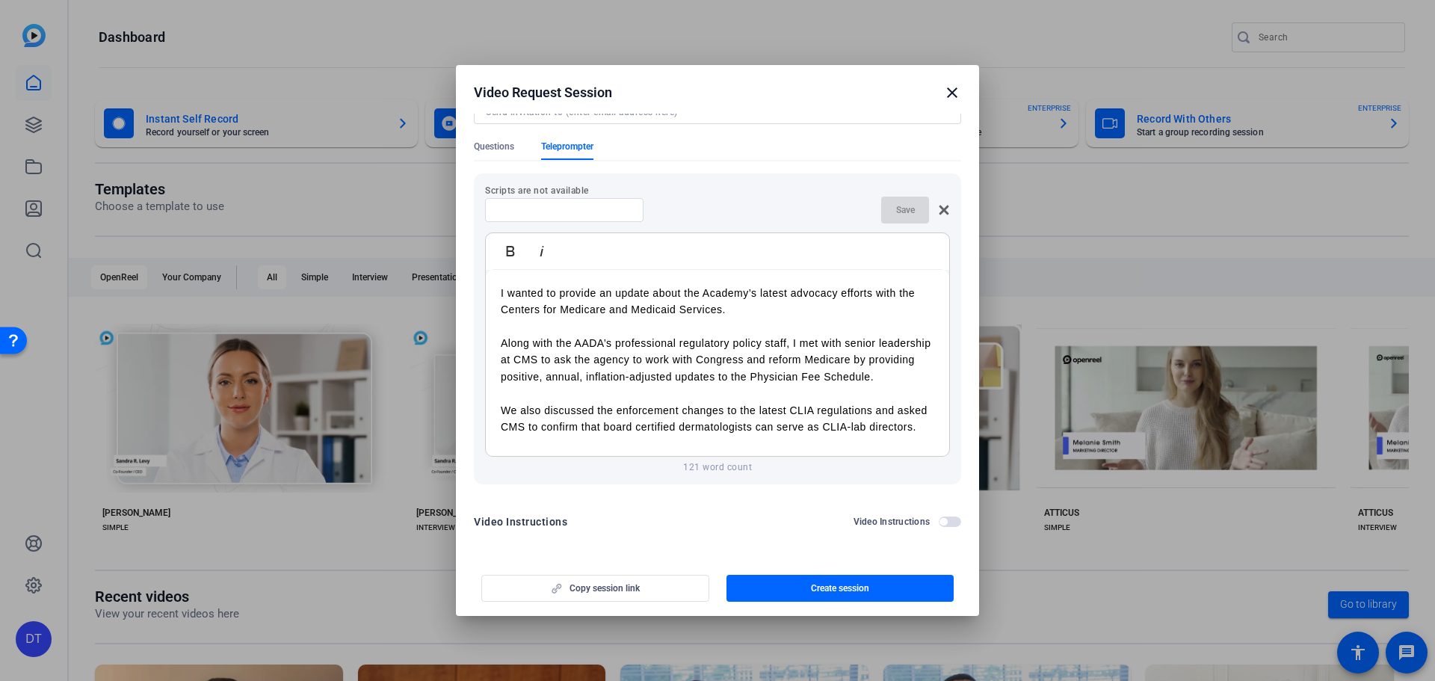
drag, startPoint x: 637, startPoint y: 431, endPoint x: 493, endPoint y: 282, distance: 207.2
click at [493, 282] on div "I wanted to provide an update about the Academy’s latest advocacy efforts with …" at bounding box center [717, 410] width 463 height 281
click at [900, 253] on div "Bold Italic" at bounding box center [717, 251] width 463 height 37
click at [864, 365] on p "Along with the AADA’s professional regulatory policy staff, I met with senior l…" at bounding box center [717, 360] width 433 height 50
click at [888, 373] on p "Along with the AADA’s professional regulatory policy staff, I met with senior l…" at bounding box center [717, 360] width 433 height 50
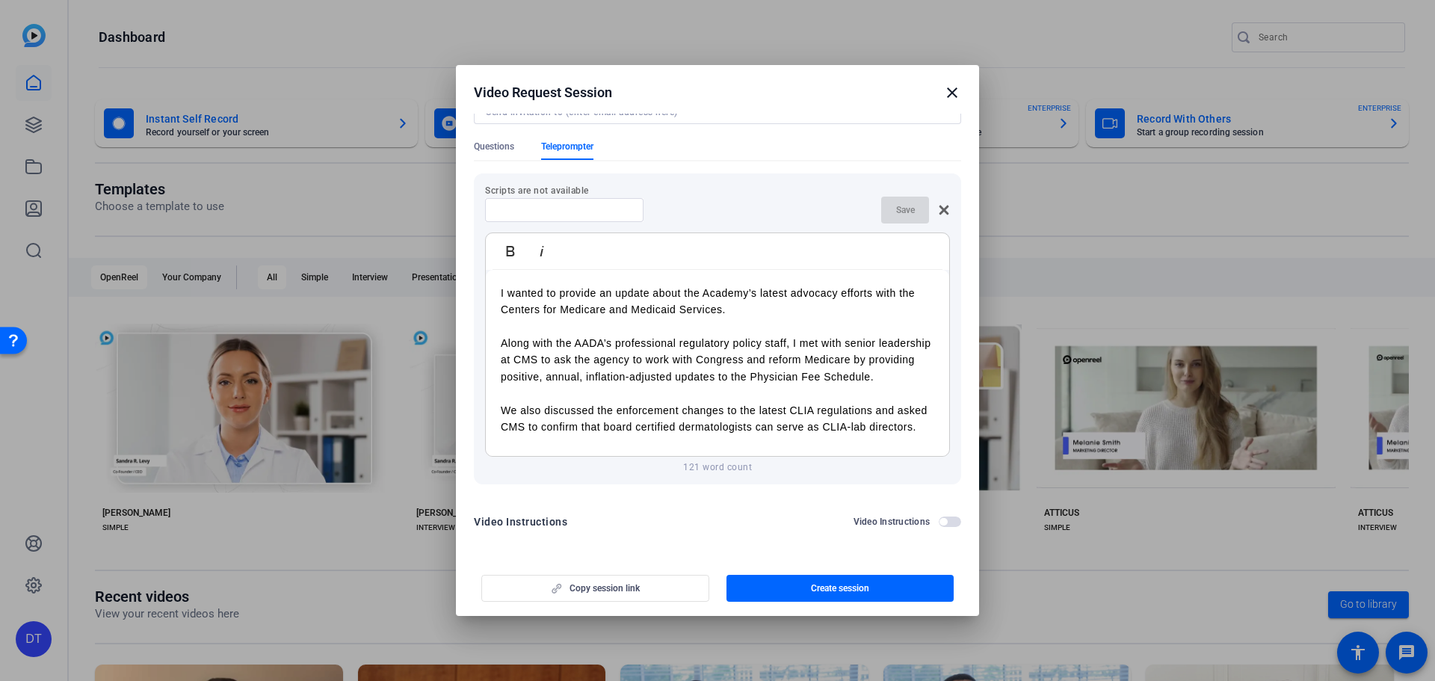
click at [895, 214] on div "Save" at bounding box center [915, 210] width 69 height 27
click at [518, 278] on div "I wanted to provide an update about the Academy’s latest advocacy efforts with …" at bounding box center [717, 410] width 463 height 281
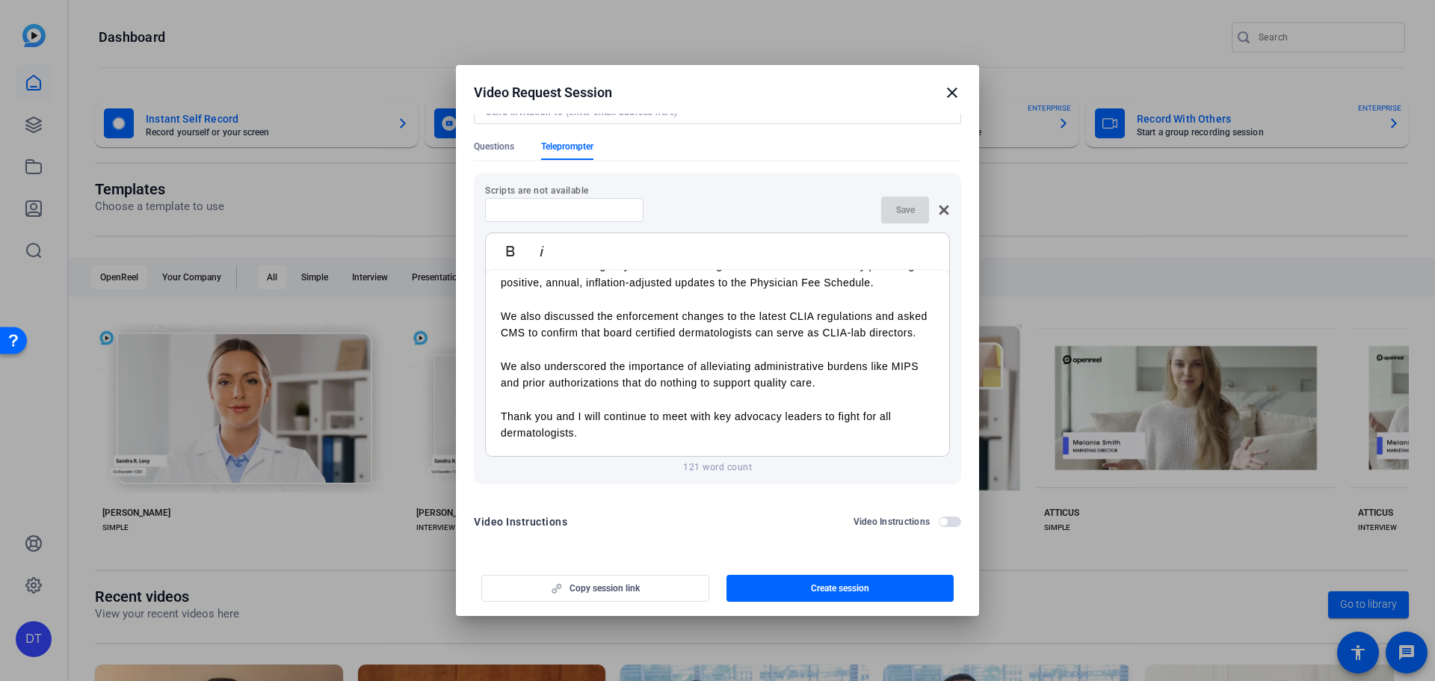
drag, startPoint x: 497, startPoint y: 293, endPoint x: 907, endPoint y: 493, distance: 455.9
click at [907, 493] on div "Scripts are not available Save Bold Italic I wanted to provide an update about …" at bounding box center [717, 328] width 487 height 335
copy div "I wanted to provide an update about the Academy’s latest advocacy efforts with …"
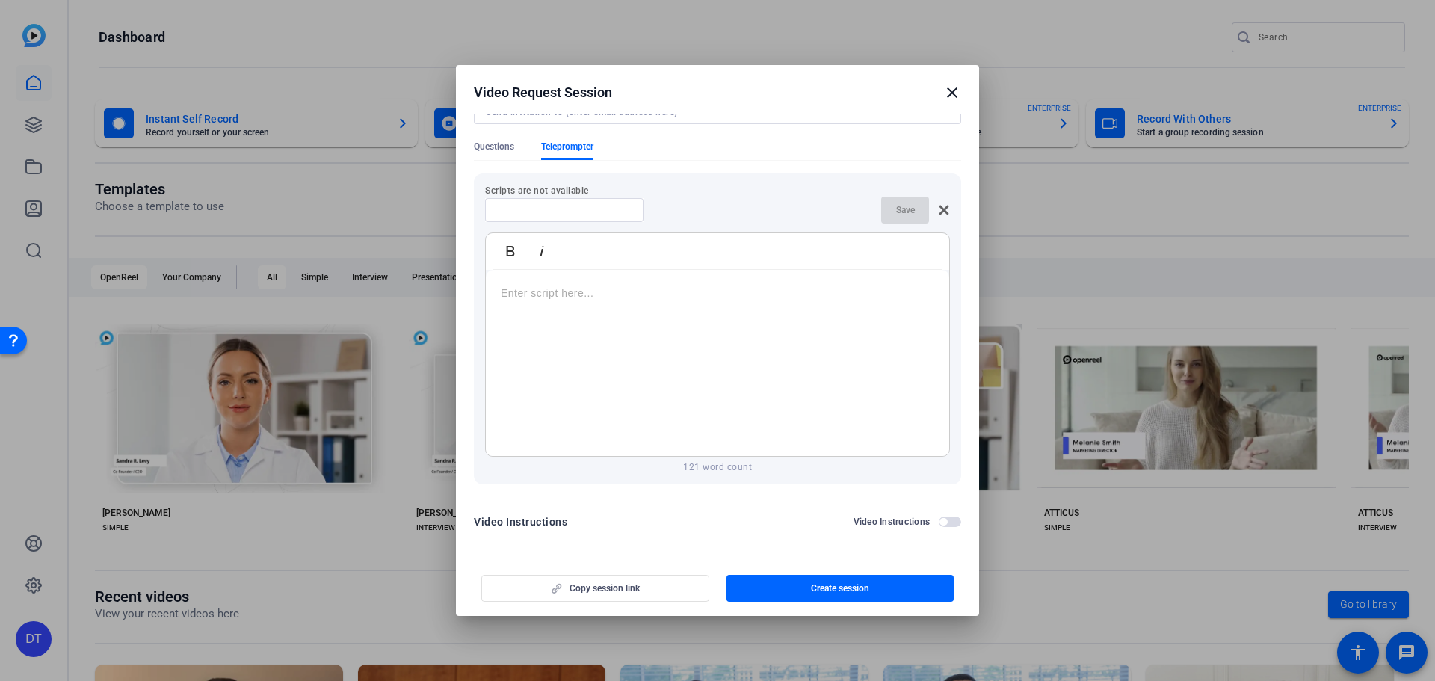
scroll to position [0, 0]
click at [771, 216] on div "Save" at bounding box center [717, 210] width 465 height 27
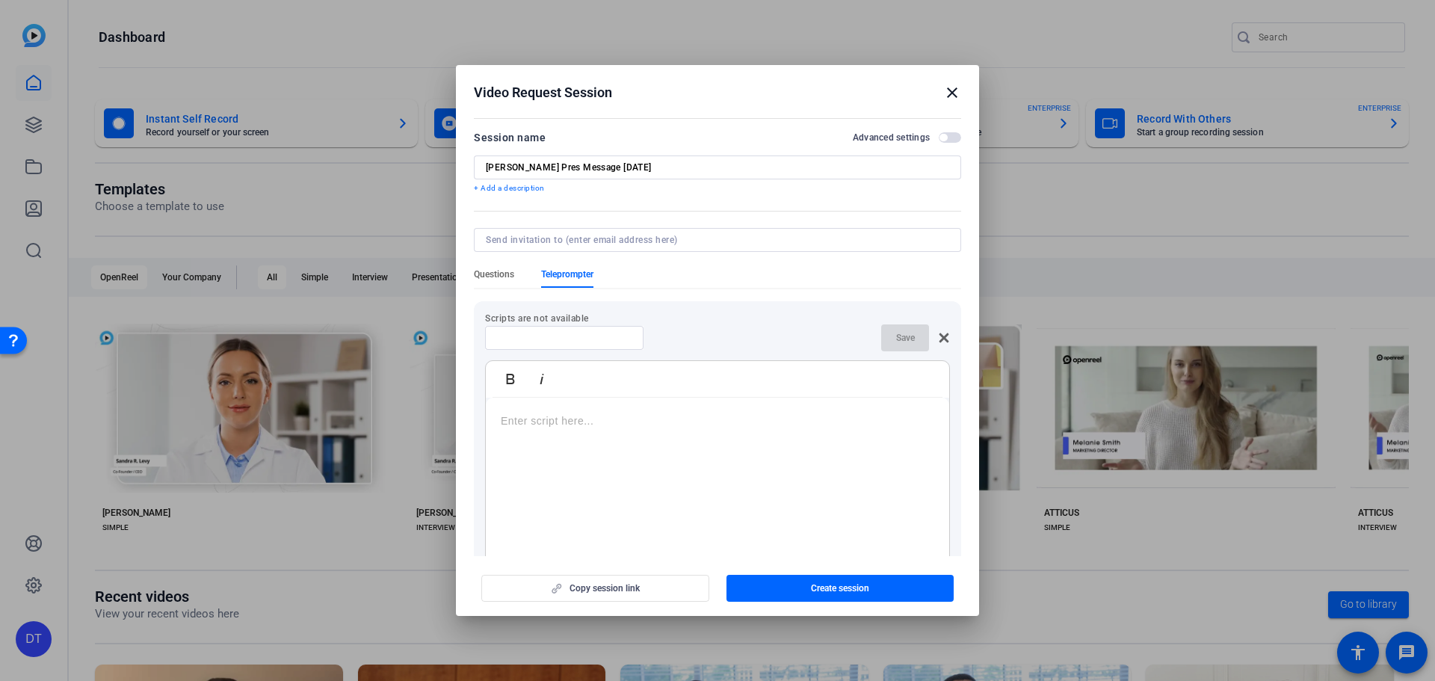
click at [478, 280] on span "Questions" at bounding box center [494, 277] width 40 height 19
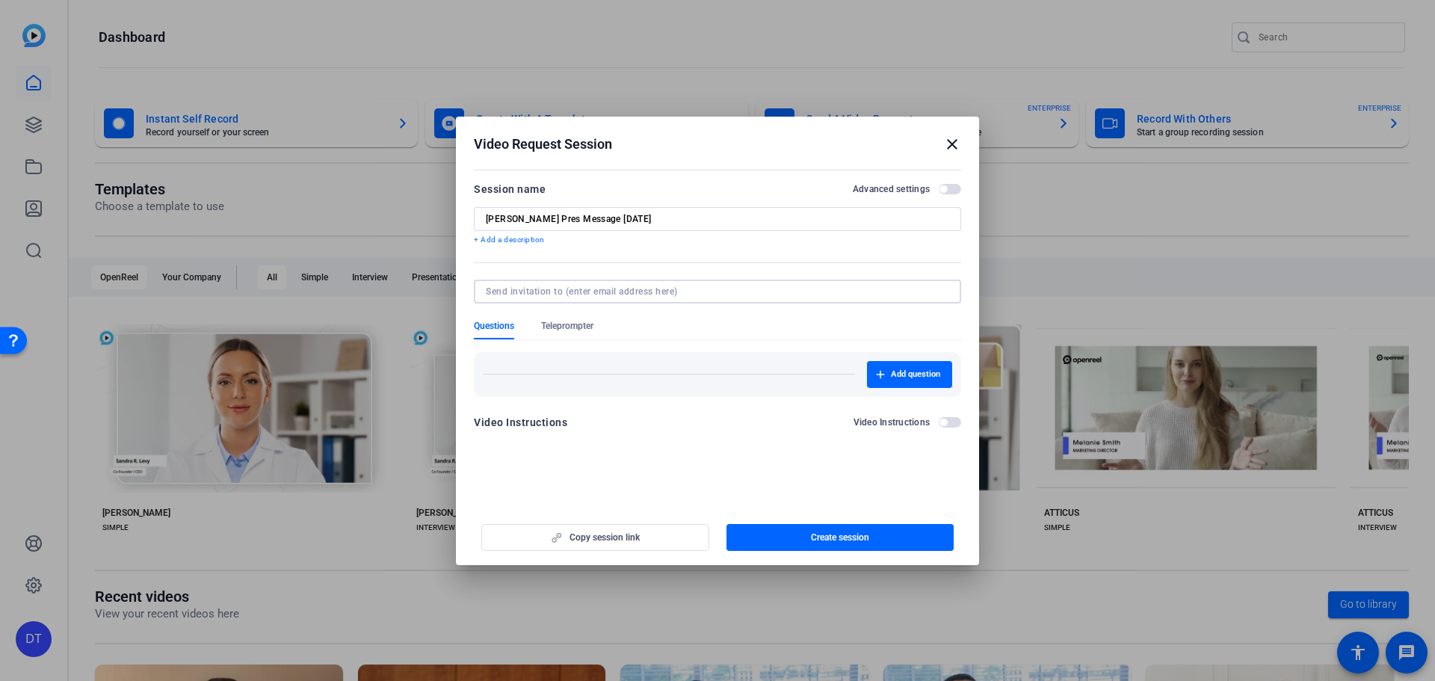
click at [563, 294] on input at bounding box center [714, 291] width 457 height 12
click at [945, 424] on span "button" at bounding box center [942, 422] width 7 height 7
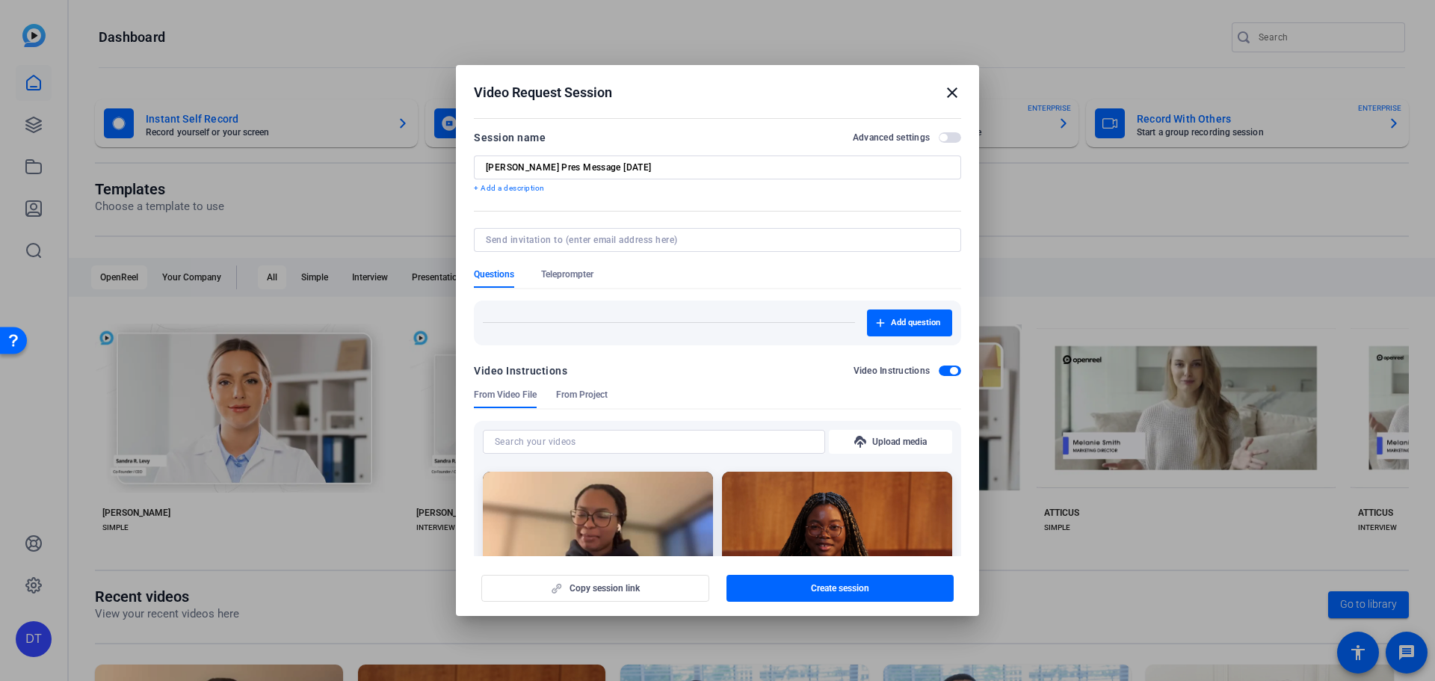
click at [950, 370] on span "button" at bounding box center [953, 370] width 7 height 7
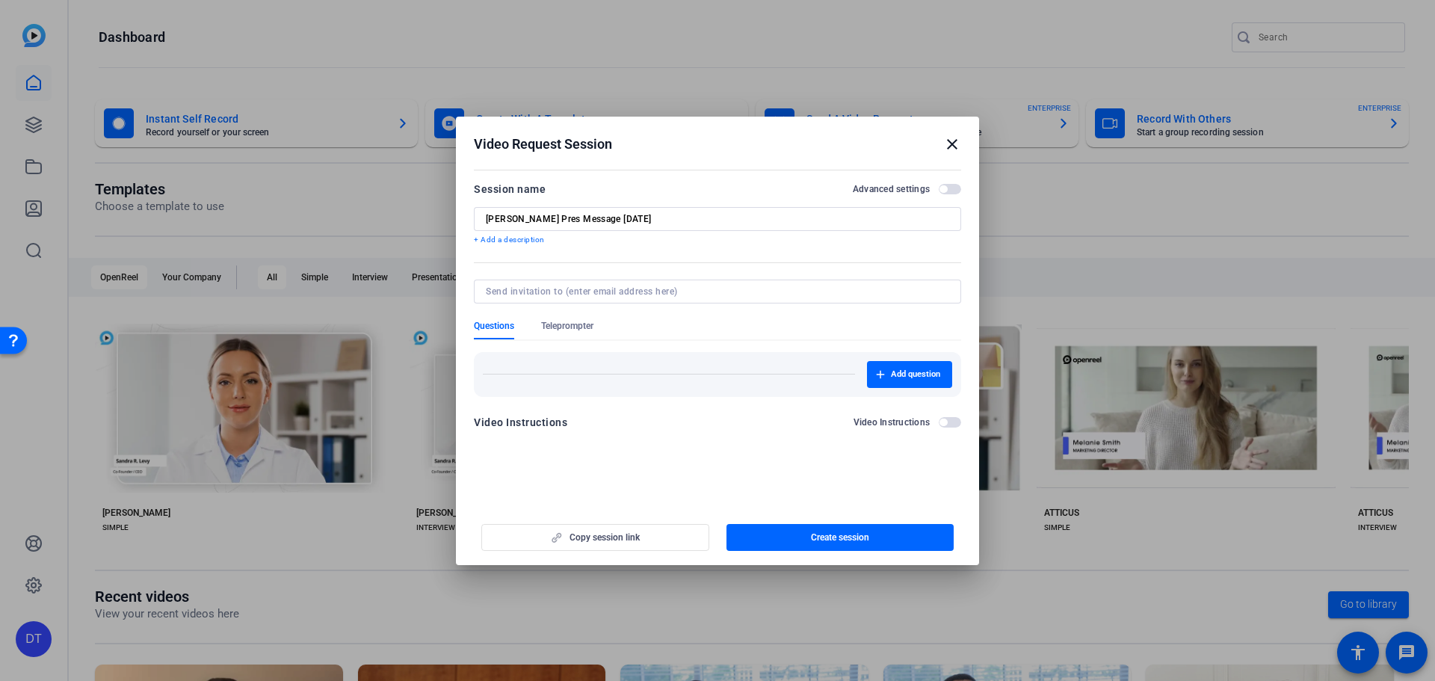
click at [510, 239] on p "+ Add a description" at bounding box center [717, 240] width 487 height 12
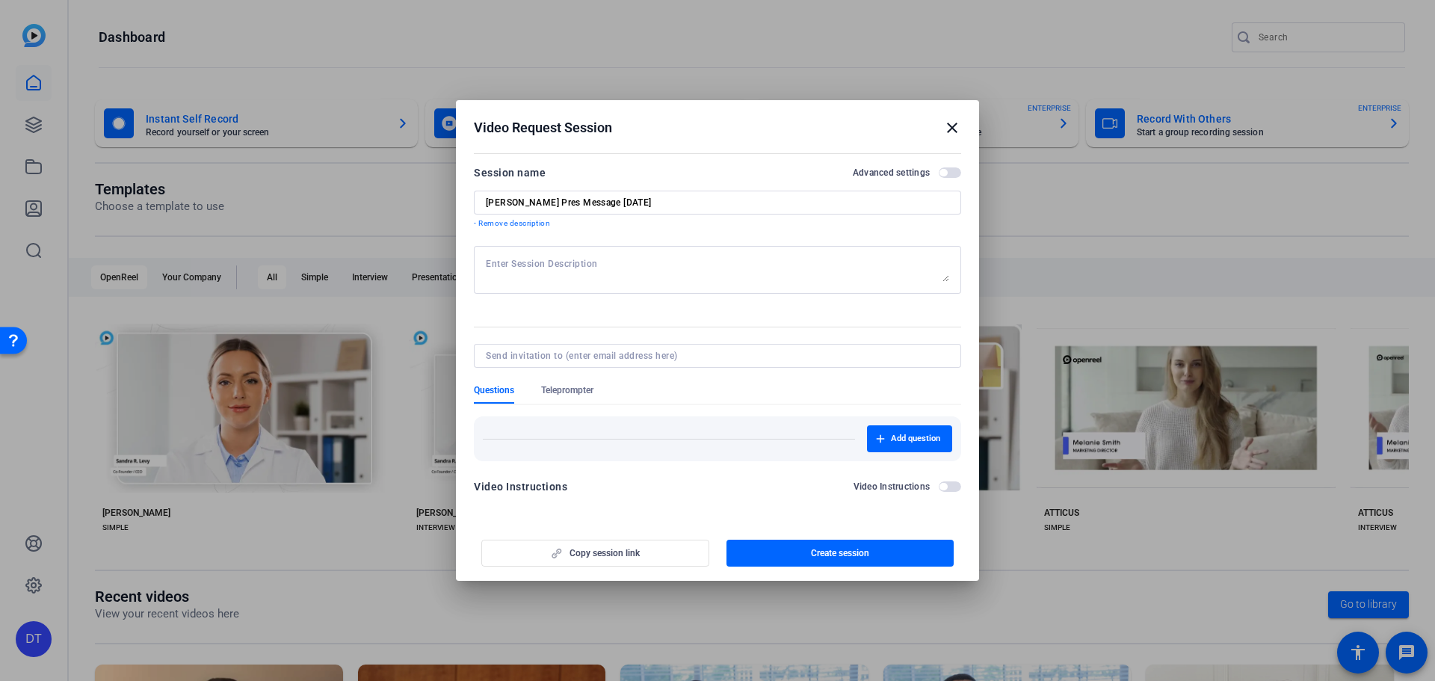
click at [537, 256] on div at bounding box center [717, 270] width 463 height 48
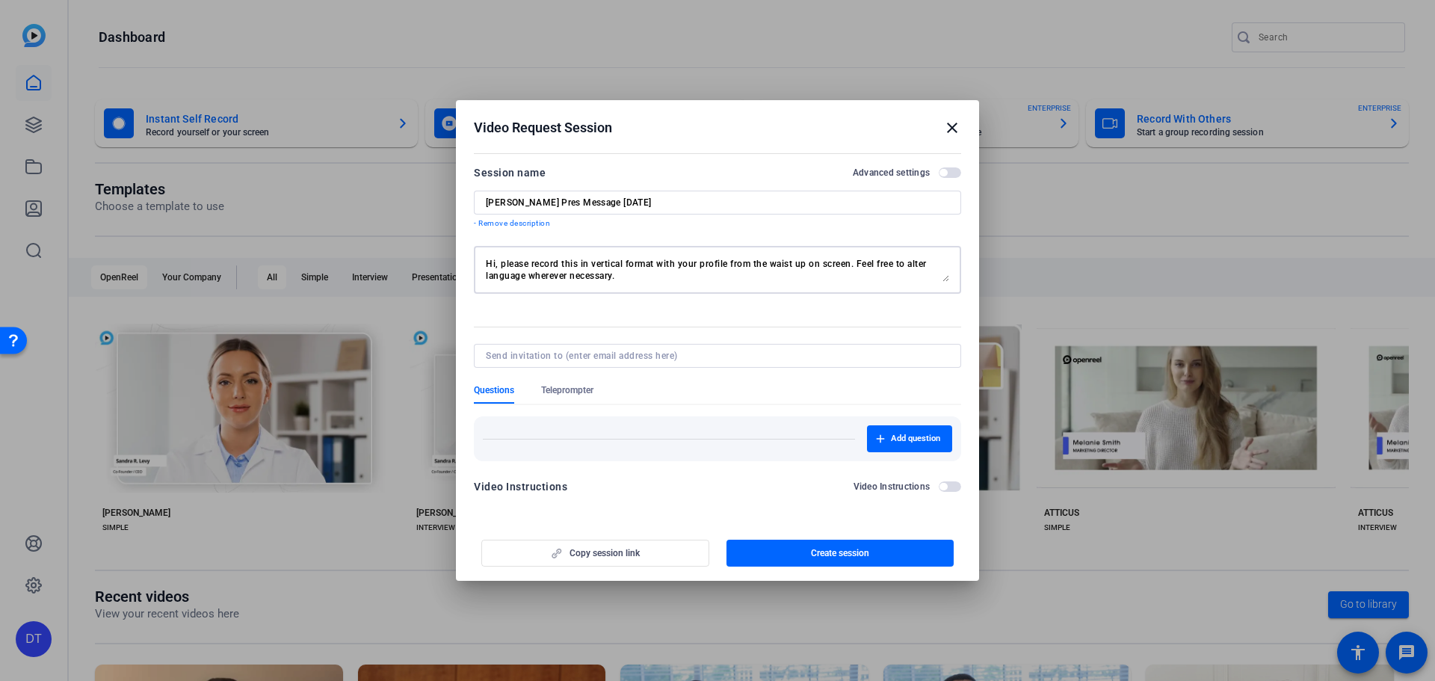
drag, startPoint x: 694, startPoint y: 278, endPoint x: 859, endPoint y: 266, distance: 166.3
click at [859, 266] on textarea "Hi, please record this in vertical format with your profile from the waist up o…" at bounding box center [717, 270] width 463 height 24
type textarea "Hi, please record this in vertical format with your profile from the waist up o…"
click at [724, 353] on input at bounding box center [714, 356] width 457 height 12
paste input "SUSAN TAYLOR. <drstaylor1@aol.com>"
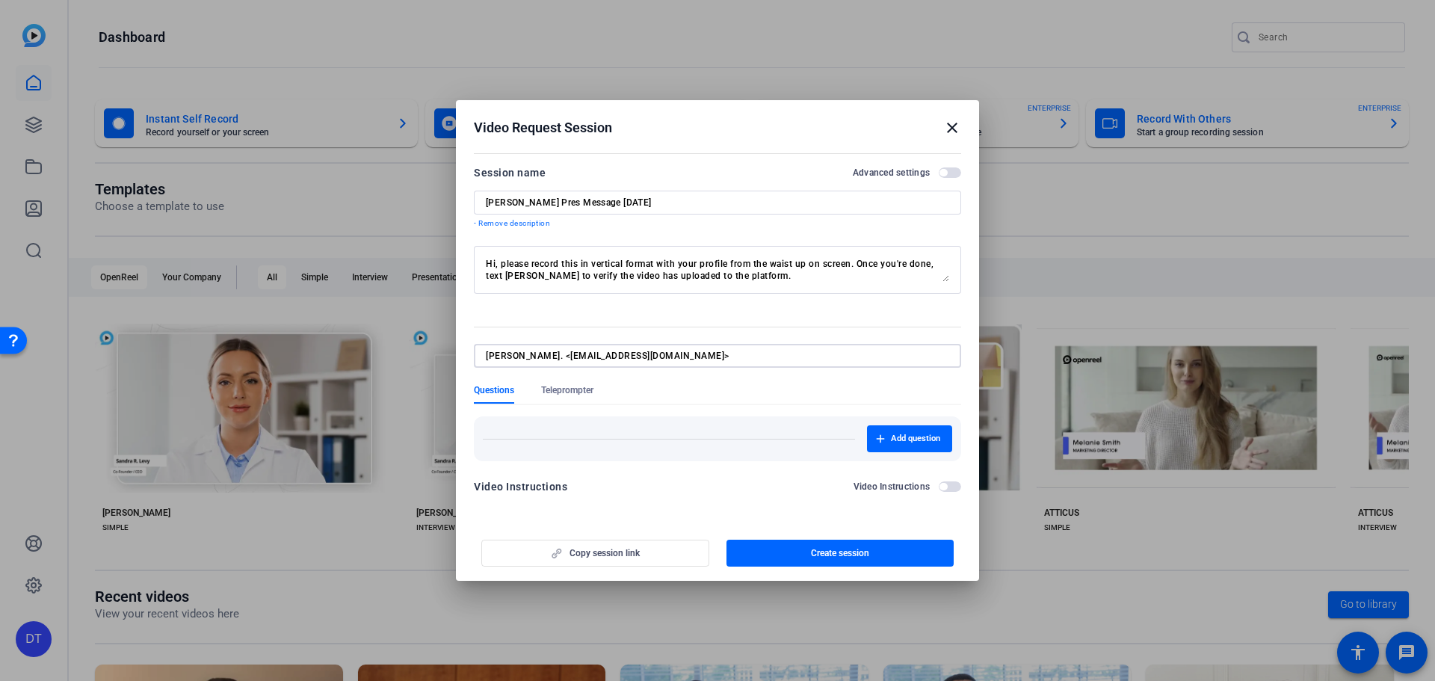
click at [566, 355] on input "SUSAN TAYLOR. <drstaylor1@aol.com>" at bounding box center [714, 356] width 457 height 12
click at [604, 355] on input "drstaylor1@aol.com>" at bounding box center [714, 356] width 457 height 12
type input "drstaylor1@aol.com"
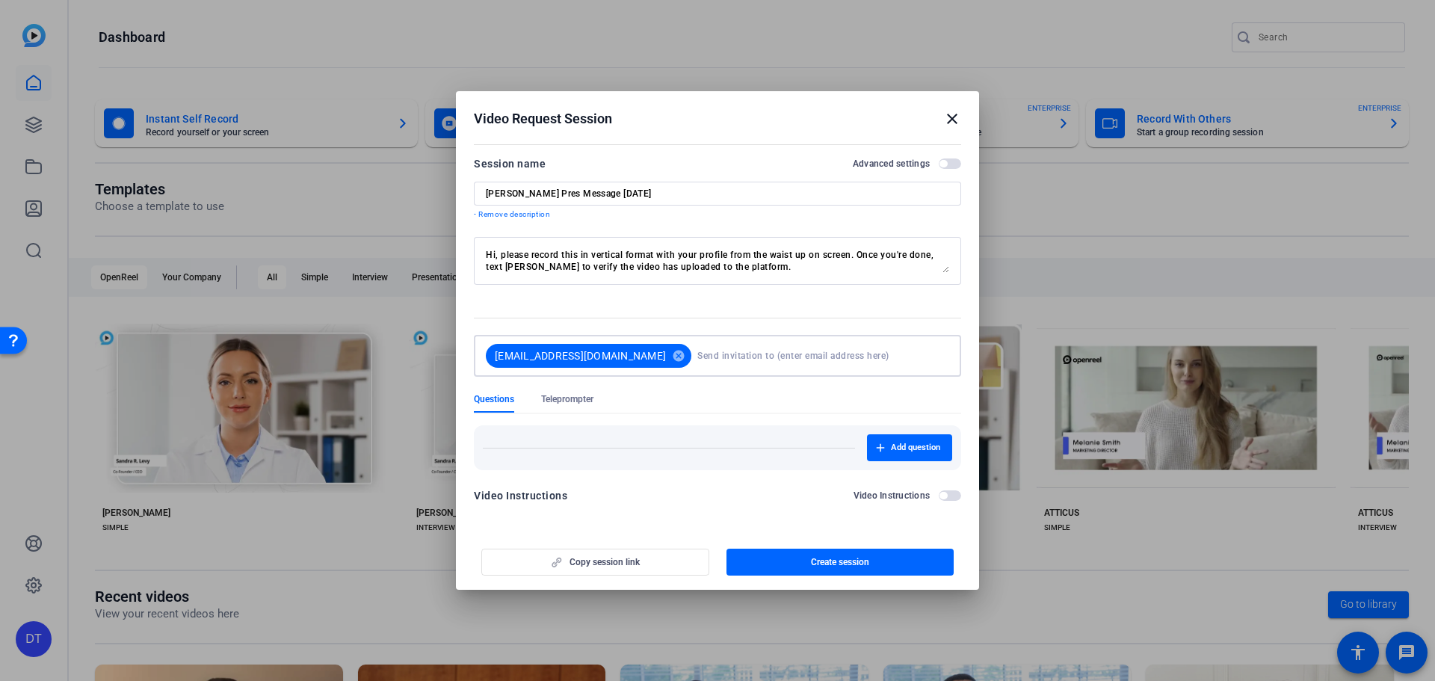
click at [697, 360] on input at bounding box center [820, 356] width 246 height 30
paste input "Taylor, Susan <Susan.Taylor@pennmedicine.upenn.edu>"
click at [697, 354] on input "Taylor, Susan <Susan.Taylor@pennmedicine.upenn.edu>" at bounding box center [820, 356] width 246 height 30
click at [836, 359] on input "Susan.Taylor@pennmedicine.upenn.edu>" at bounding box center [820, 356] width 246 height 30
type input "Susan.Taylor@pennmedicine.upenn.edu"
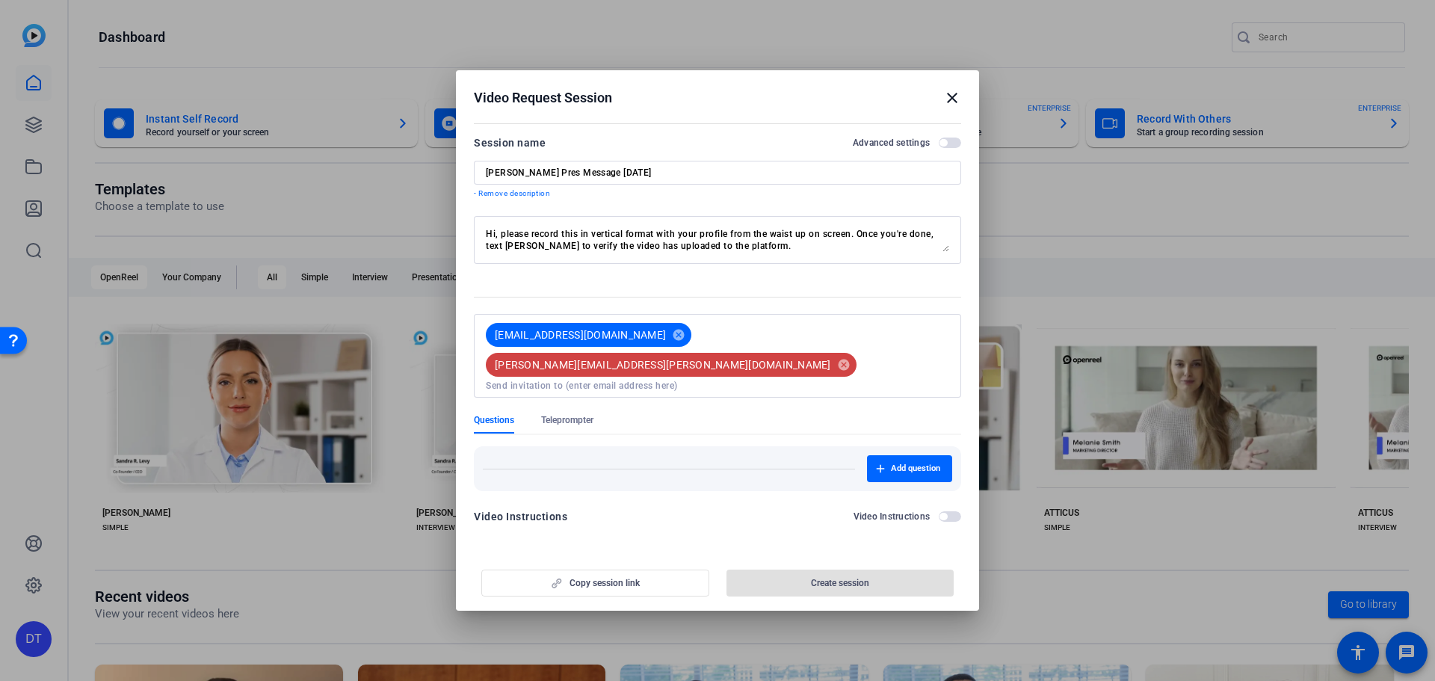
click at [833, 377] on div "drstaylor1@aol.com cancel Susan.Taylor@pennmedicine.upenn.edu cancel" at bounding box center [717, 356] width 463 height 84
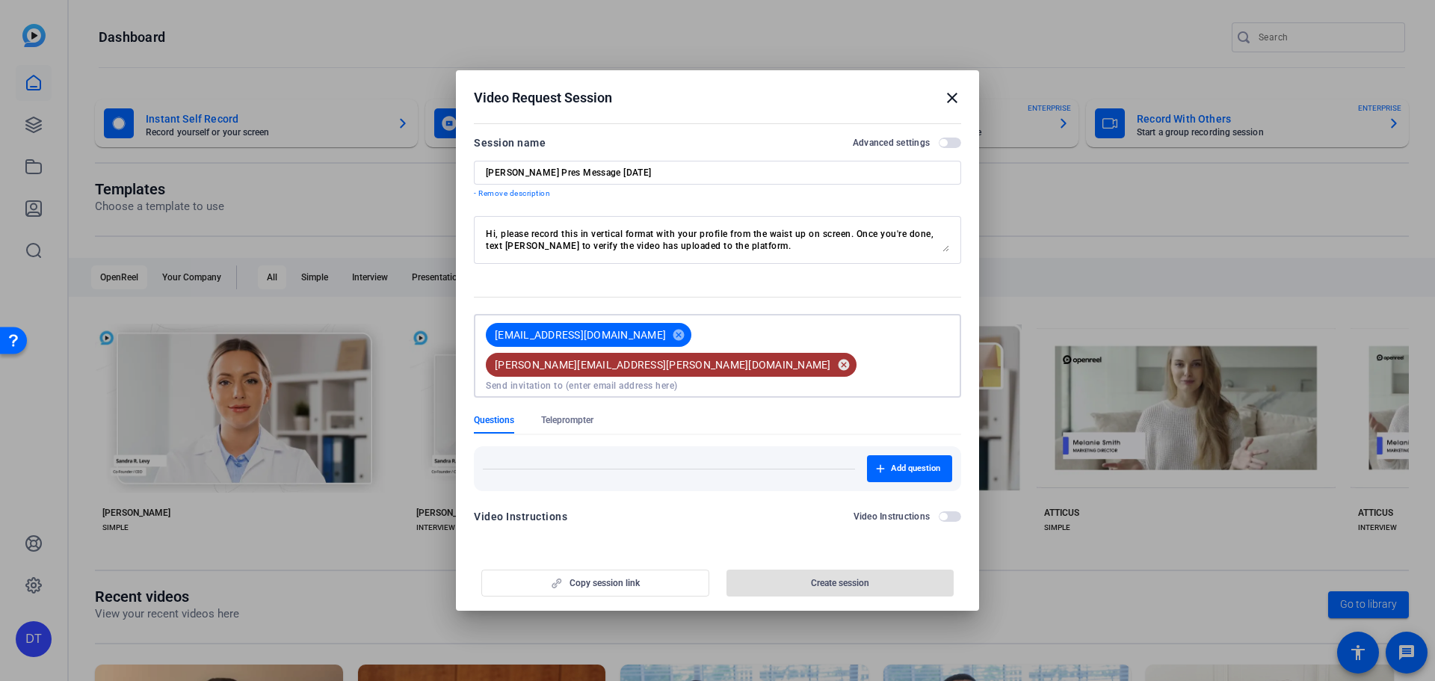
click at [839, 358] on mat-icon "cancel" at bounding box center [843, 364] width 25 height 13
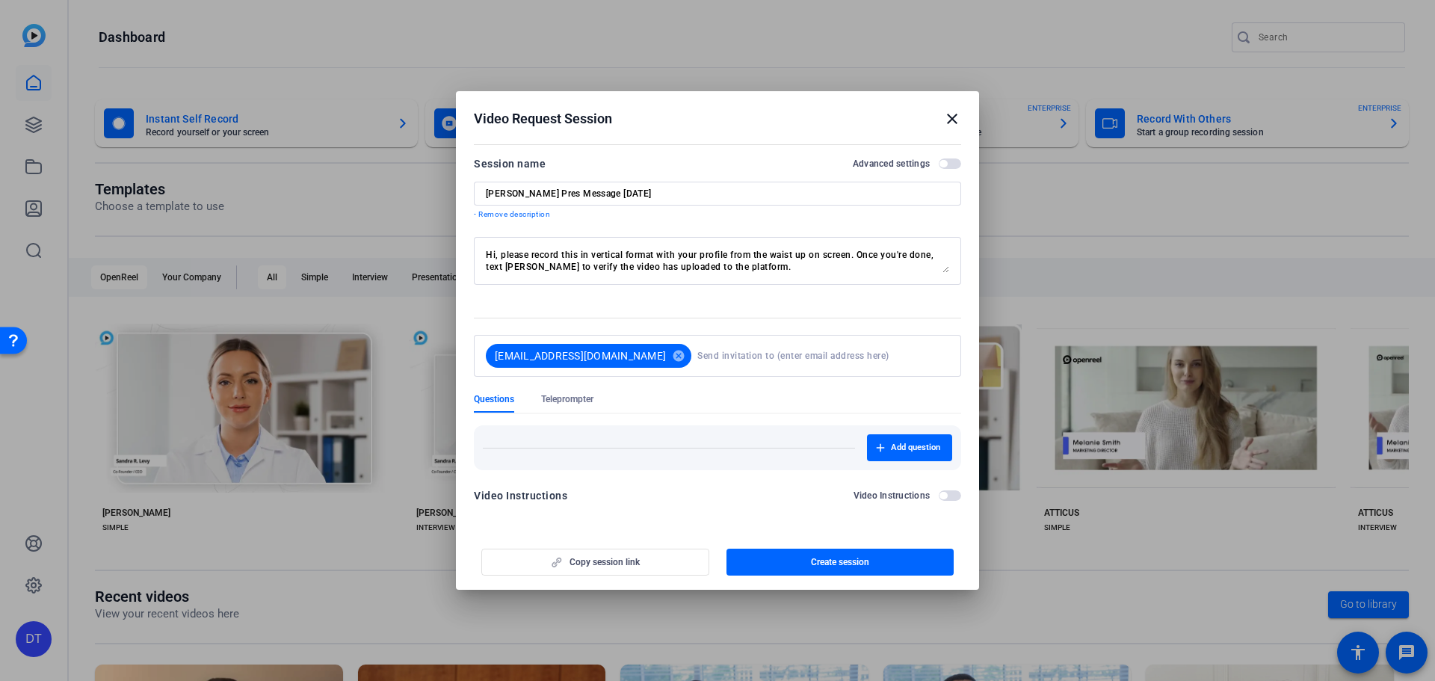
click at [697, 359] on input at bounding box center [820, 356] width 246 height 30
paste input "Susan.Taylor@pennmedicine.upenn.edu"
type input "Susan.Taylor@pennmedicine.upenn.edu"
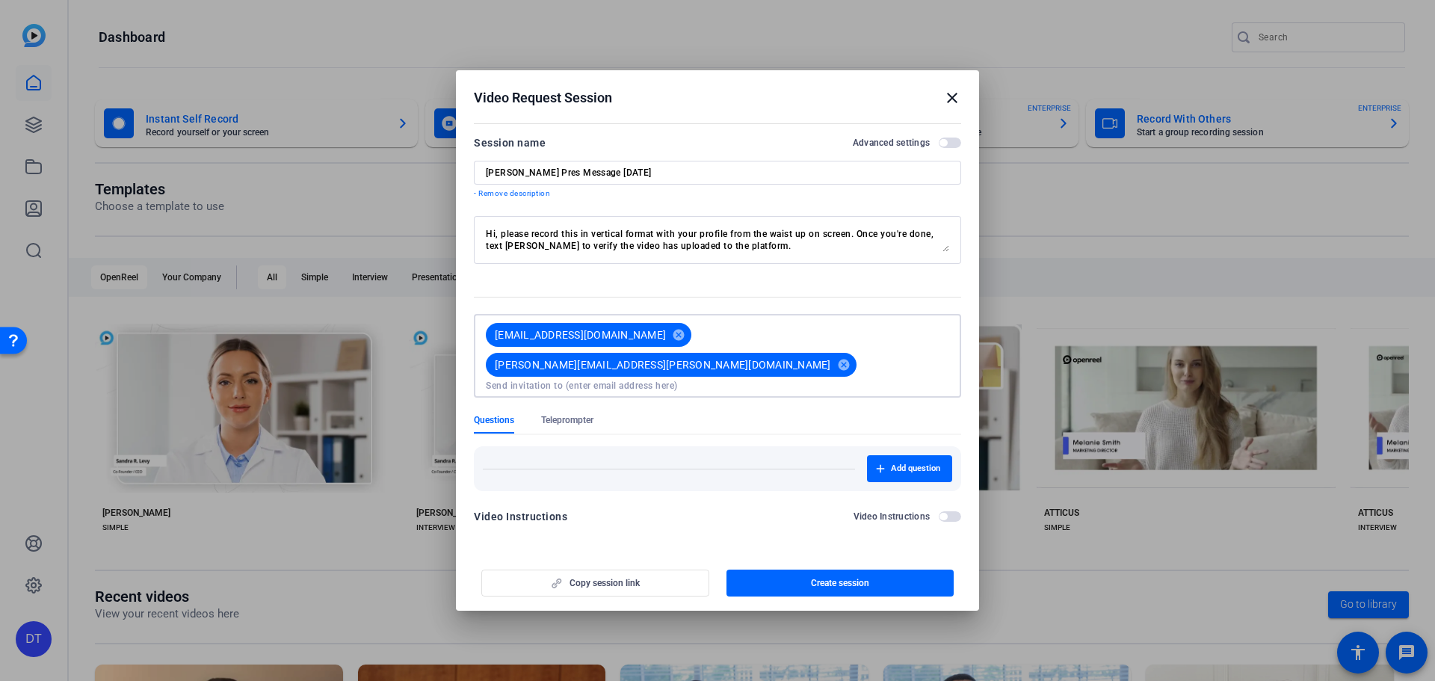
click at [723, 414] on div "Questions Teleprompter" at bounding box center [717, 423] width 487 height 19
click at [739, 446] on div "Add question" at bounding box center [717, 468] width 487 height 45
click at [945, 146] on span "button" at bounding box center [942, 142] width 7 height 7
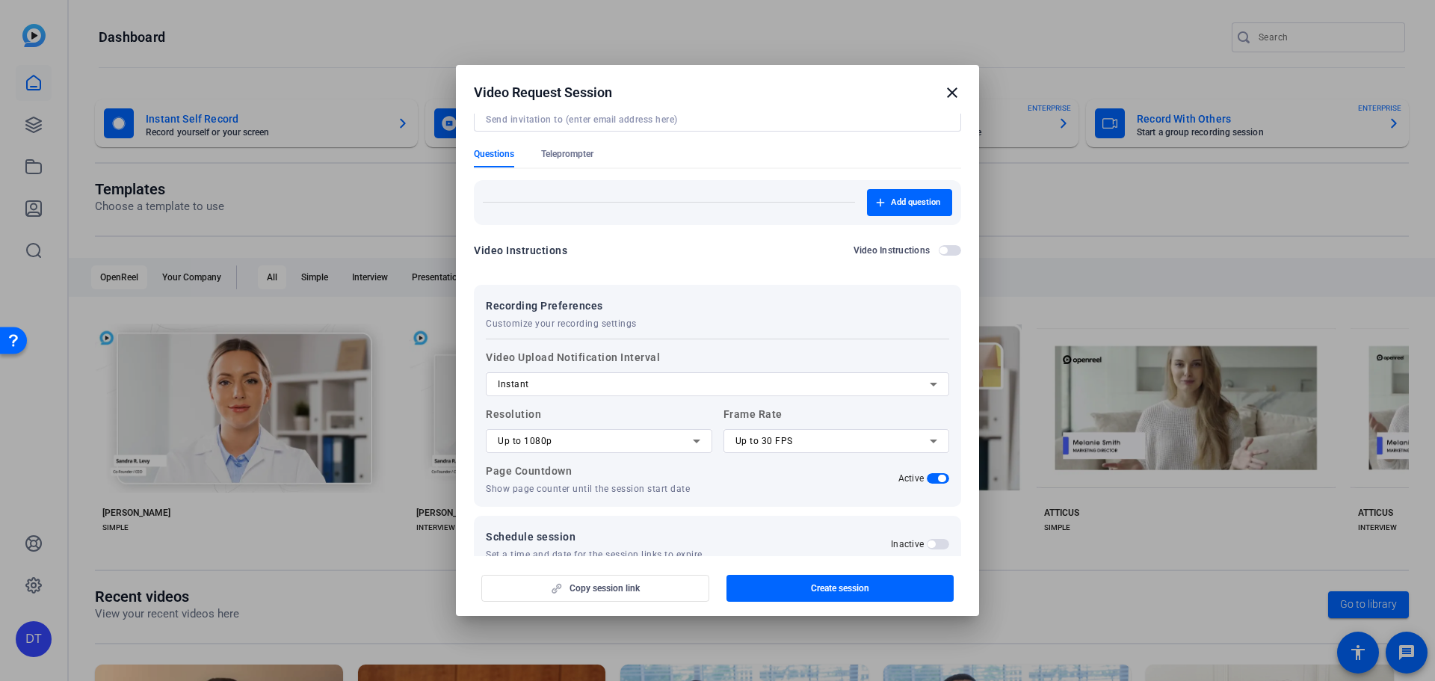
scroll to position [264, 0]
click at [868, 429] on div "Up to 30 FPS" at bounding box center [832, 438] width 195 height 18
click at [868, 409] on div at bounding box center [717, 340] width 1435 height 681
click at [835, 587] on span "Create session" at bounding box center [840, 588] width 58 height 12
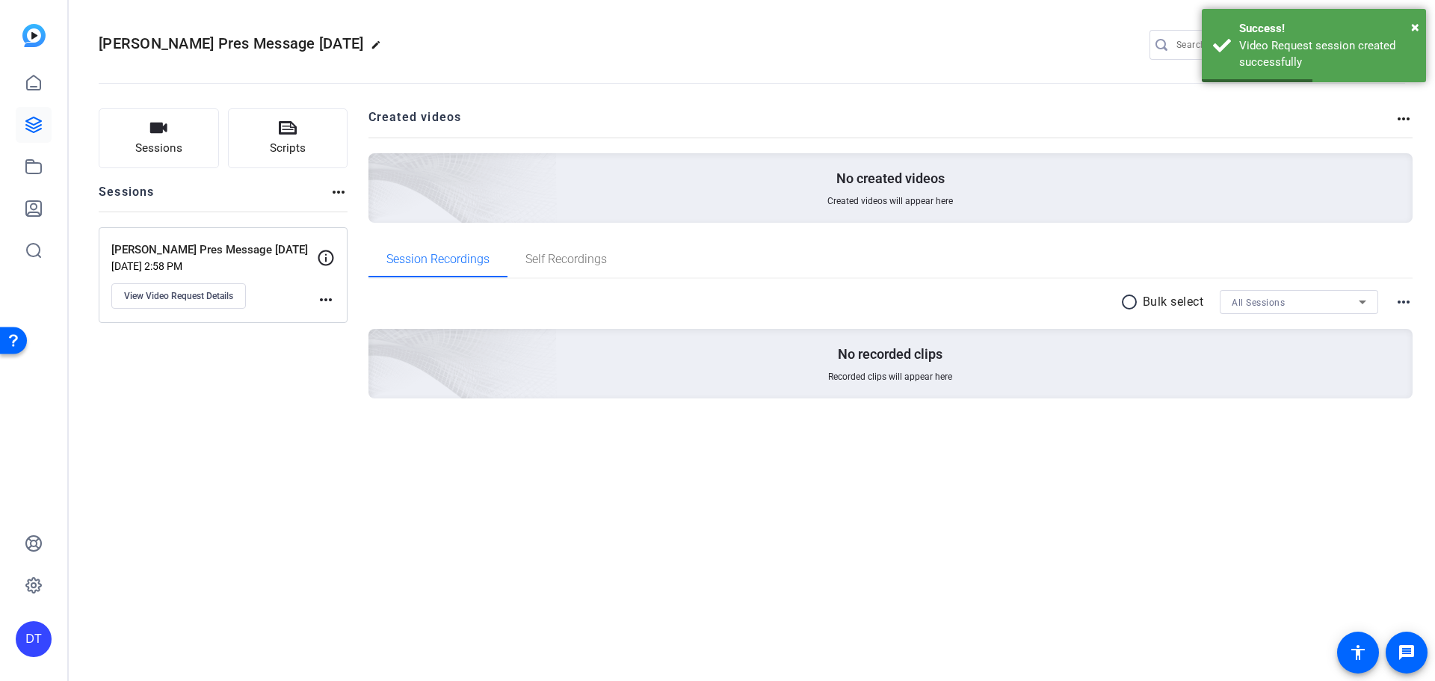
click at [325, 302] on mat-icon "more_horiz" at bounding box center [326, 300] width 18 height 18
click at [294, 144] on div at bounding box center [717, 340] width 1435 height 681
click at [288, 132] on icon at bounding box center [288, 128] width 18 height 18
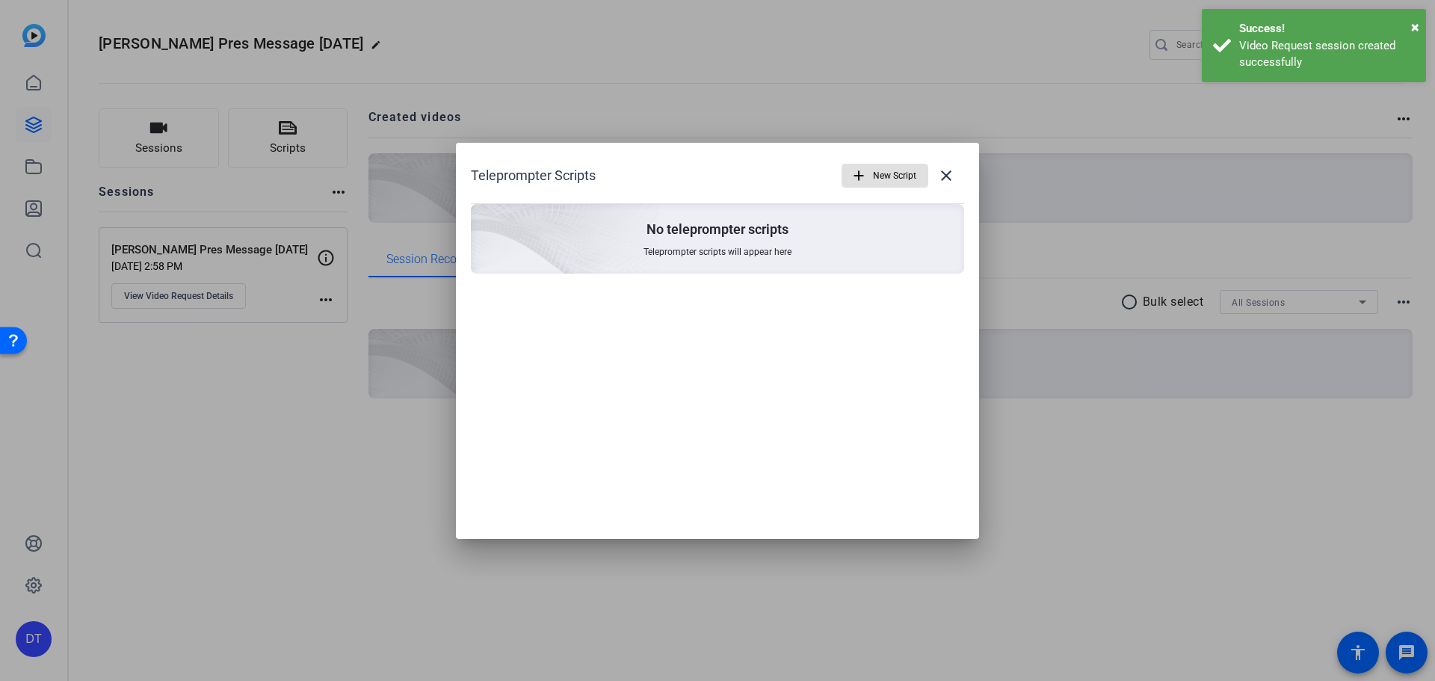
click at [874, 175] on span "New Script" at bounding box center [894, 175] width 43 height 28
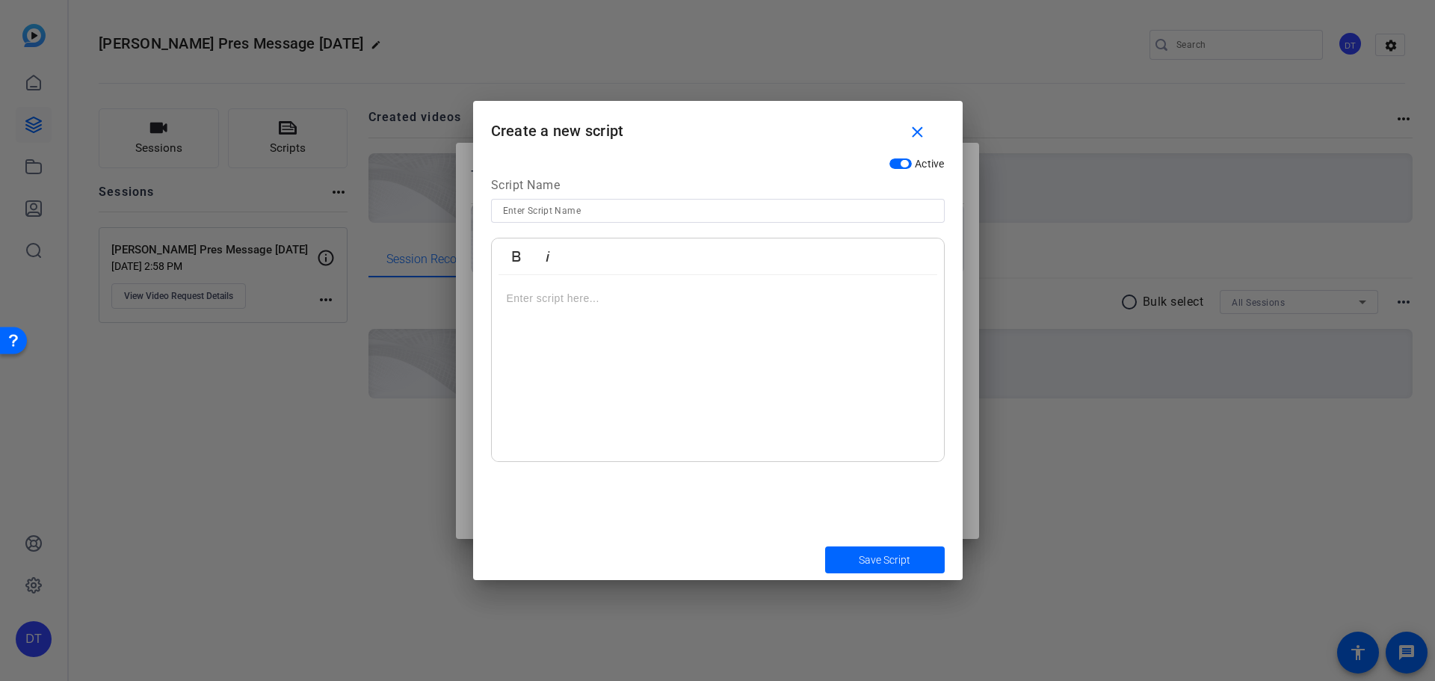
click at [626, 298] on p at bounding box center [718, 298] width 422 height 16
click at [808, 306] on p "https://capture.openreel.com/ugc-subject/34336d3d968f28acbc422196af635a088a087c…" at bounding box center [718, 298] width 422 height 16
drag, startPoint x: 830, startPoint y: 328, endPoint x: 456, endPoint y: 304, distance: 375.2
click at [455, 306] on div "Teleprompter Scripts add New Script close No teleprompter scripts Teleprompter …" at bounding box center [717, 340] width 1435 height 681
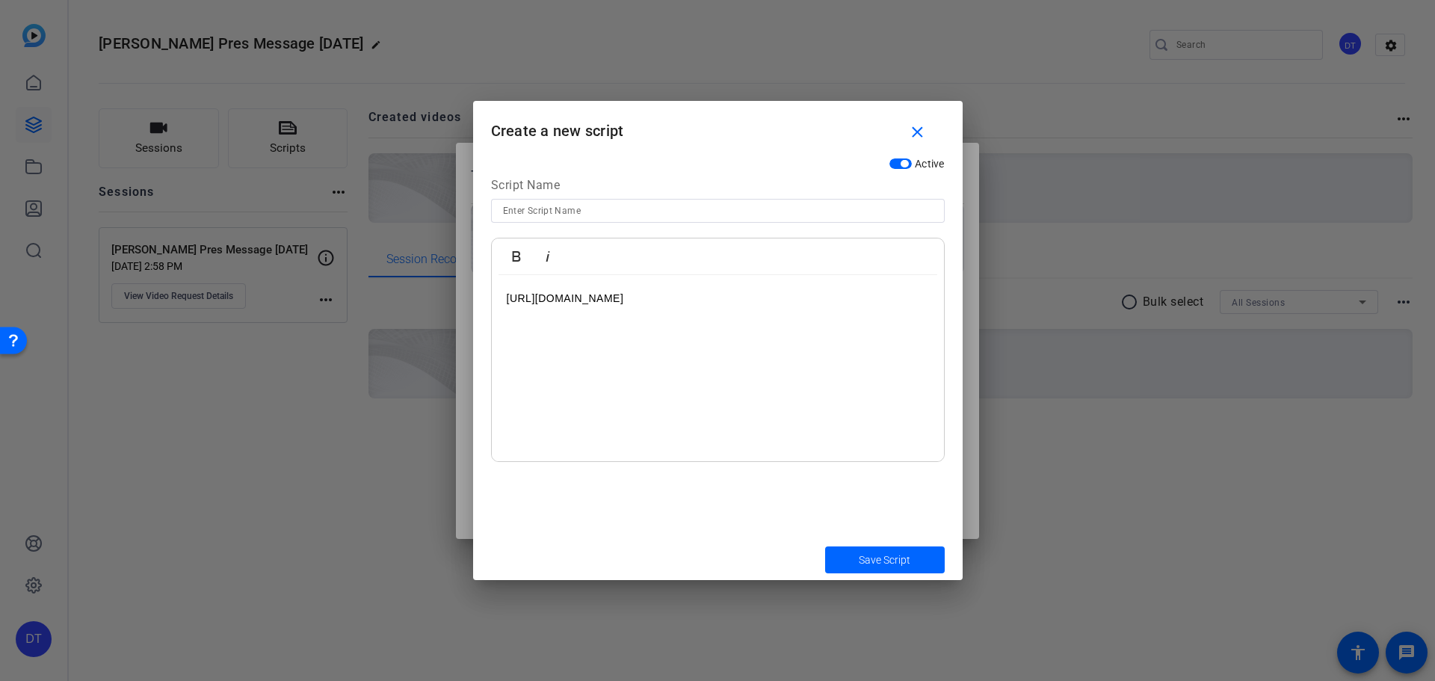
drag, startPoint x: 733, startPoint y: 304, endPoint x: 444, endPoint y: 289, distance: 289.6
click at [444, 289] on div "Teleprompter Scripts add New Script close No teleprompter scripts Teleprompter …" at bounding box center [717, 340] width 1435 height 681
click at [590, 301] on p at bounding box center [718, 298] width 422 height 16
click at [913, 129] on mat-icon "close" at bounding box center [917, 132] width 19 height 19
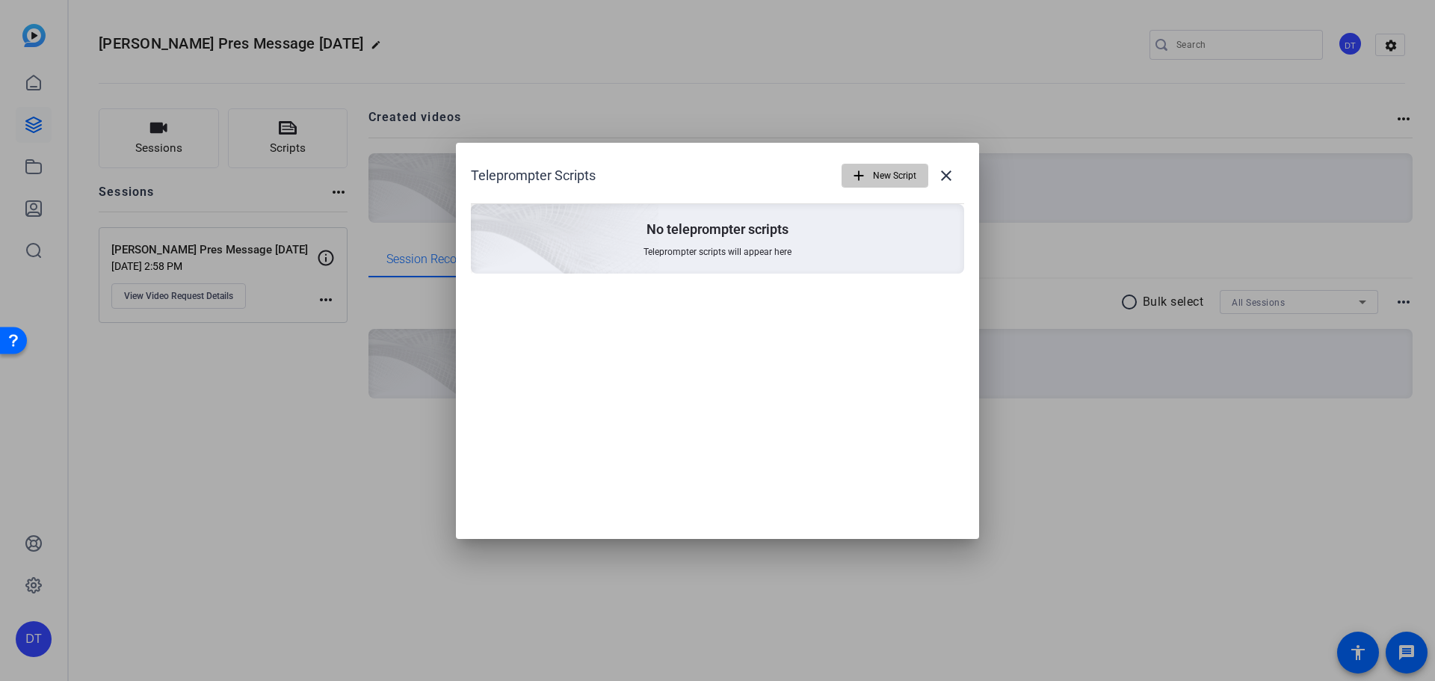
click at [910, 180] on span "New Script" at bounding box center [894, 175] width 43 height 28
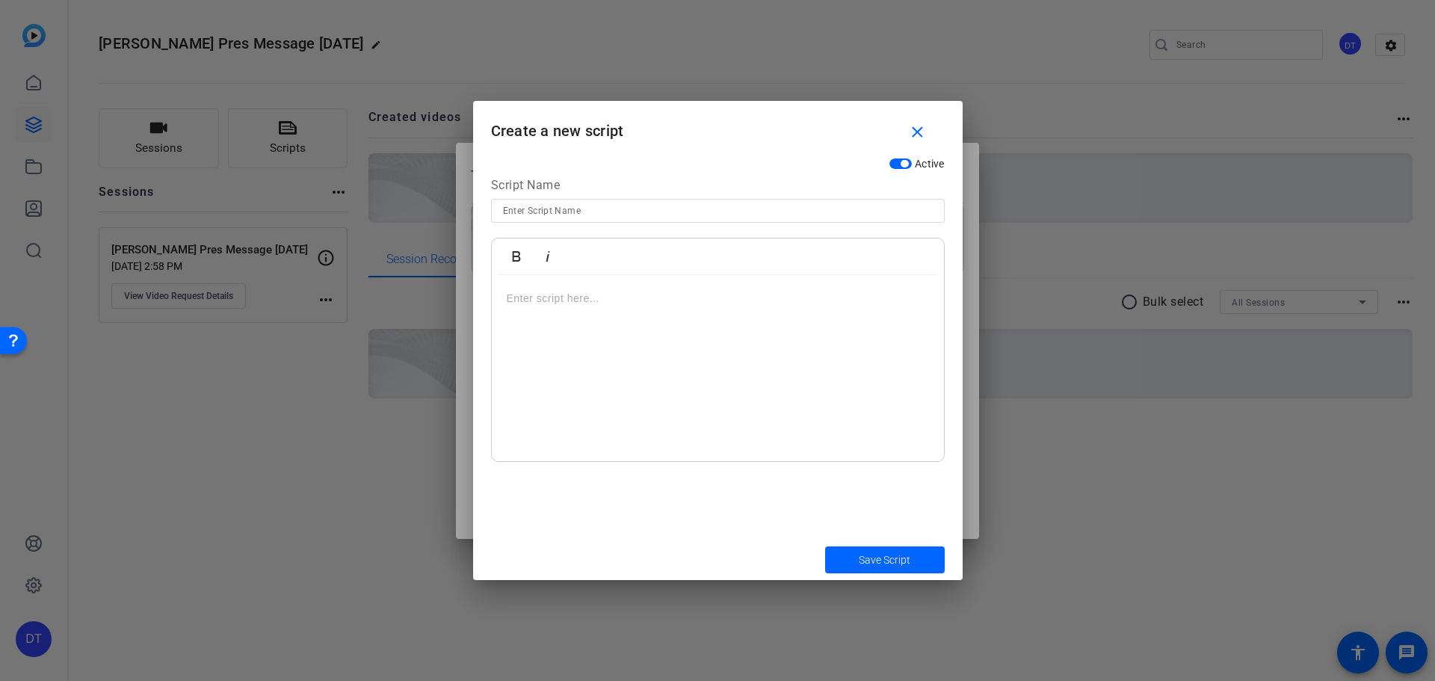
click at [545, 297] on p at bounding box center [718, 298] width 422 height 16
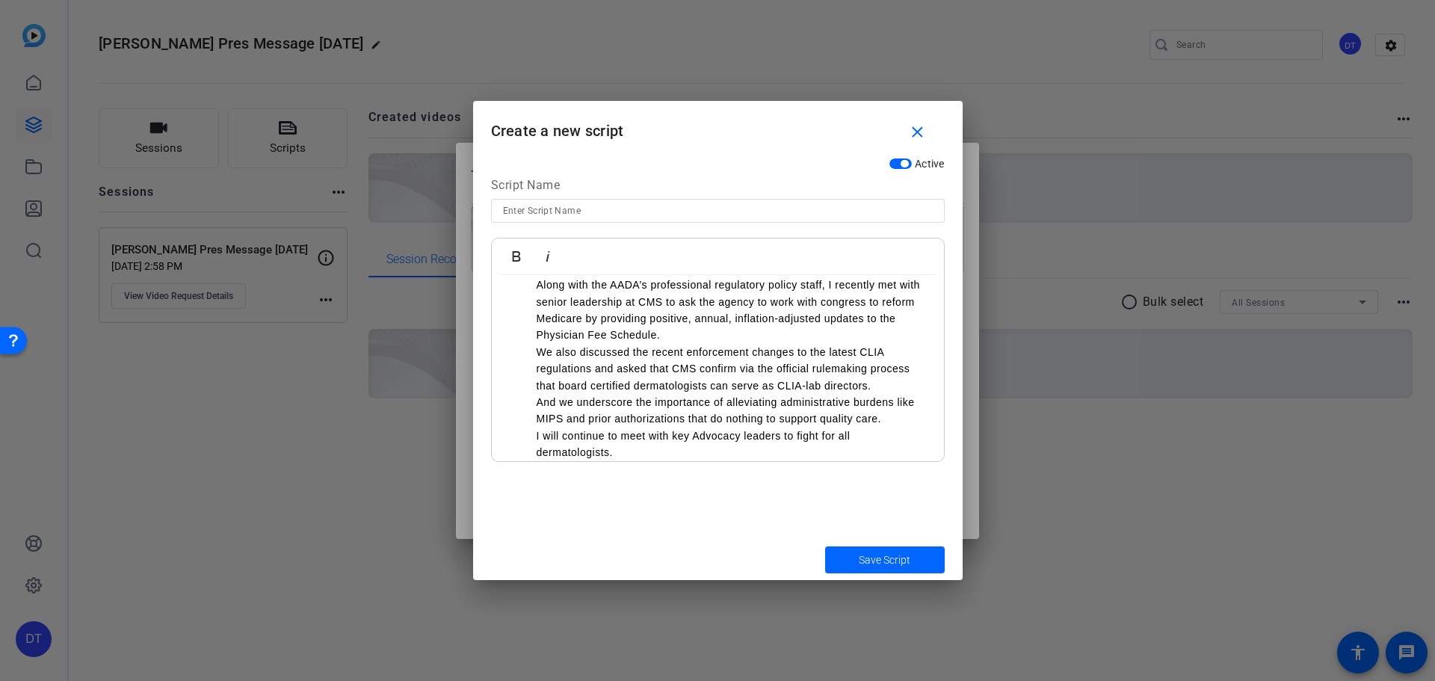
drag, startPoint x: 648, startPoint y: 386, endPoint x: 601, endPoint y: 341, distance: 65.0
click at [647, 385] on li "We also discussed the recent enforcement changes to the latest CLIA regulations…" at bounding box center [733, 369] width 392 height 50
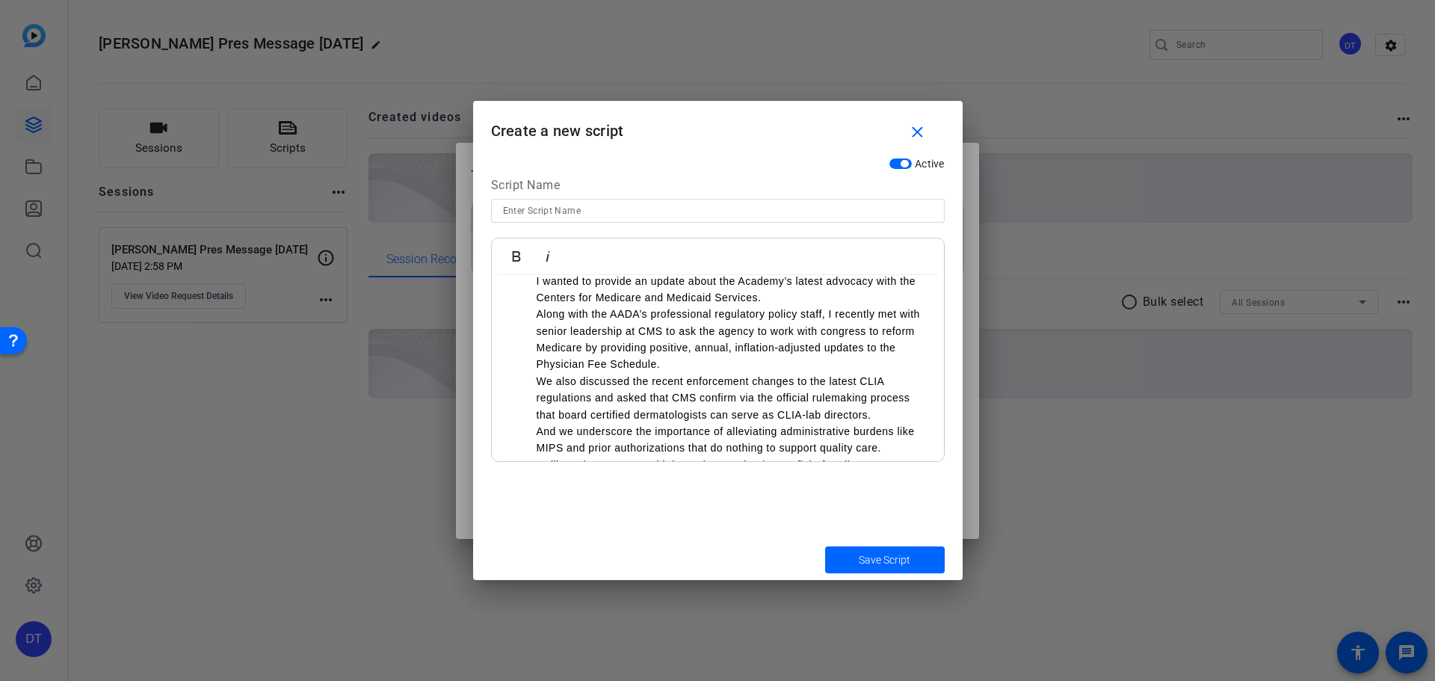
scroll to position [0, 0]
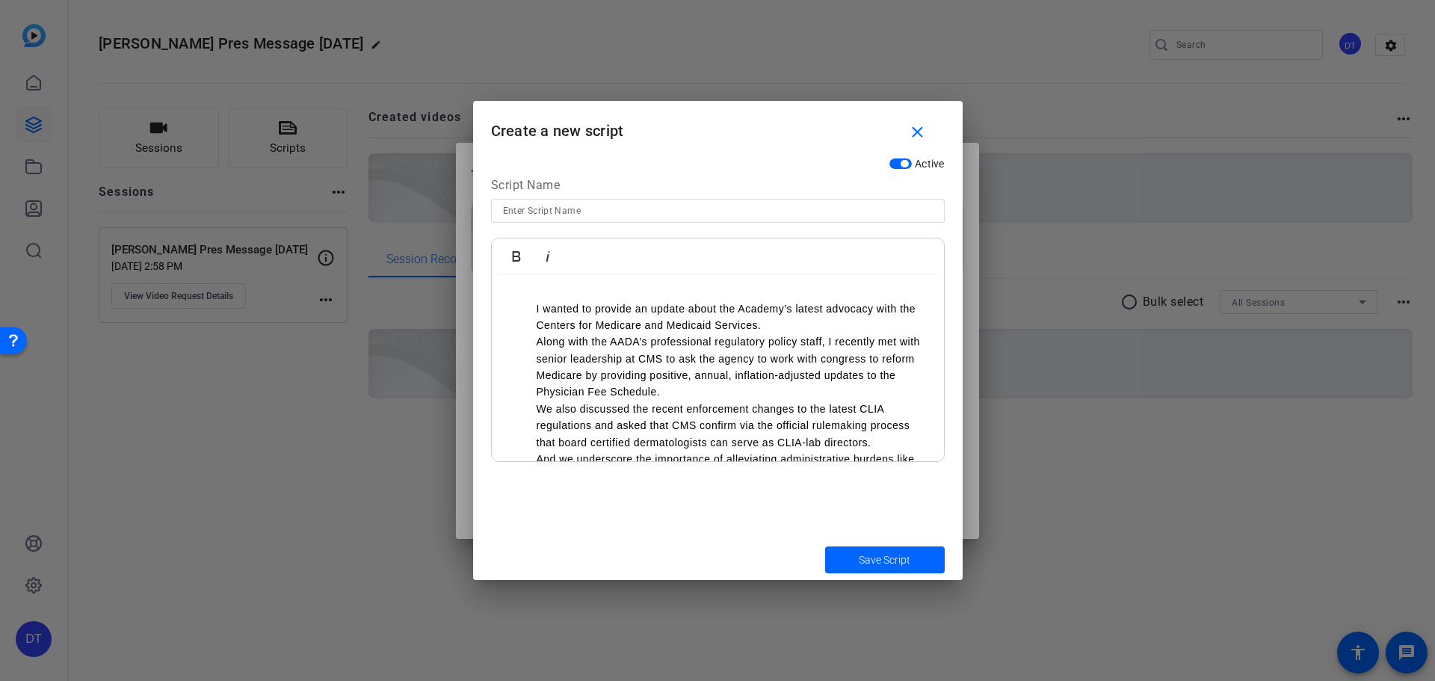
click at [534, 316] on ul "I wanted to provide an update about the Academy’s latest advocacy with the Cent…" at bounding box center [718, 408] width 422 height 217
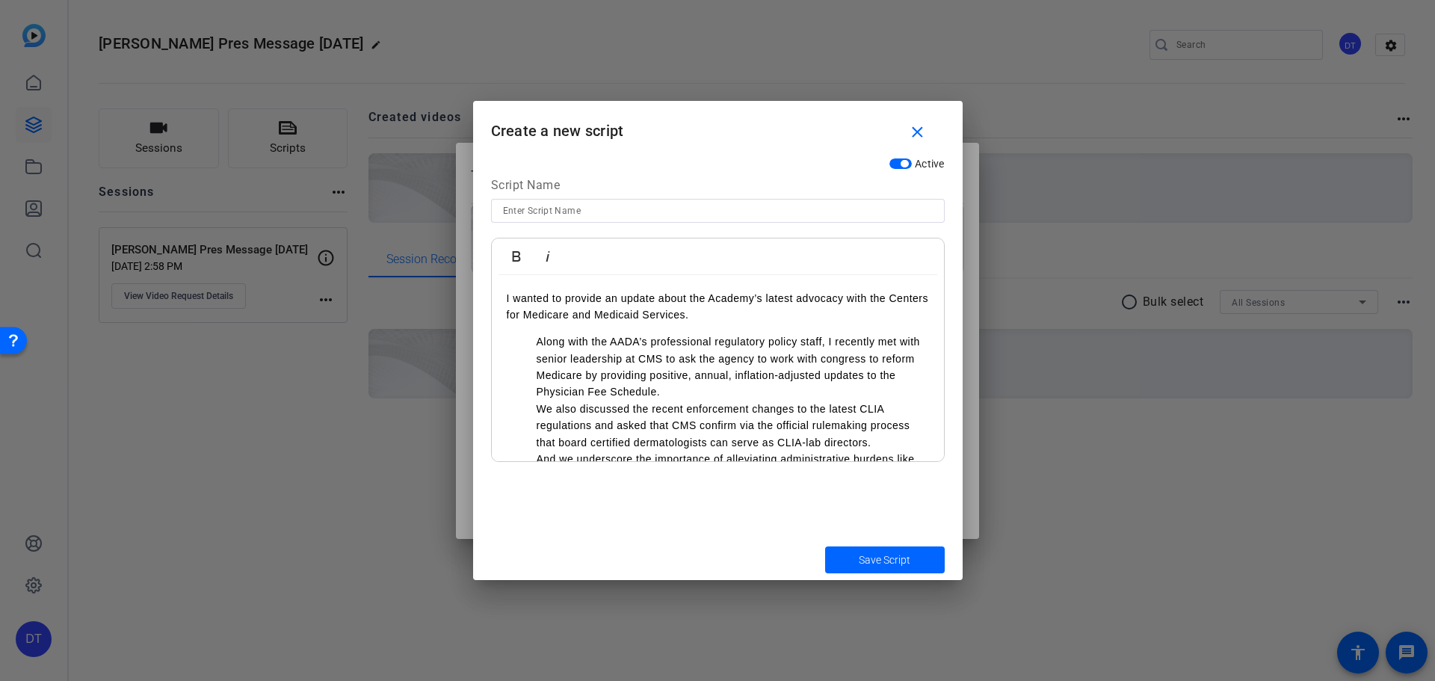
click at [531, 342] on ul "Along with the AADA’s professional regulatory policy staff, I recently met with…" at bounding box center [718, 425] width 422 height 184
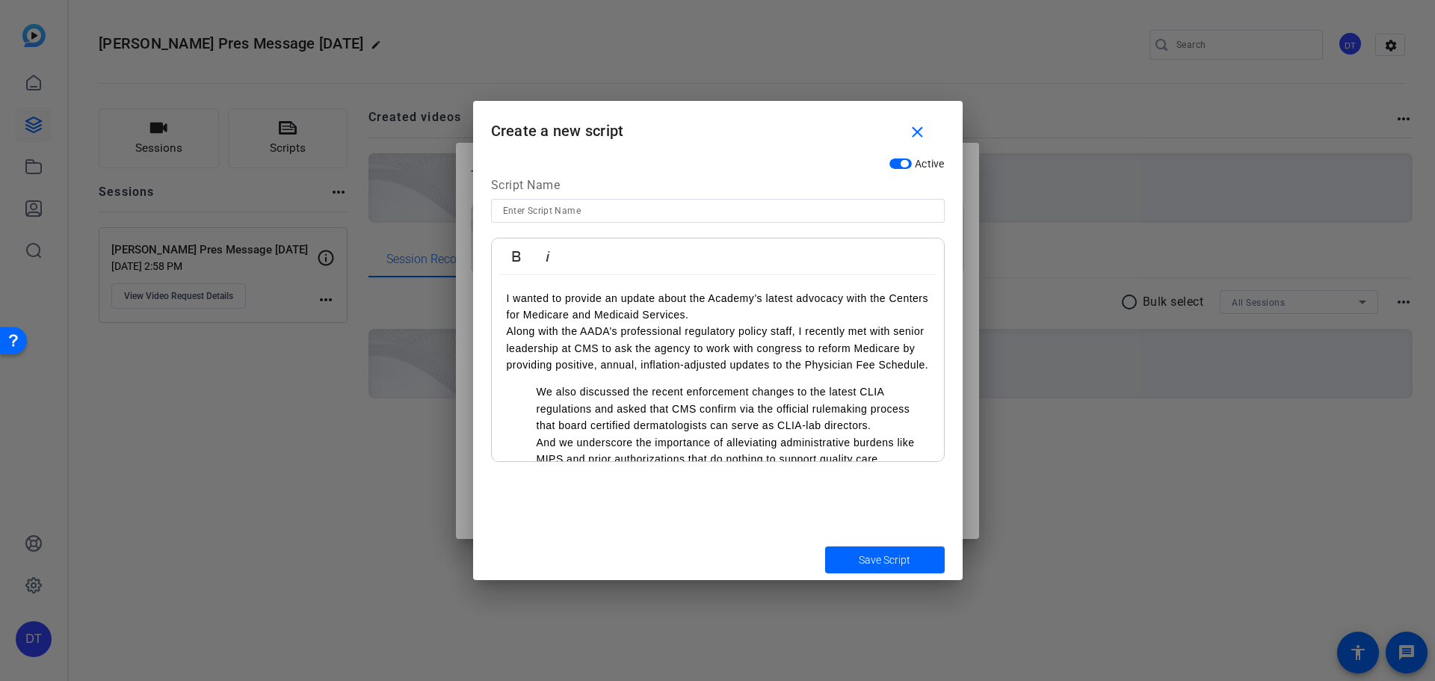
click at [532, 405] on ul "We also discussed the recent enforcement changes to the latest CLIA regulations…" at bounding box center [718, 441] width 422 height 117
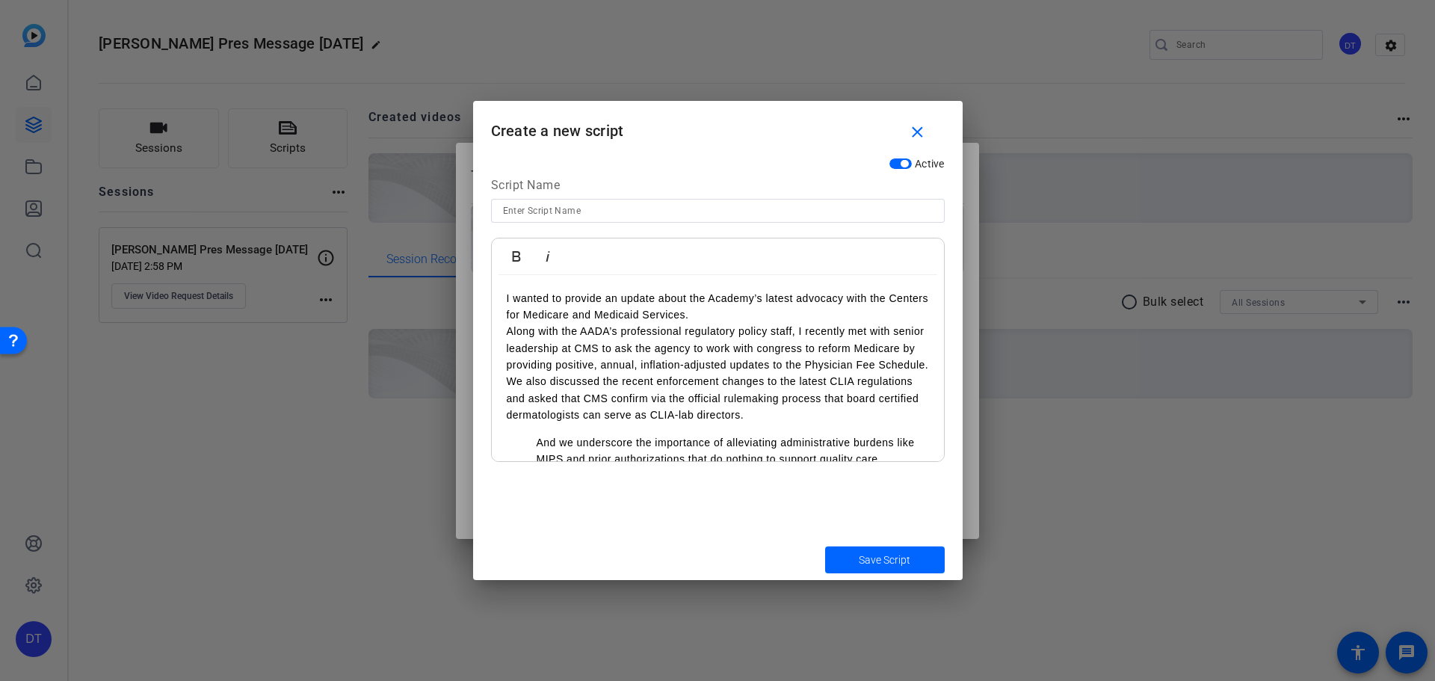
click at [536, 457] on ul "And we underscore the importance of alleviating administrative burdens like MIP…" at bounding box center [718, 467] width 422 height 67
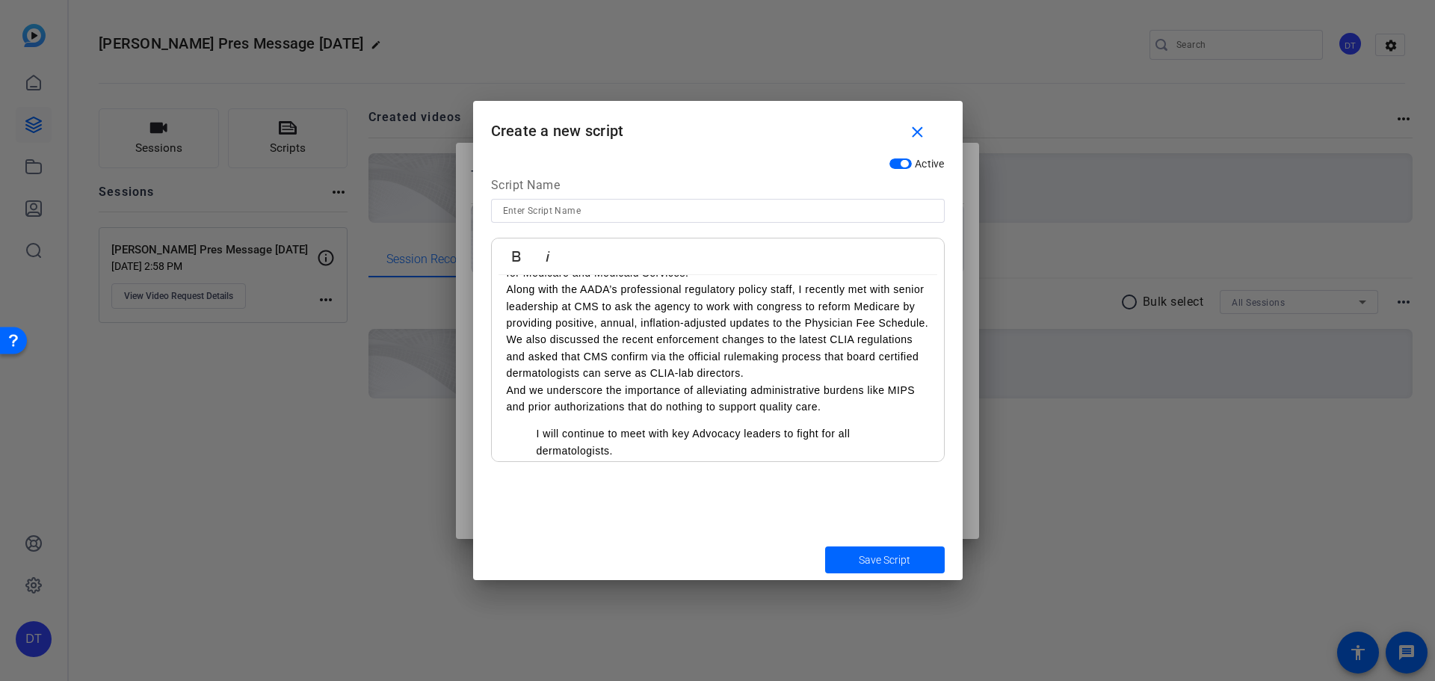
scroll to position [81, 0]
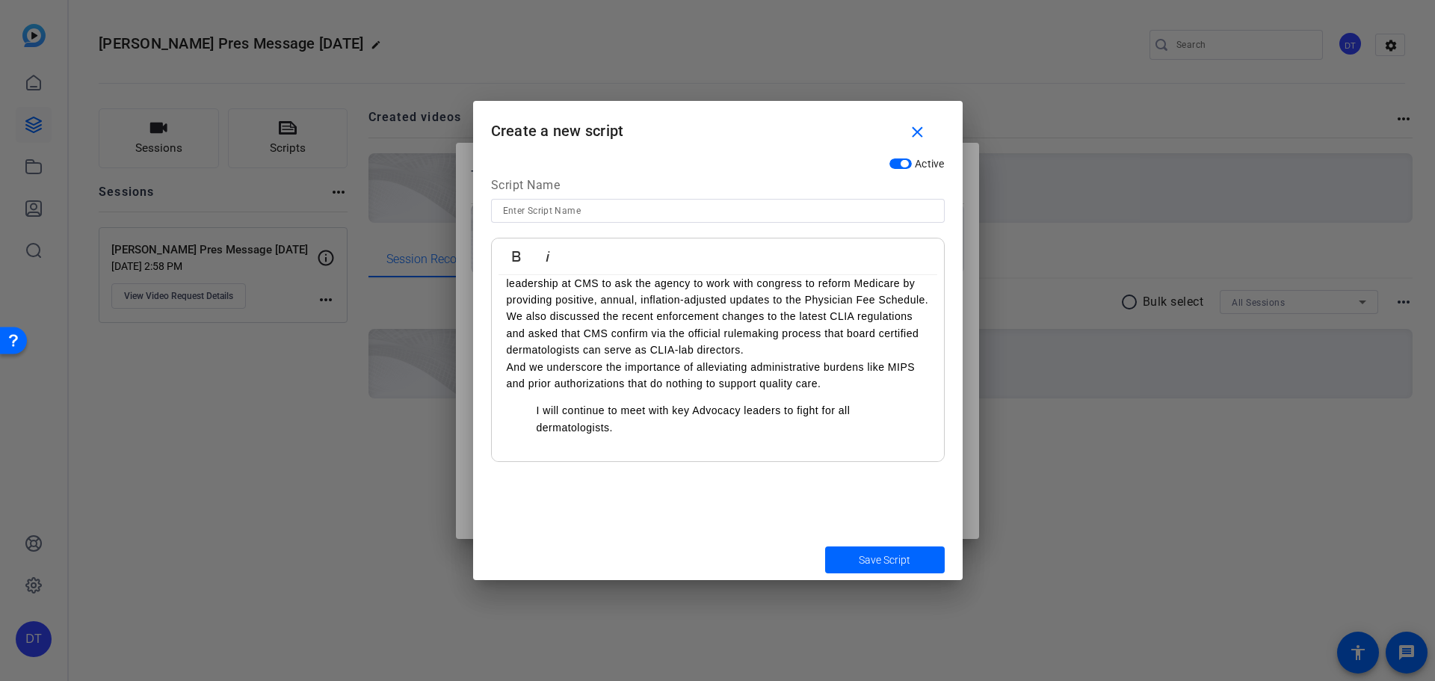
click at [534, 413] on ul "I will continue to meet with key Advocacy leaders to fight for all dermatologis…" at bounding box center [718, 419] width 422 height 34
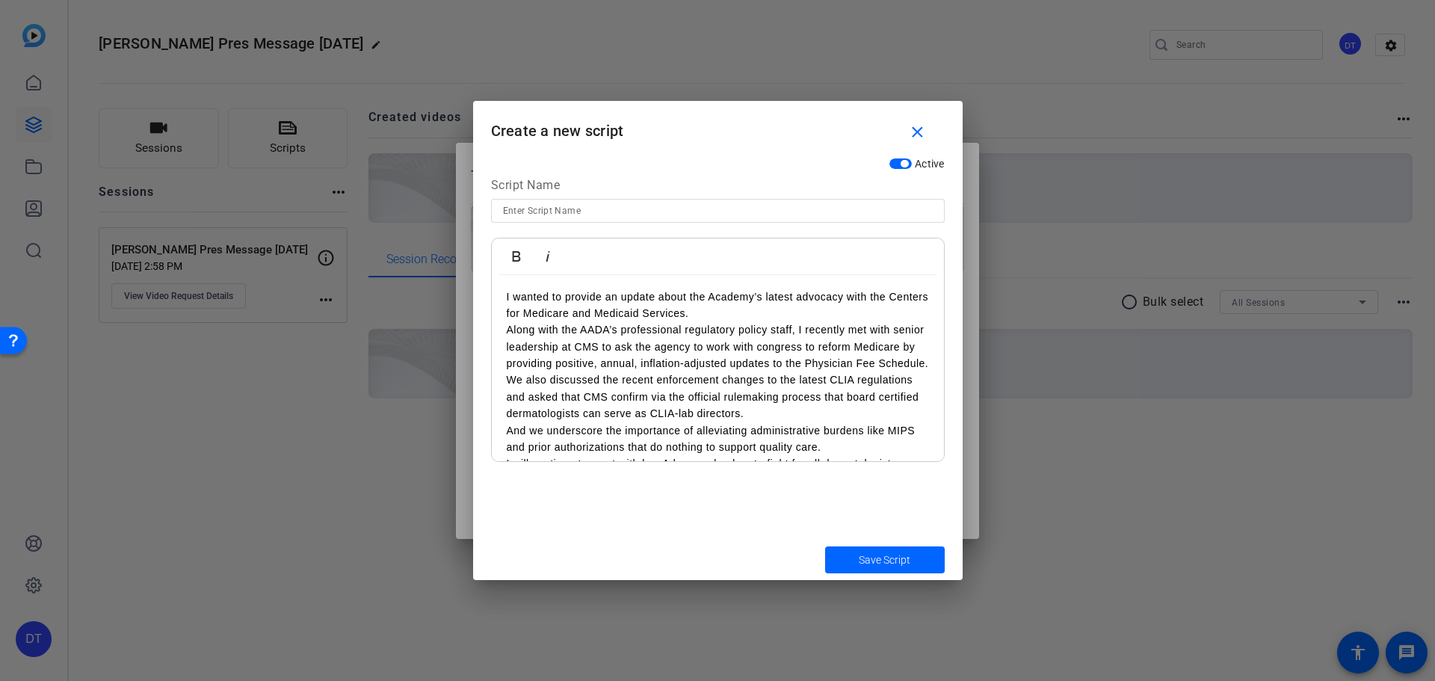
scroll to position [0, 0]
click at [750, 309] on p "I wanted to provide an update about the Academy’s latest advocacy with the Cent…" at bounding box center [718, 307] width 422 height 34
click at [888, 291] on p "I wanted to provide an update about the Academy’s latest advocacy with the Cent…" at bounding box center [718, 307] width 422 height 34
drag, startPoint x: 870, startPoint y: 297, endPoint x: 726, endPoint y: 316, distance: 145.5
click at [726, 316] on p "I wanted to provide an update about the Academy’s latest advocacy with the Cent…" at bounding box center [718, 307] width 422 height 34
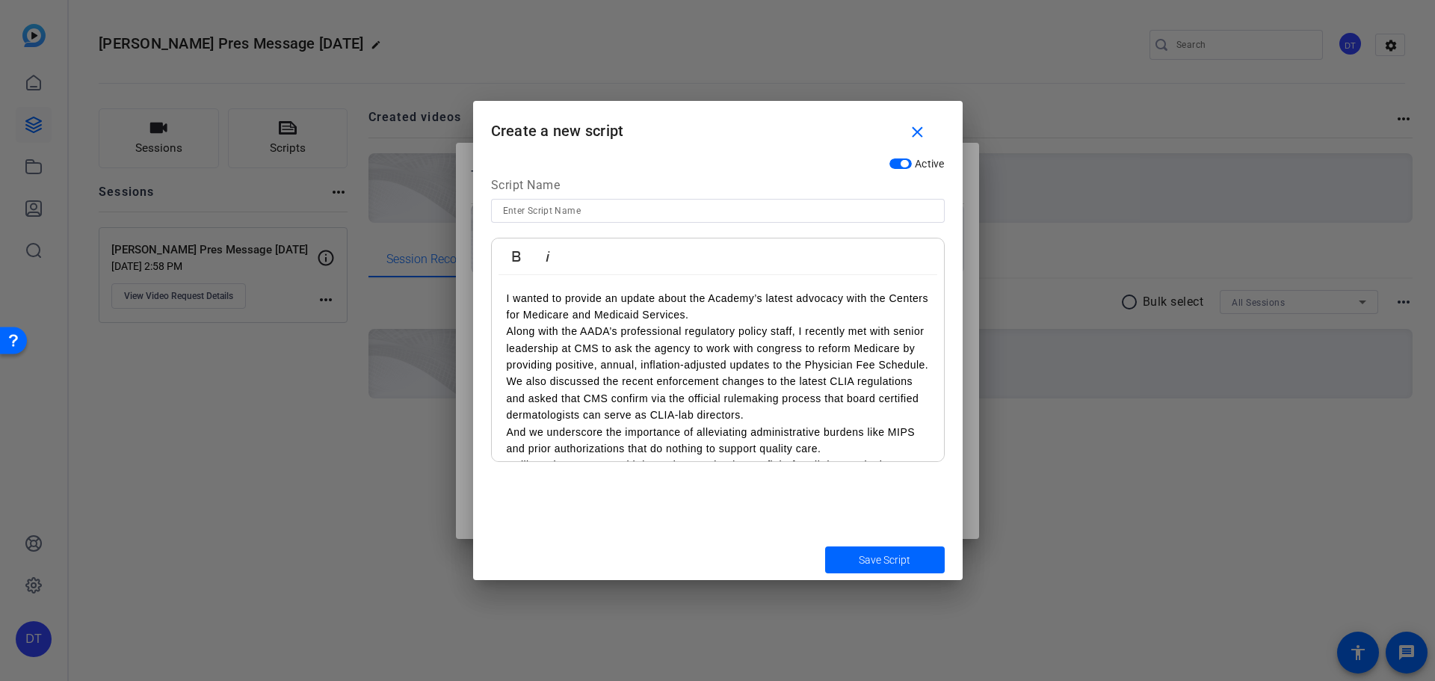
click at [819, 322] on p "I wanted to provide an update about the Academy’s latest advocacy with the Cent…" at bounding box center [718, 307] width 422 height 34
click at [843, 294] on p "I wanted to provide an update about the Academy’s latest advocacy with the Cent…" at bounding box center [718, 307] width 422 height 34
click at [740, 327] on p "Along with the AADA’s professional regulatory policy staff, I recently met with…" at bounding box center [718, 348] width 422 height 50
click at [732, 367] on p "Along with the AADA’s professional regulatory policy staff, I recently met with…" at bounding box center [718, 348] width 422 height 50
click at [746, 373] on p "Along with the AADA’s professional regulatory policy staff, I recently met with…" at bounding box center [718, 348] width 422 height 50
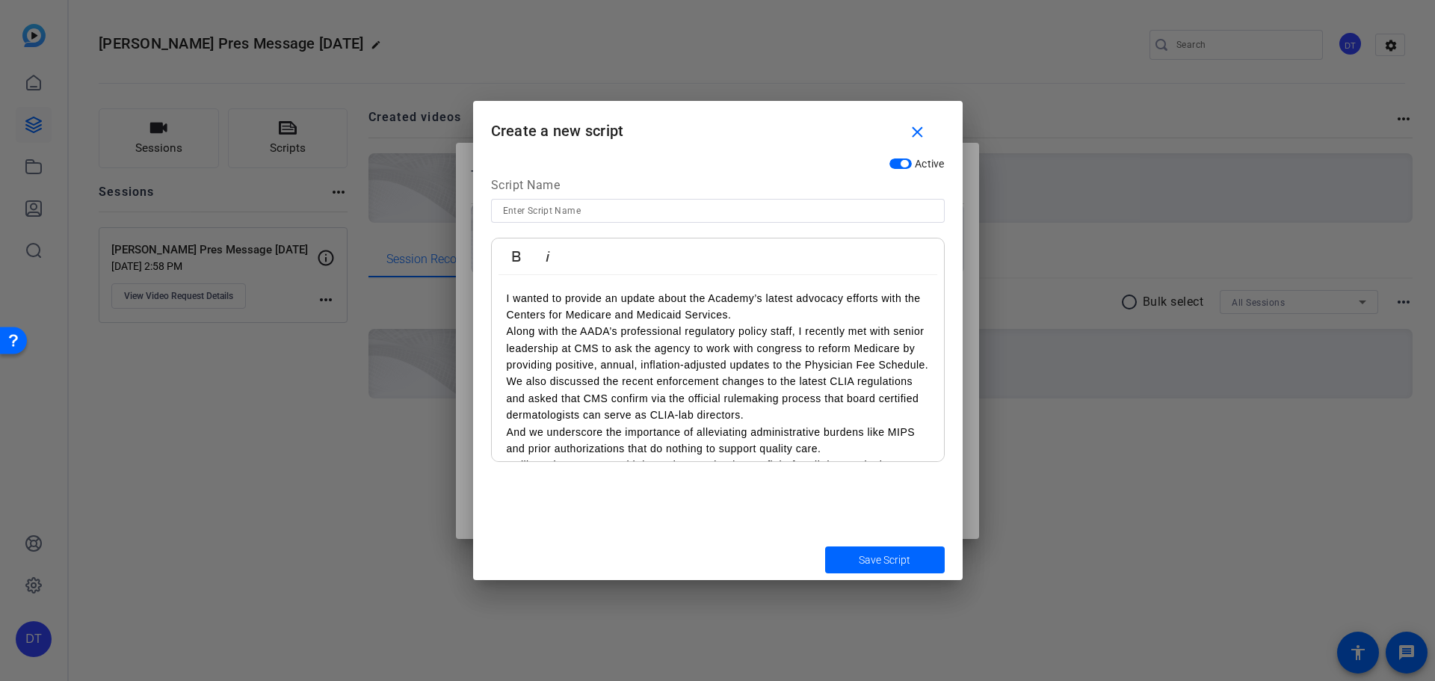
click at [507, 207] on input at bounding box center [718, 211] width 430 height 18
type input "Dr. Taylor PM Sept 2025"
click at [864, 564] on span "Save Script" at bounding box center [885, 560] width 52 height 16
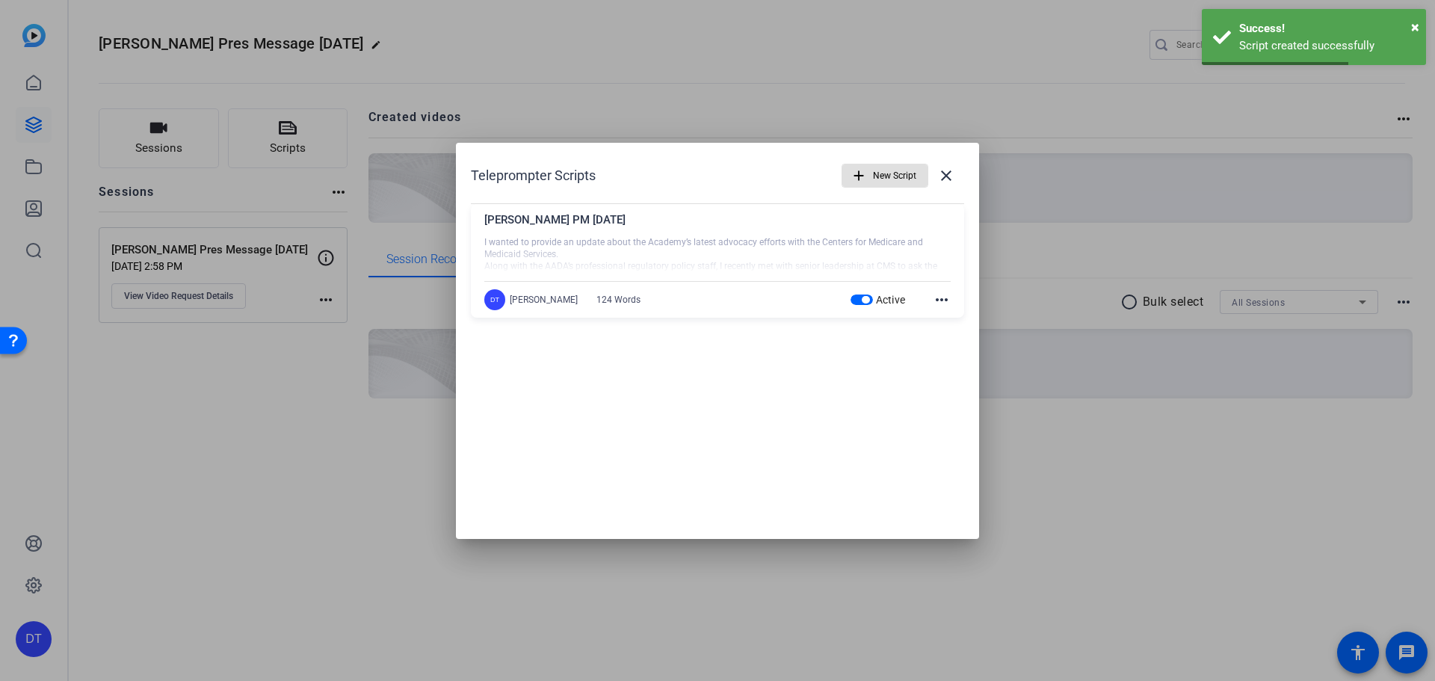
click at [942, 299] on mat-icon "more_horiz" at bounding box center [942, 300] width 18 height 18
click at [942, 299] on div at bounding box center [717, 340] width 1435 height 681
click at [950, 172] on mat-icon "close" at bounding box center [946, 176] width 18 height 18
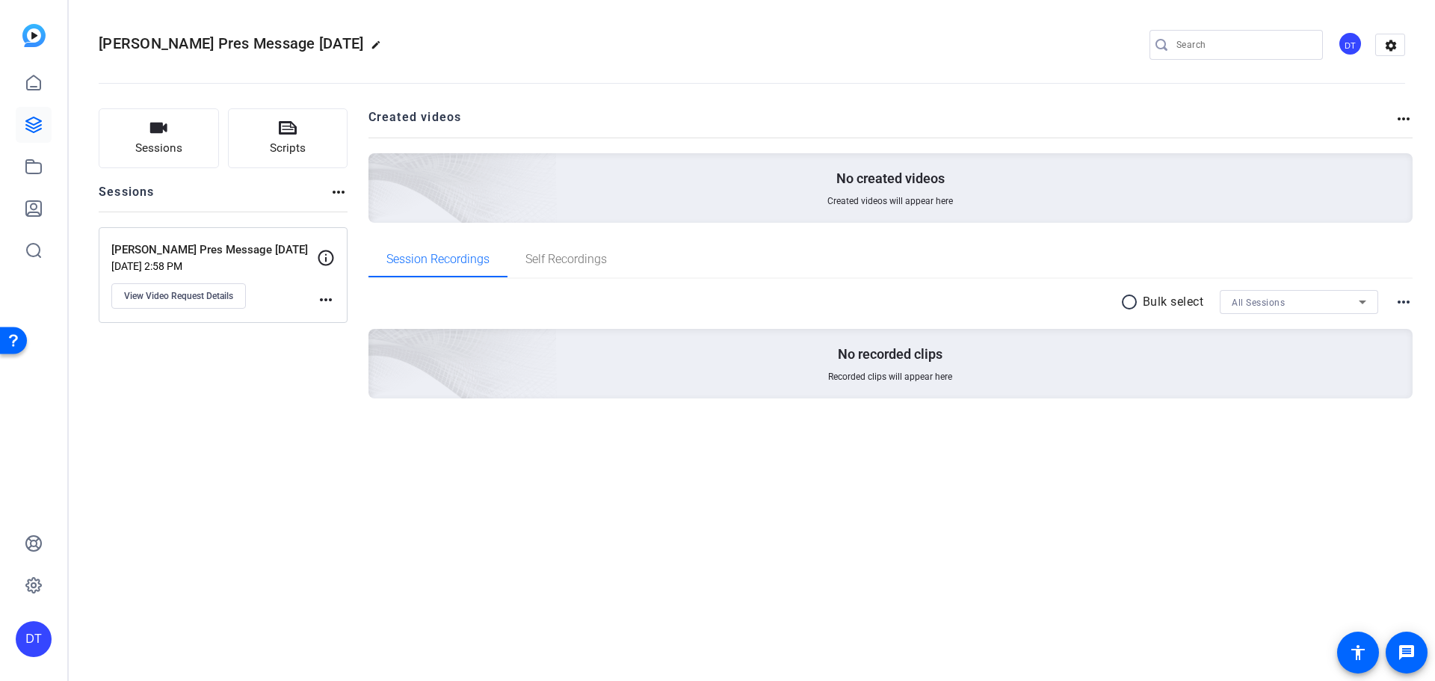
click at [325, 298] on mat-icon "more_horiz" at bounding box center [326, 300] width 18 height 18
click at [267, 315] on div at bounding box center [717, 340] width 1435 height 681
click at [326, 294] on mat-icon "more_horiz" at bounding box center [326, 300] width 18 height 18
click at [223, 305] on div at bounding box center [717, 340] width 1435 height 681
click at [205, 296] on span "View Video Request Details" at bounding box center [178, 296] width 109 height 12
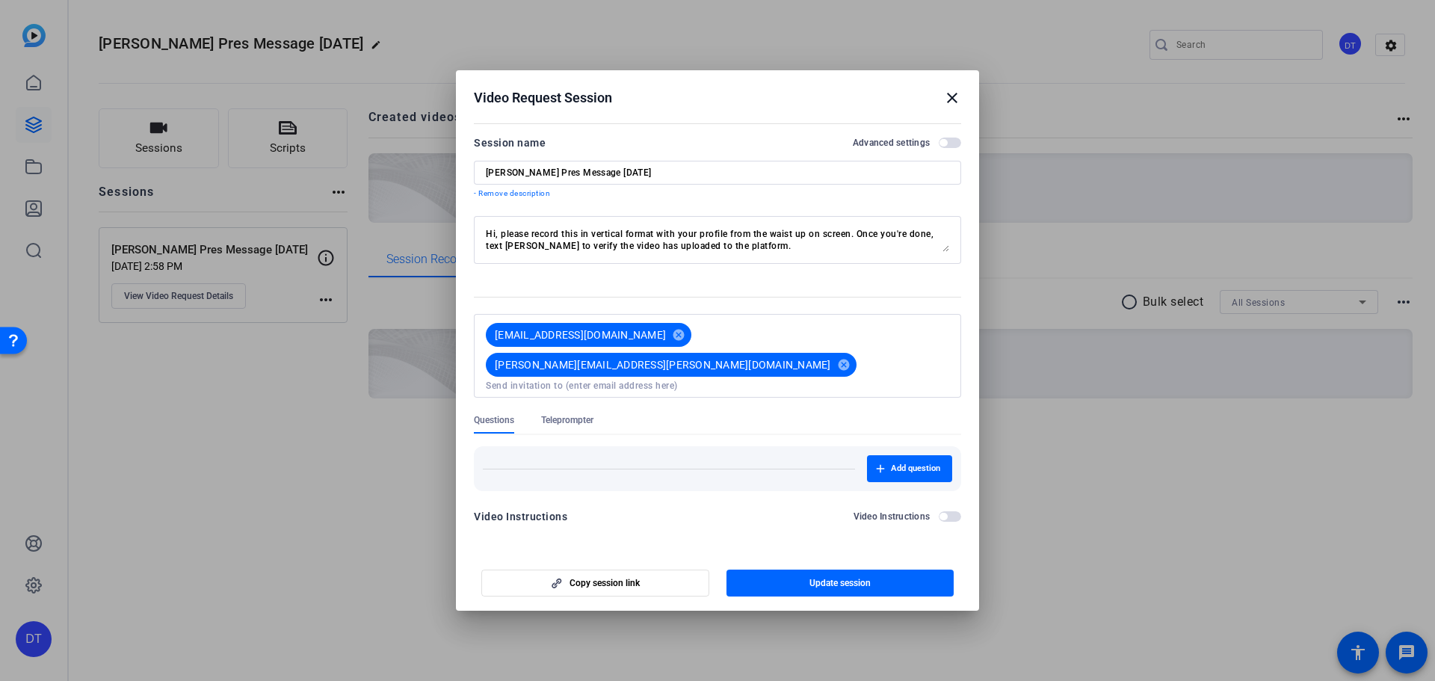
click at [576, 414] on span "Teleprompter" at bounding box center [567, 420] width 52 height 12
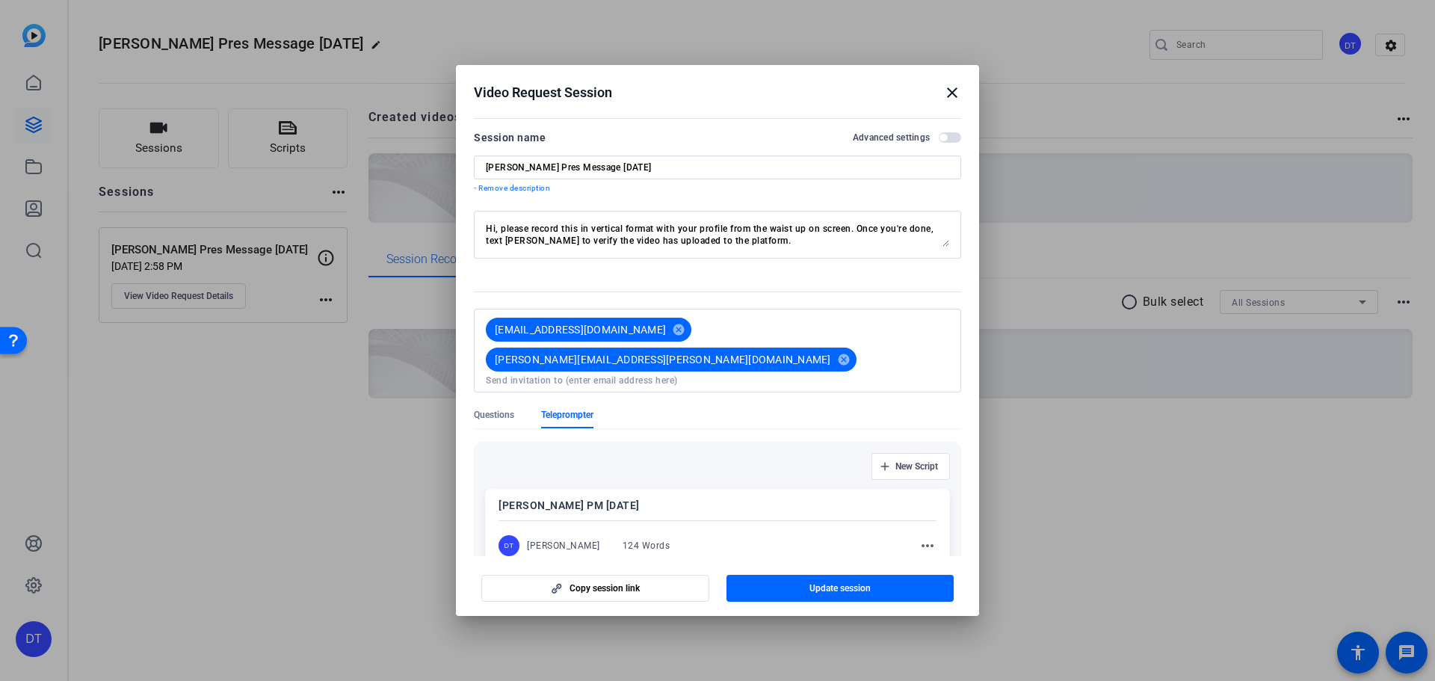
scroll to position [70, 0]
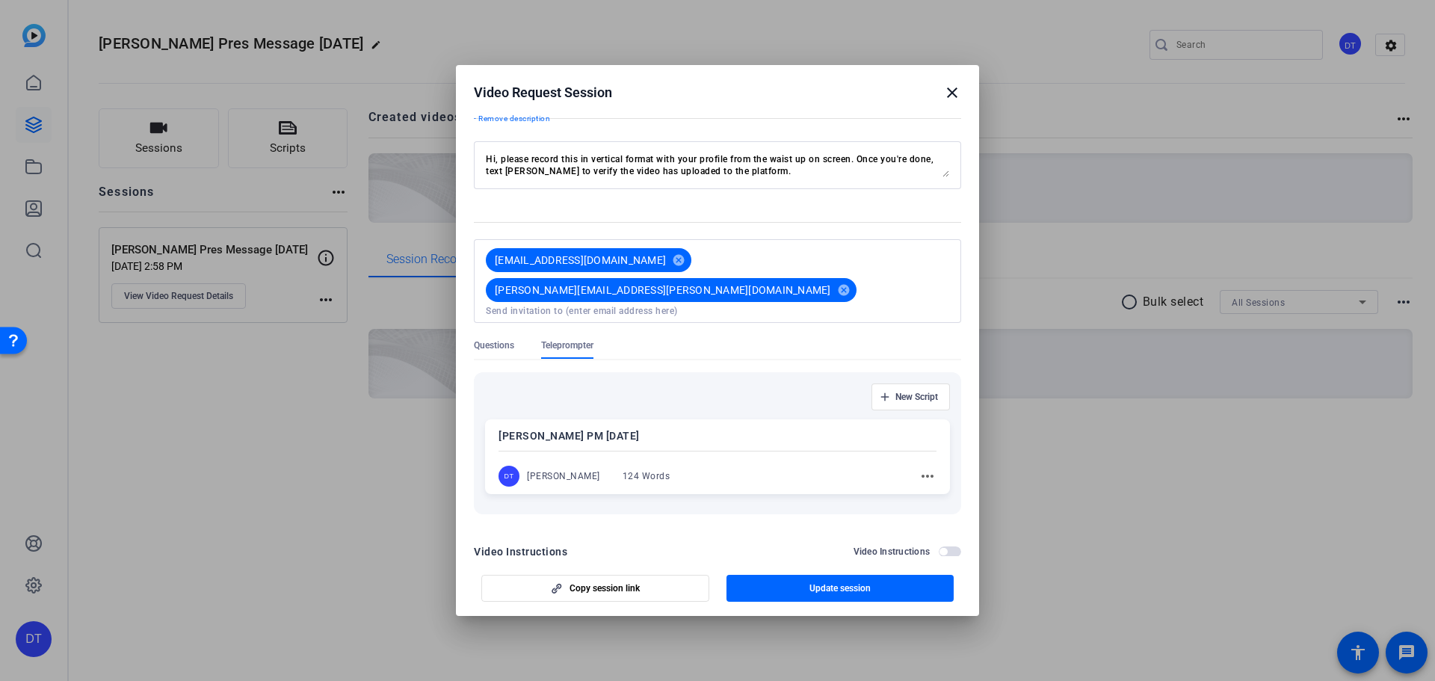
click at [652, 470] on div "124 Words" at bounding box center [647, 476] width 48 height 12
click at [918, 468] on mat-icon "more_horiz" at bounding box center [927, 477] width 18 height 18
click at [936, 473] on span "Edit" at bounding box center [952, 469] width 60 height 18
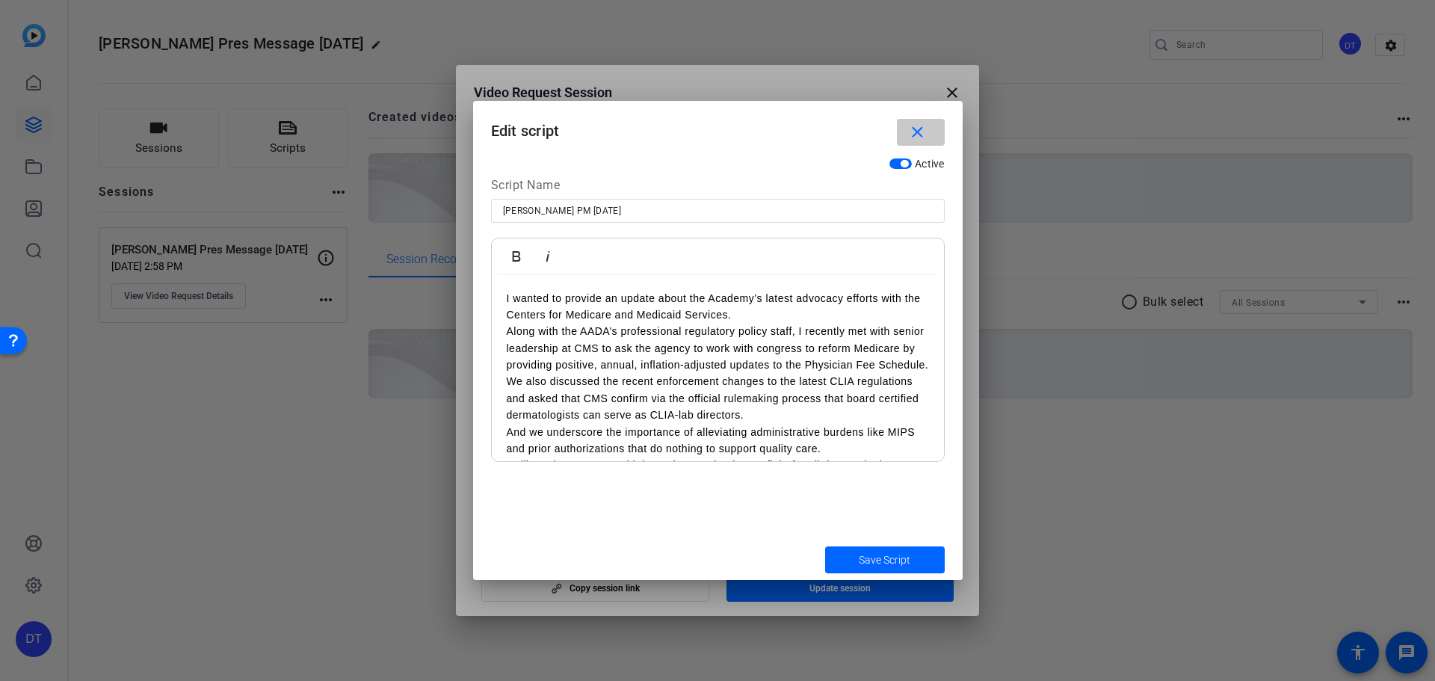
click at [933, 123] on span "button" at bounding box center [921, 132] width 48 height 36
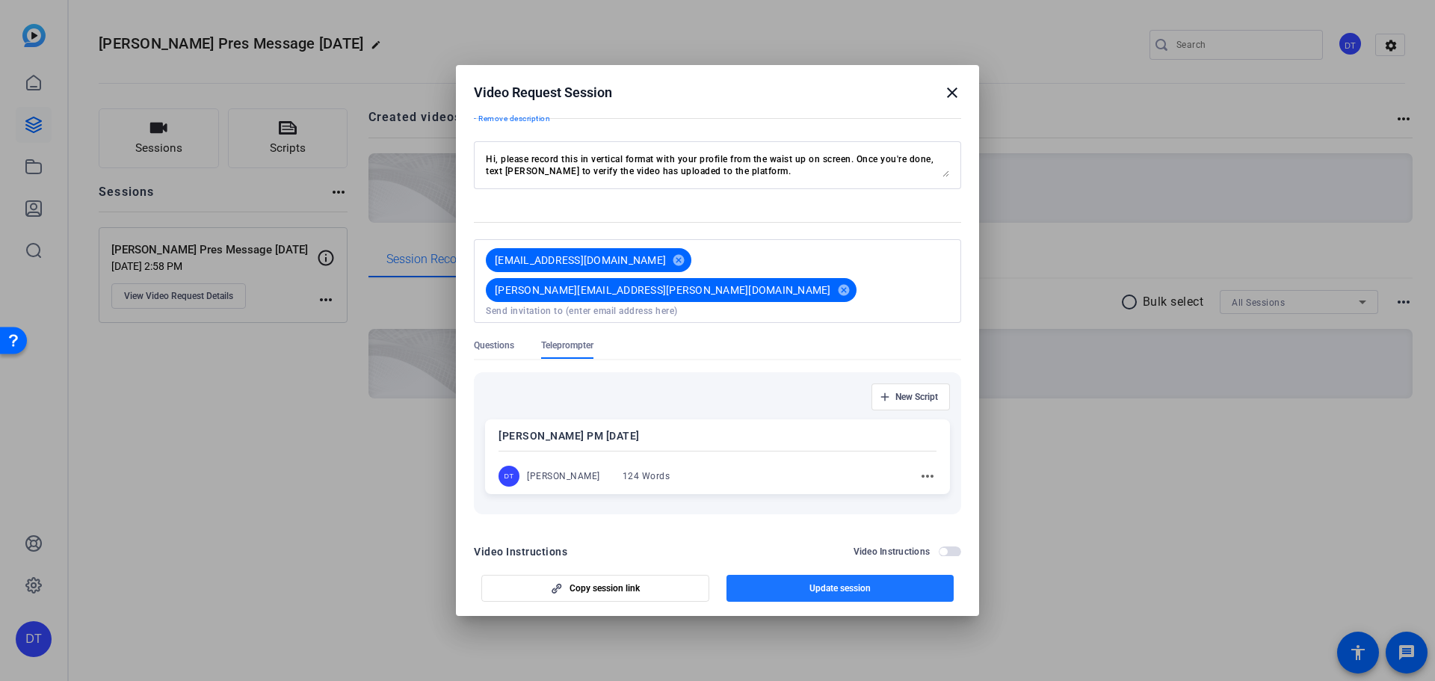
click at [855, 593] on span "Update session" at bounding box center [839, 588] width 61 height 12
click at [782, 588] on span "button" at bounding box center [840, 588] width 228 height 36
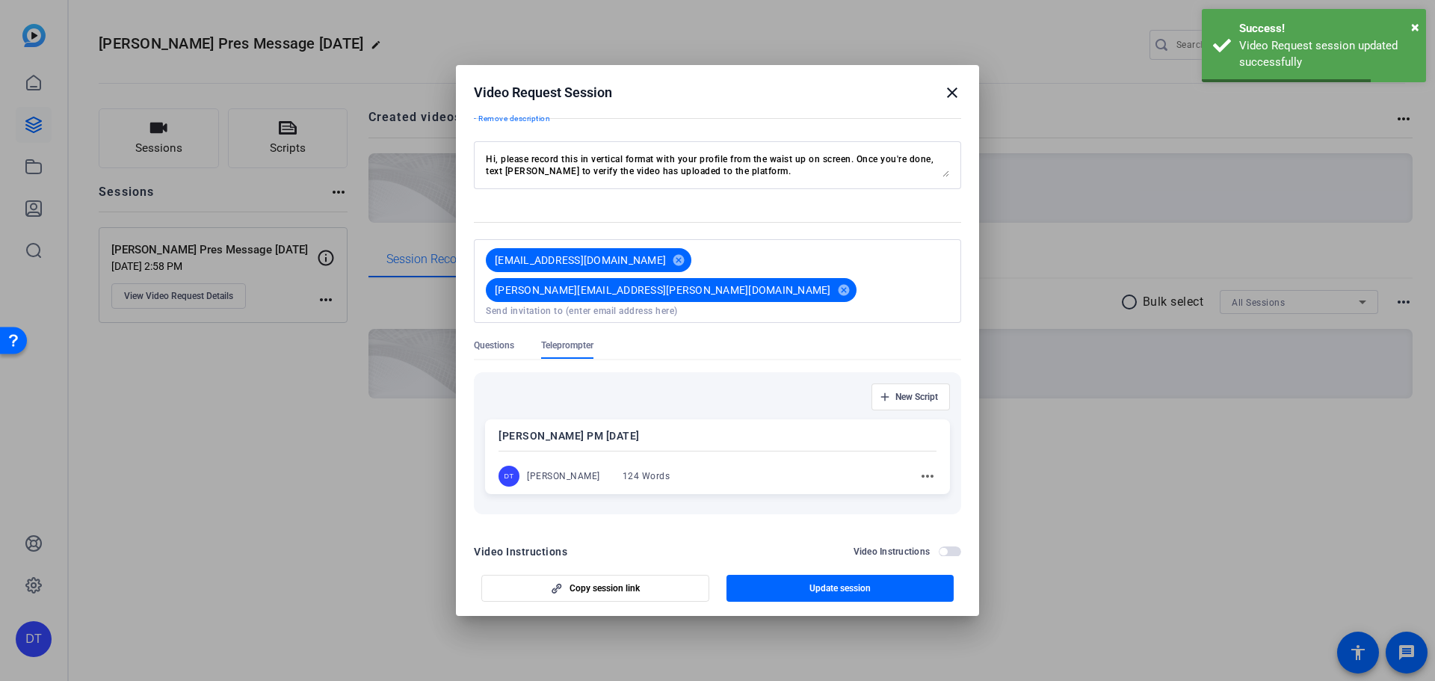
click at [947, 84] on mat-icon "close" at bounding box center [952, 93] width 18 height 18
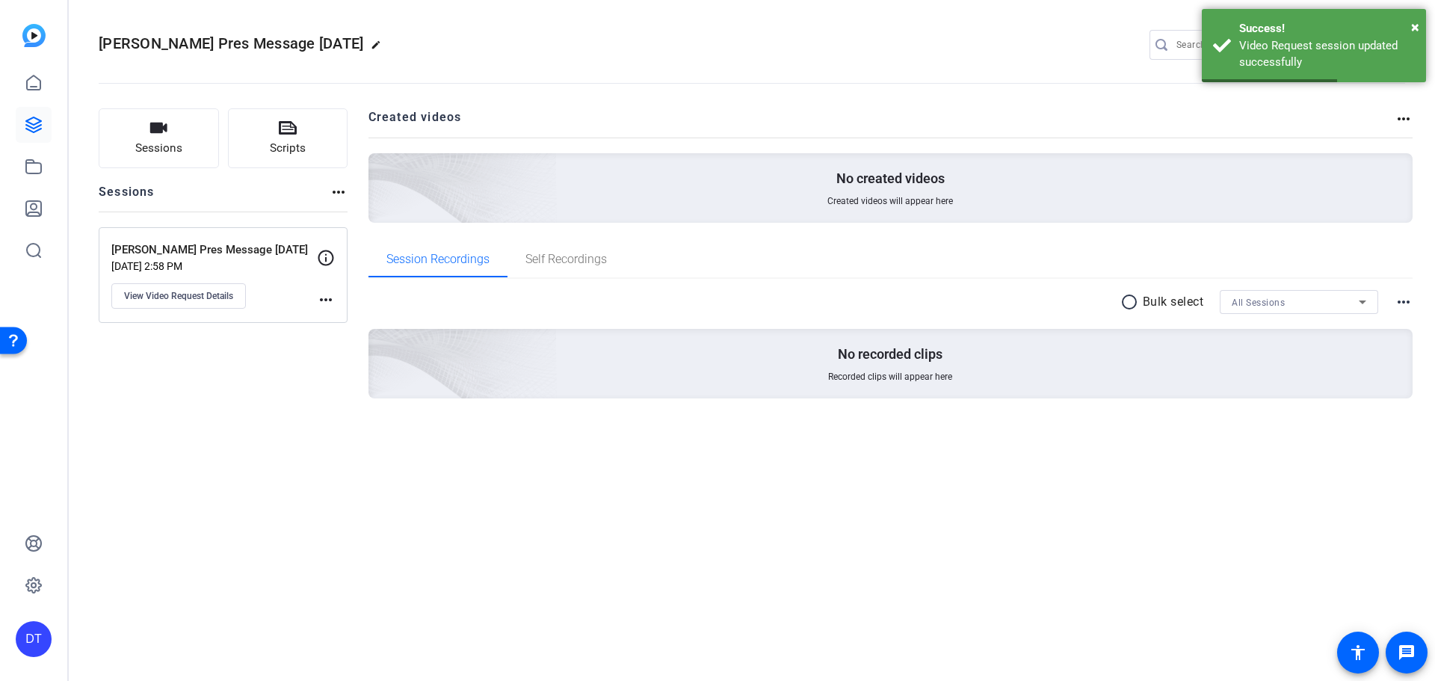
click at [942, 86] on openreel-divider-bar at bounding box center [752, 79] width 1306 height 46
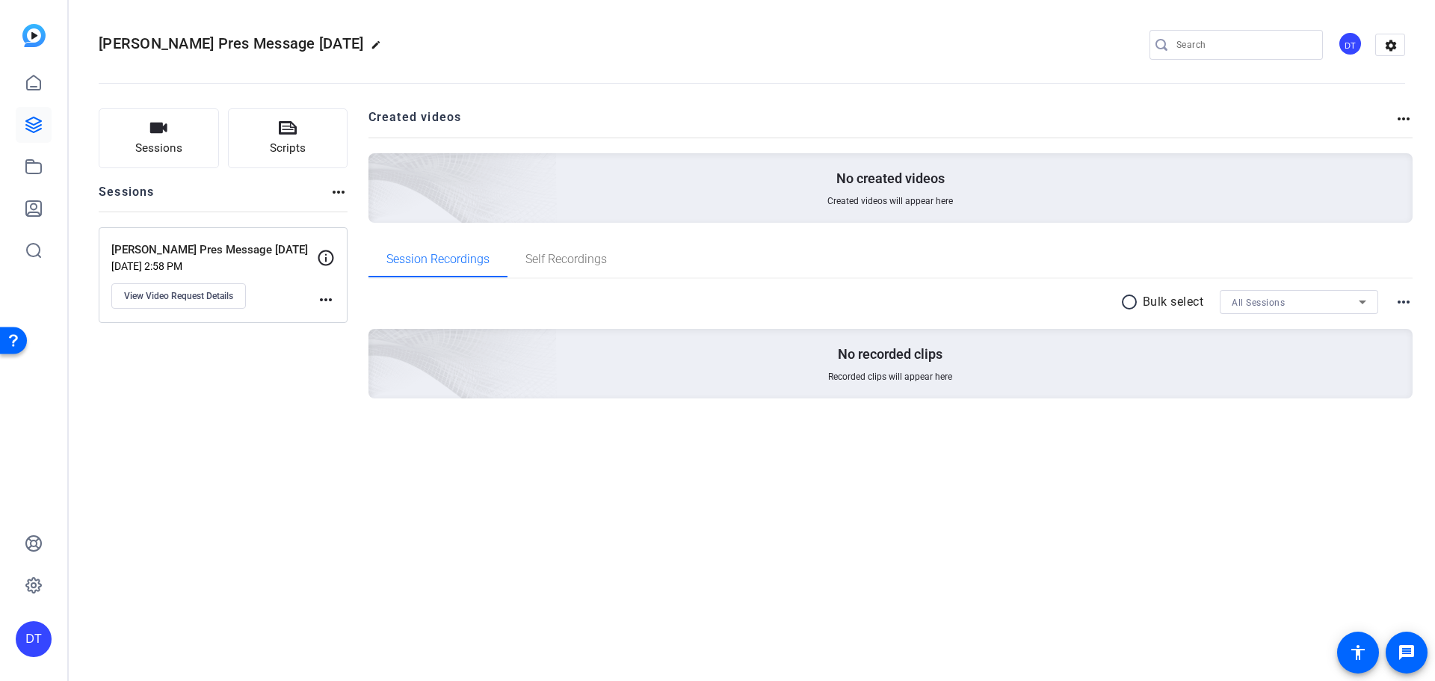
drag, startPoint x: 156, startPoint y: 401, endPoint x: 157, endPoint y: 392, distance: 9.7
click at [156, 401] on div "Sessions Scripts Sessions more_horiz Dr. Taylor Pres Message Sept 2025 Sep 02, …" at bounding box center [223, 277] width 249 height 338
click at [279, 406] on div "Sessions Scripts Sessions more_horiz Dr. Taylor Pres Message Sept 2025 Sep 02, …" at bounding box center [223, 277] width 249 height 338
